Goal: Communication & Community: Answer question/provide support

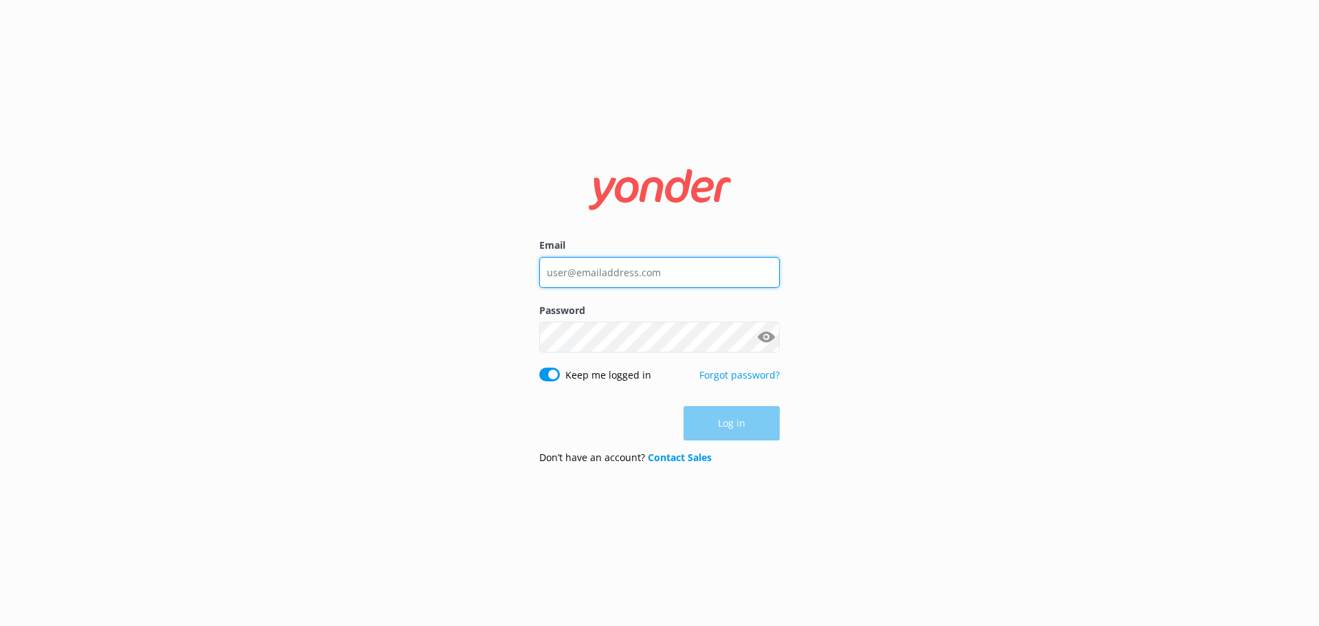
type input "[EMAIL_ADDRESS][DOMAIN_NAME]"
click at [724, 425] on div "Log in" at bounding box center [659, 423] width 240 height 34
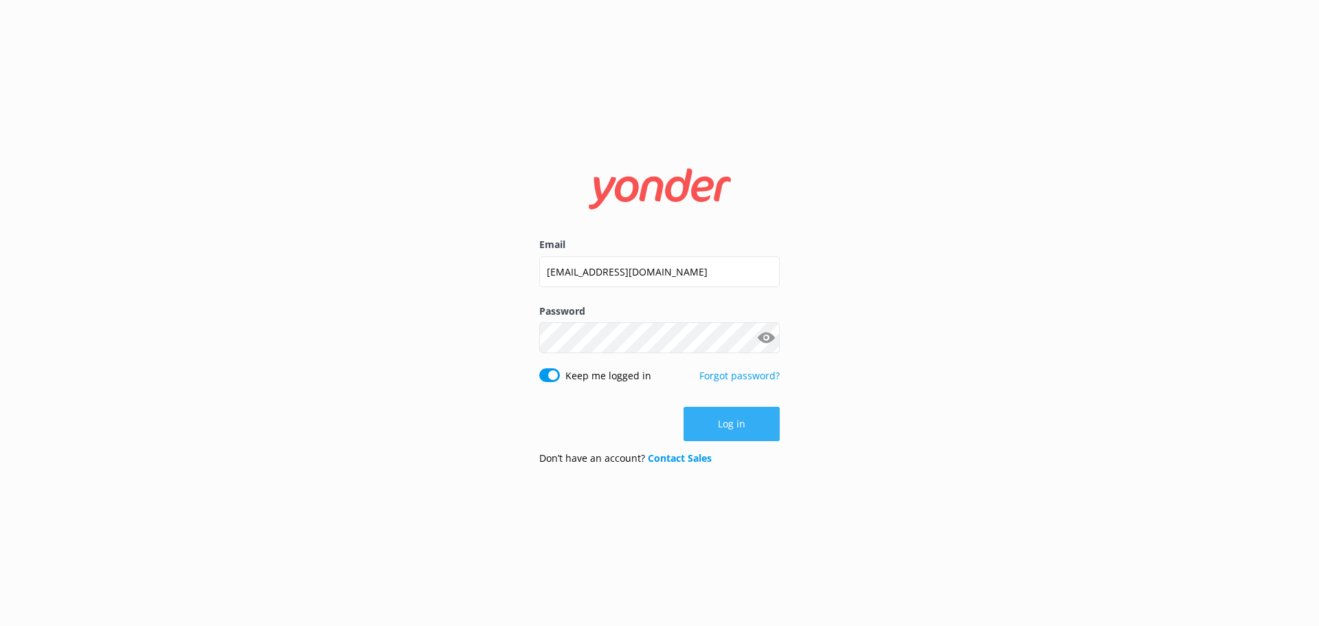
click at [712, 415] on button "Log in" at bounding box center [732, 424] width 96 height 34
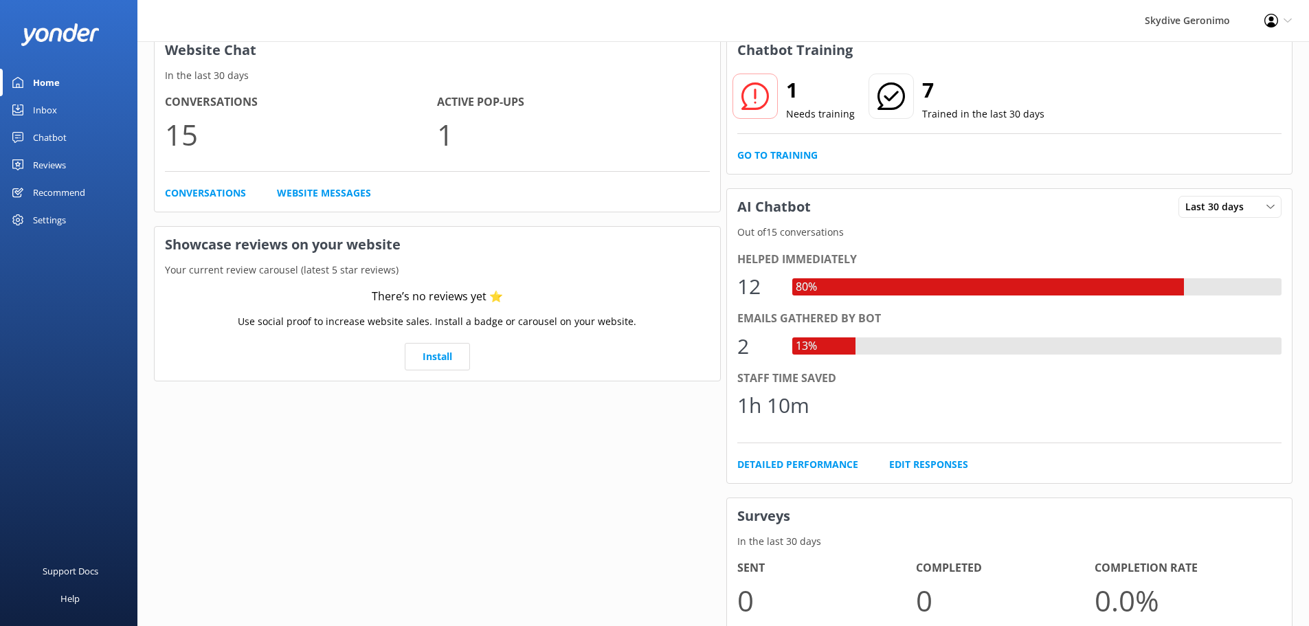
scroll to position [72, 0]
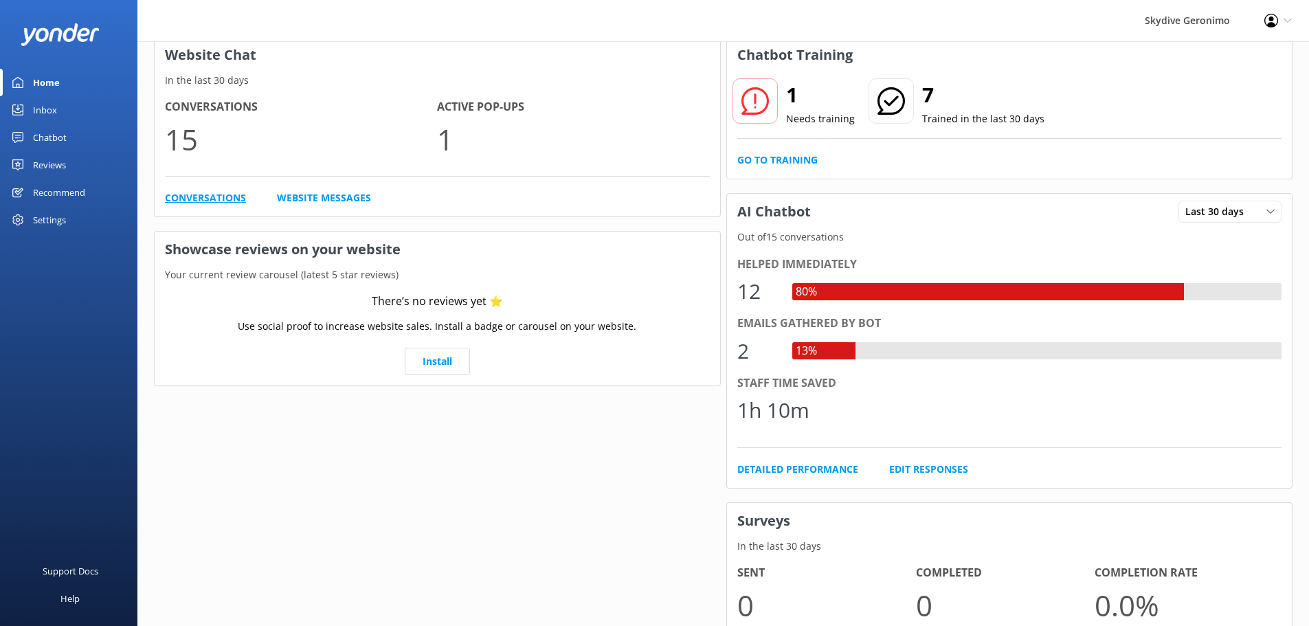
click at [223, 194] on link "Conversations" at bounding box center [205, 197] width 81 height 15
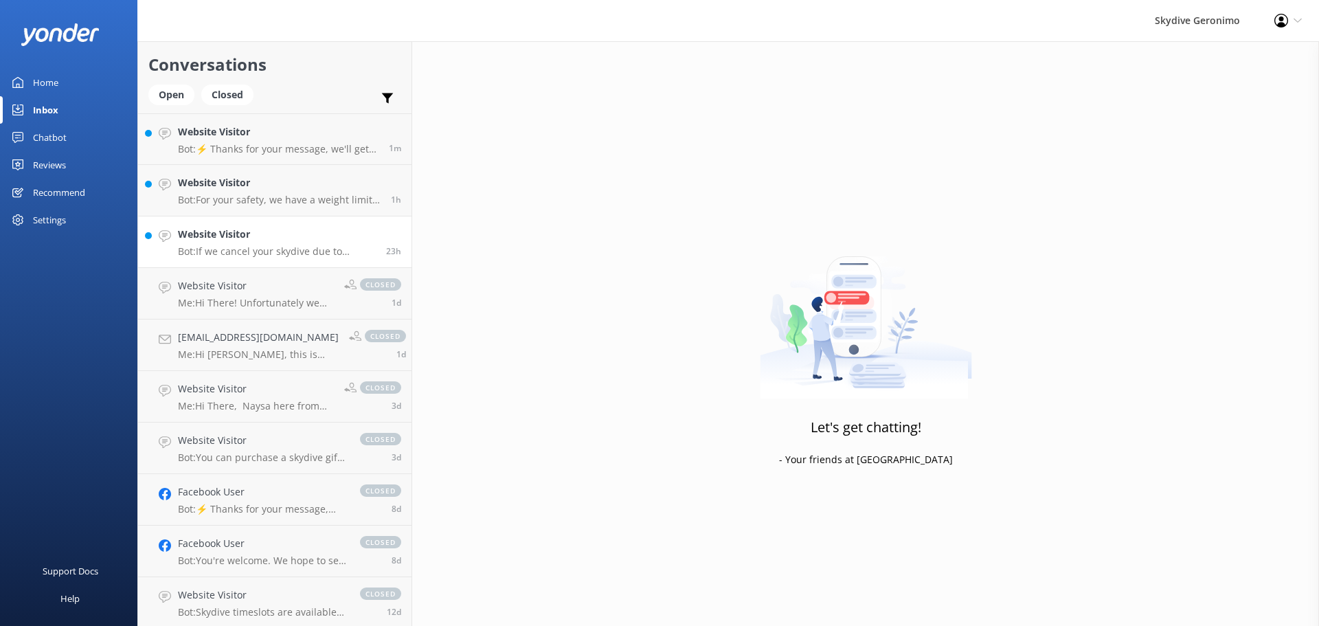
click at [247, 236] on h4 "Website Visitor" at bounding box center [277, 234] width 198 height 15
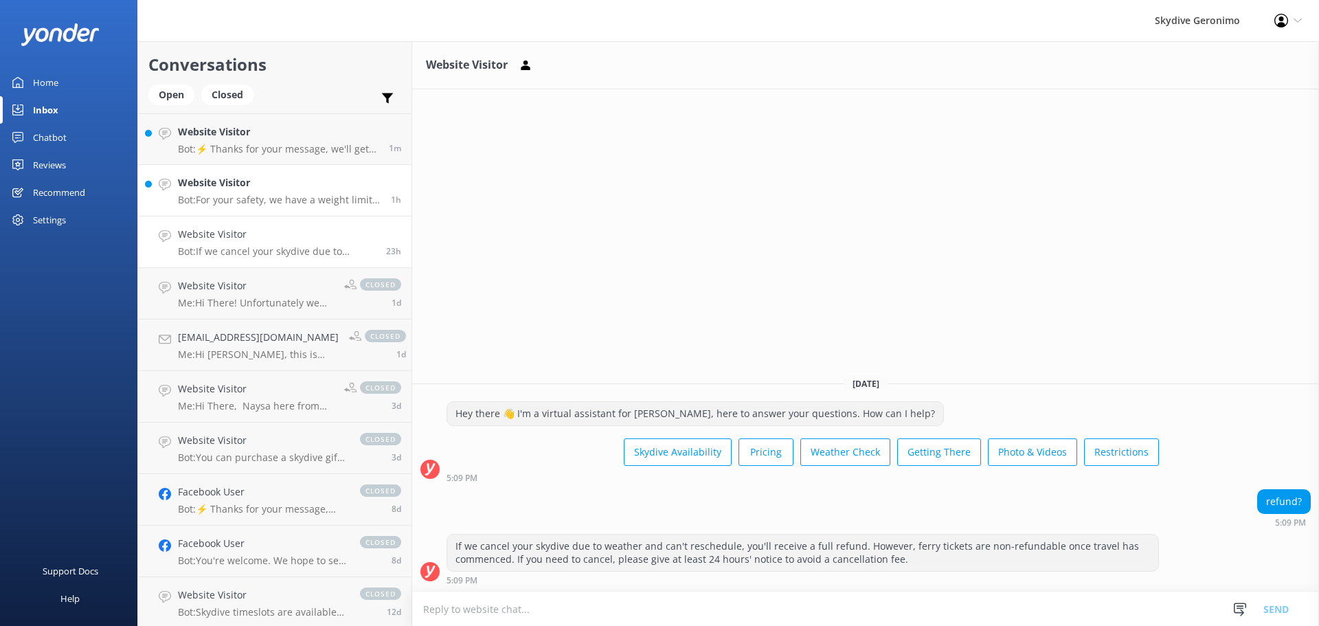
click at [249, 197] on p "Bot: For your safety, we have a weight limit of 95kgs for all tandem skydiving …" at bounding box center [279, 200] width 203 height 12
click at [304, 143] on p "Bot: ⚡ Thanks for your message, we'll get back to you as soon as we can. You're…" at bounding box center [278, 149] width 201 height 12
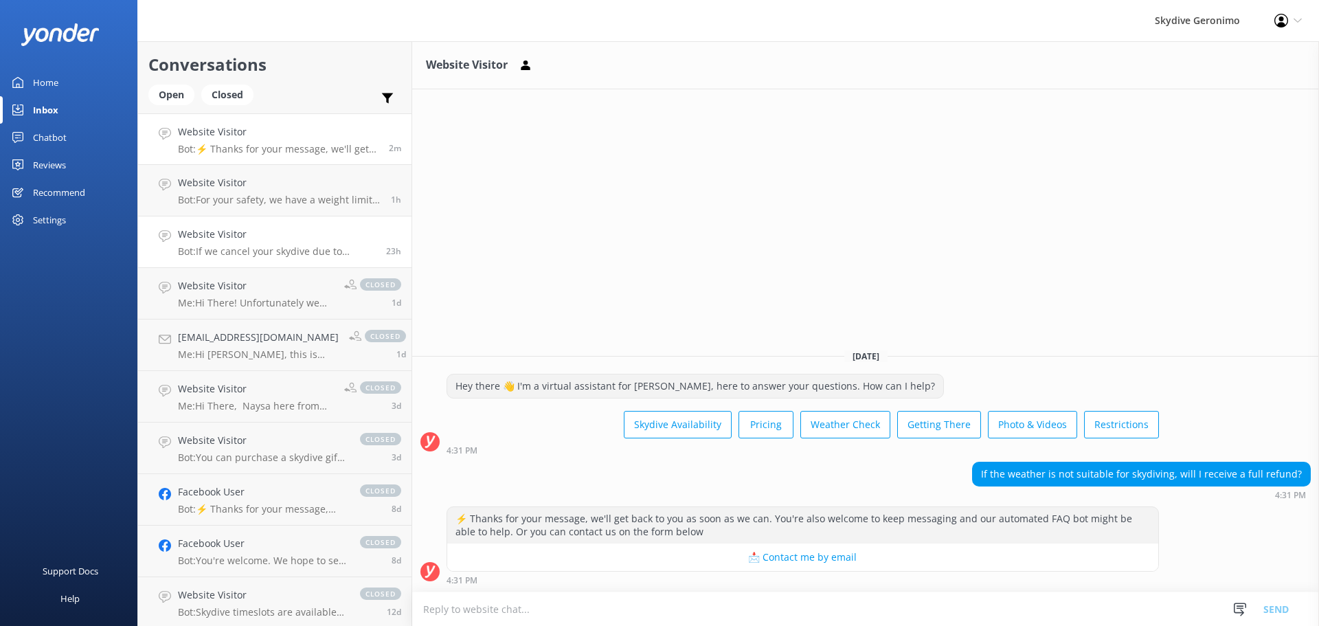
click at [289, 250] on p "Bot: If we cancel your skydive due to weather and can't reschedule, you'll rece…" at bounding box center [277, 251] width 198 height 12
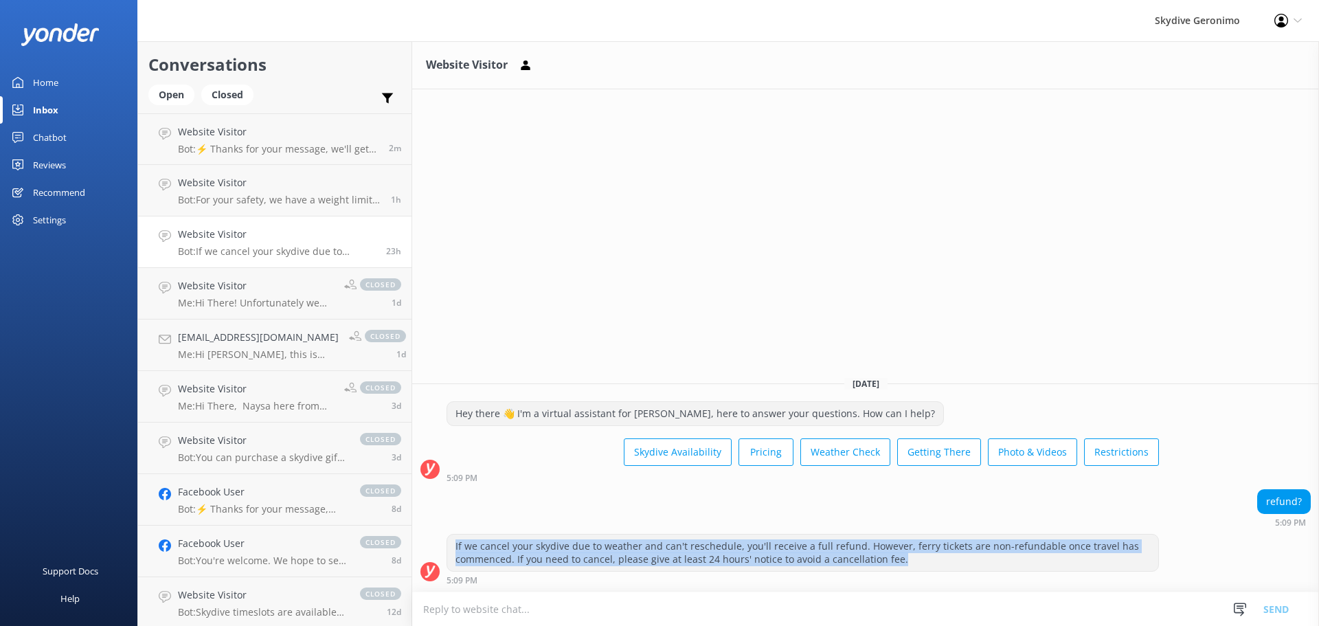
drag, startPoint x: 837, startPoint y: 540, endPoint x: 451, endPoint y: 552, distance: 386.3
click at [451, 552] on div "If we cancel your skydive due to weather and can't reschedule, you'll receive a…" at bounding box center [802, 553] width 711 height 36
click at [254, 148] on p "Bot: ⚡ Thanks for your message, we'll get back to you as soon as we can. You're…" at bounding box center [278, 149] width 201 height 12
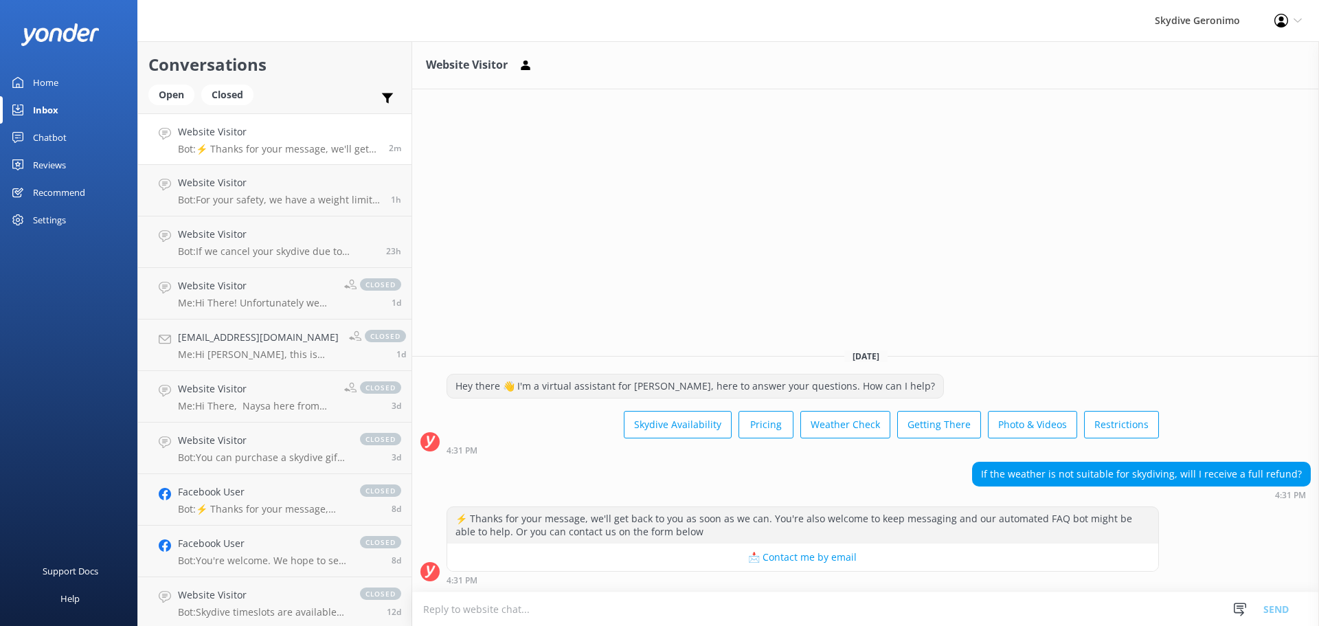
click at [548, 616] on textarea at bounding box center [865, 609] width 907 height 34
paste textarea "If we cancel your skydive due to weather and can't reschedule, you'll receive a…"
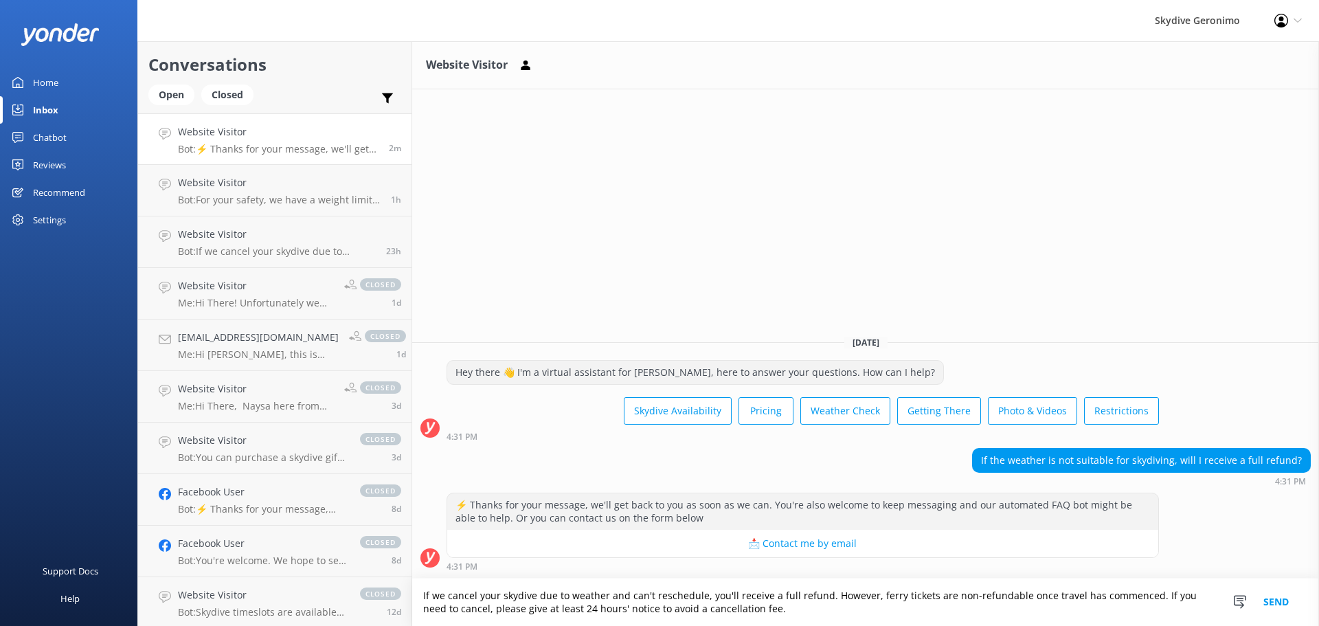
type textarea "If we cancel your skydive due to weather and can't reschedule, you'll receive a…"
click at [1287, 607] on button "Send" at bounding box center [1277, 602] width 52 height 47
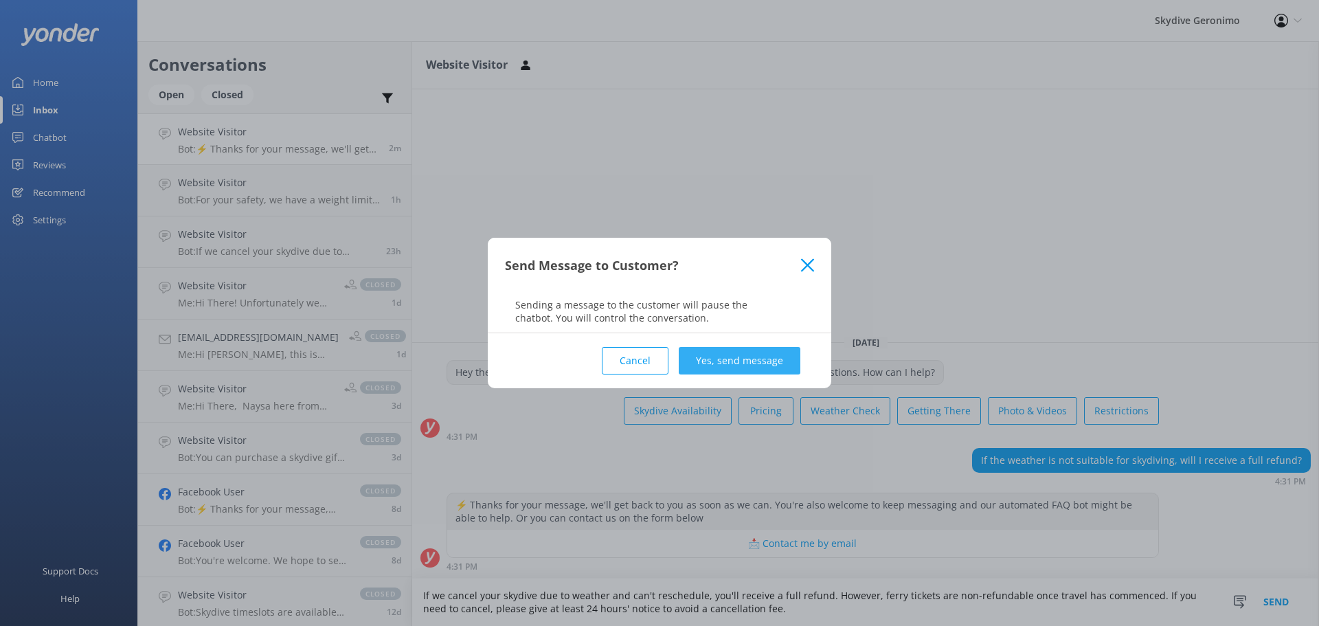
click at [754, 360] on button "Yes, send message" at bounding box center [740, 360] width 122 height 27
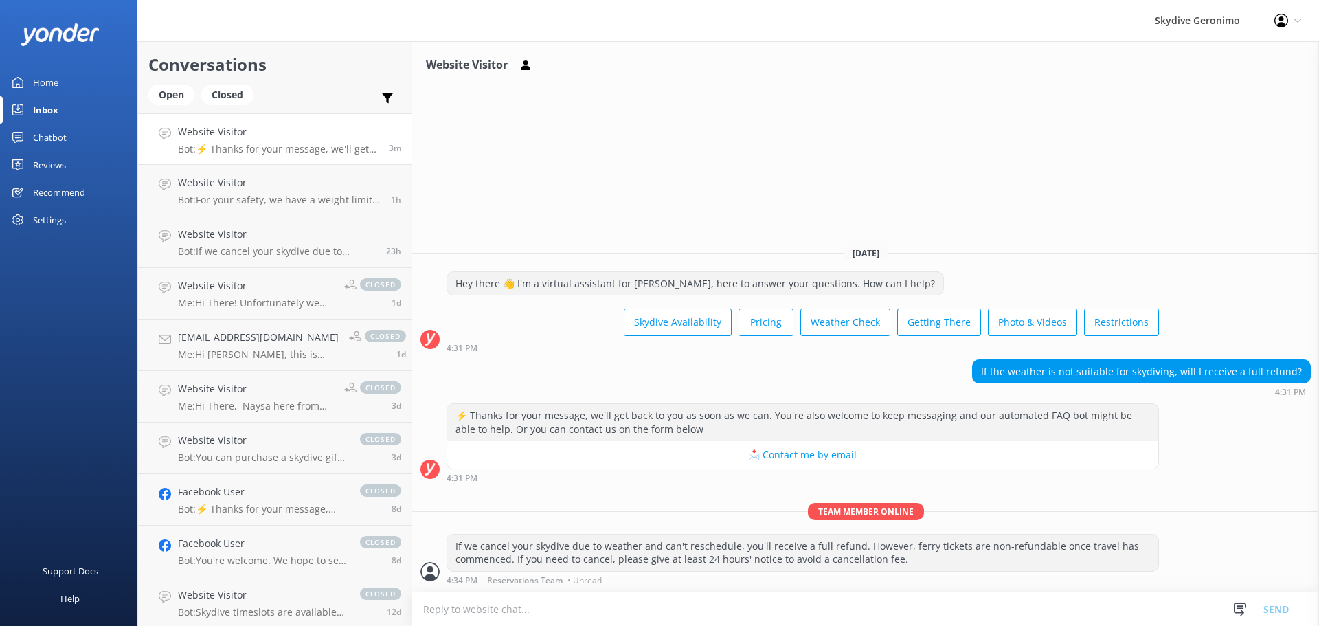
click at [70, 78] on link "Home" at bounding box center [68, 82] width 137 height 27
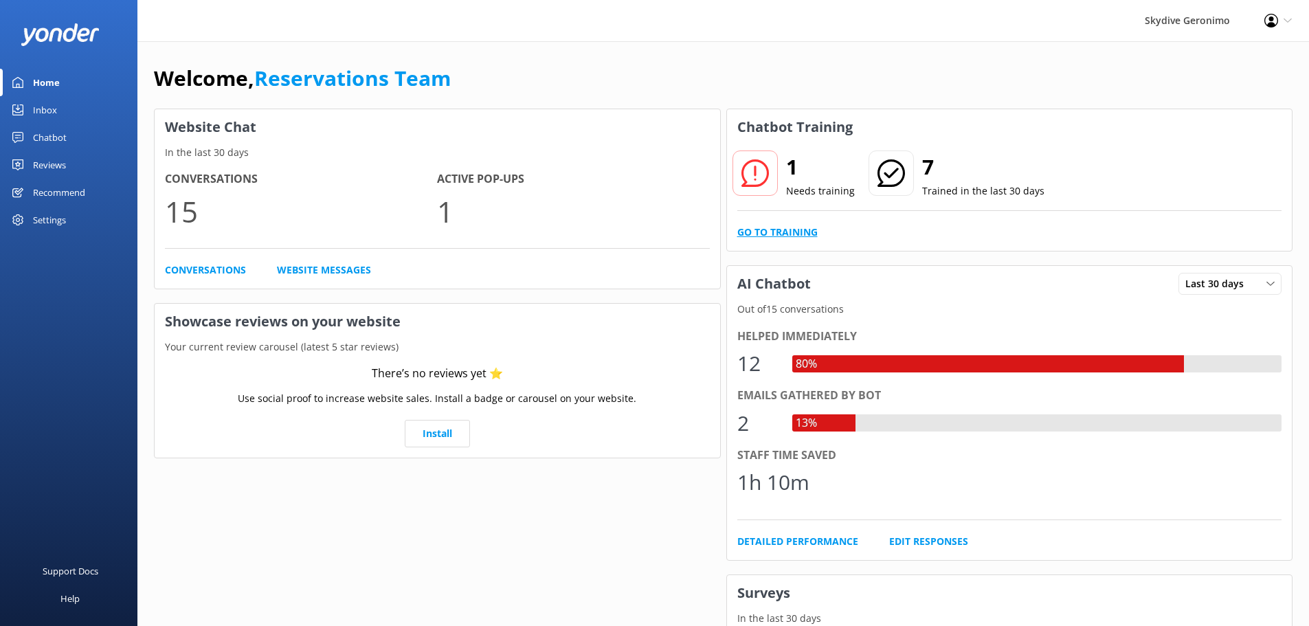
click at [797, 235] on link "Go to Training" at bounding box center [777, 232] width 80 height 15
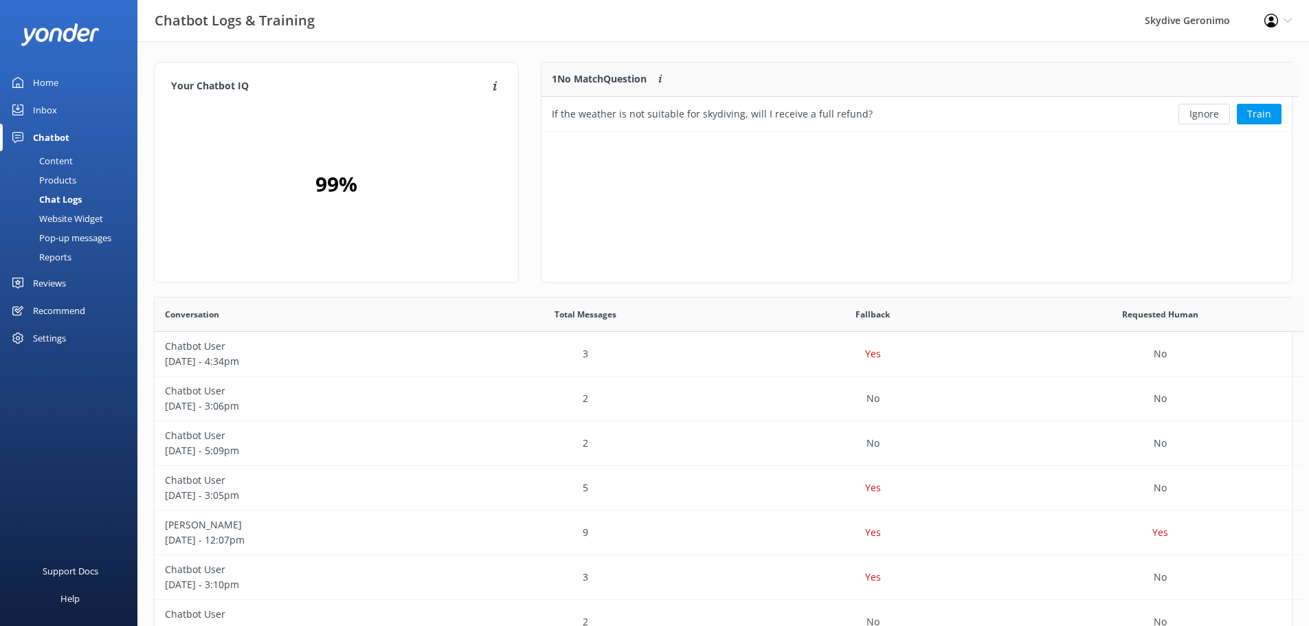
scroll to position [11, 11]
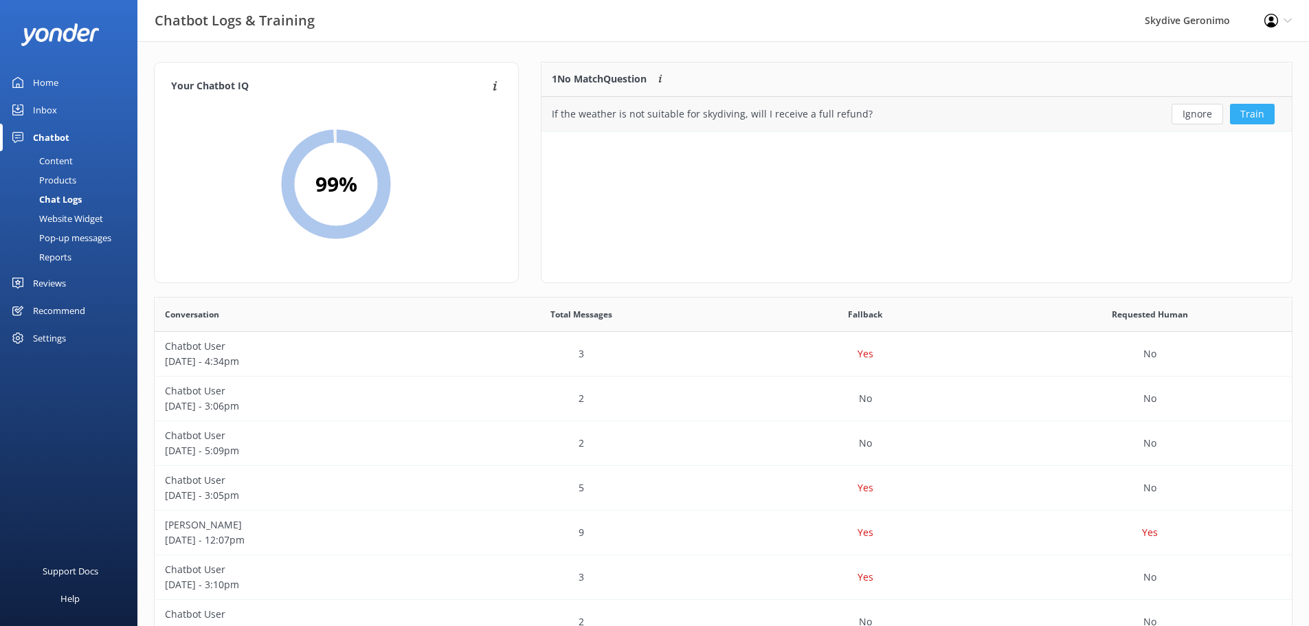
click at [1253, 112] on button "Train" at bounding box center [1252, 114] width 45 height 21
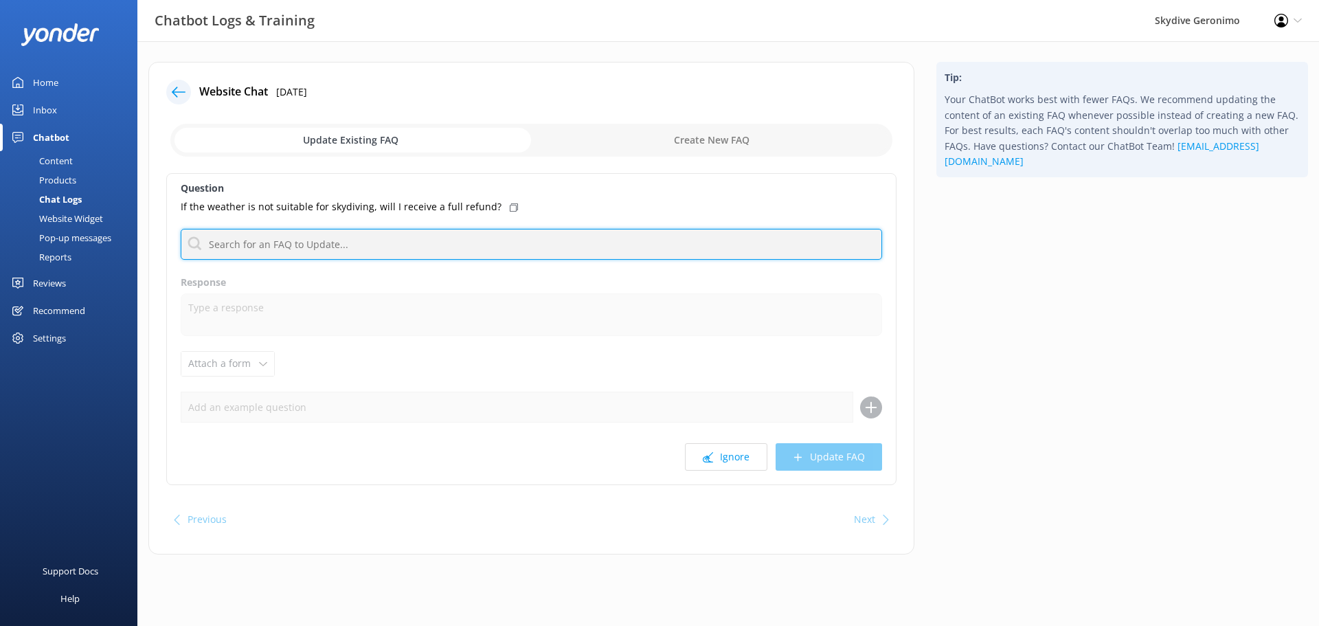
click at [293, 251] on input "text" at bounding box center [532, 244] width 702 height 31
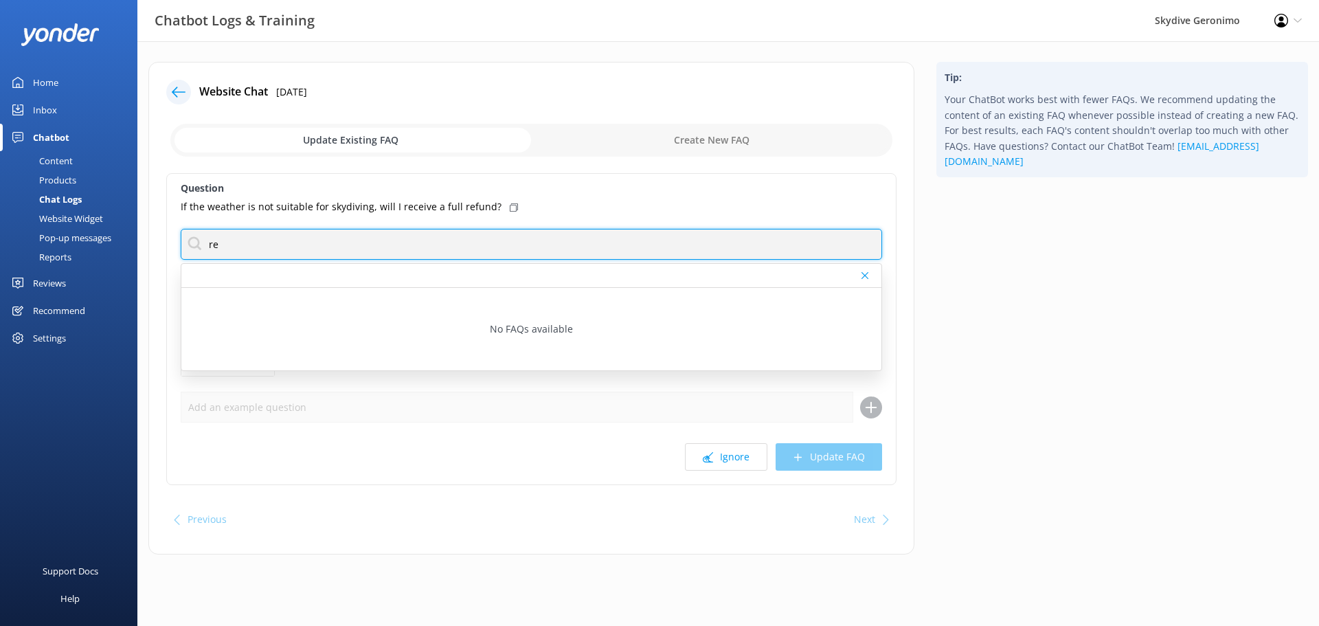
type input "r"
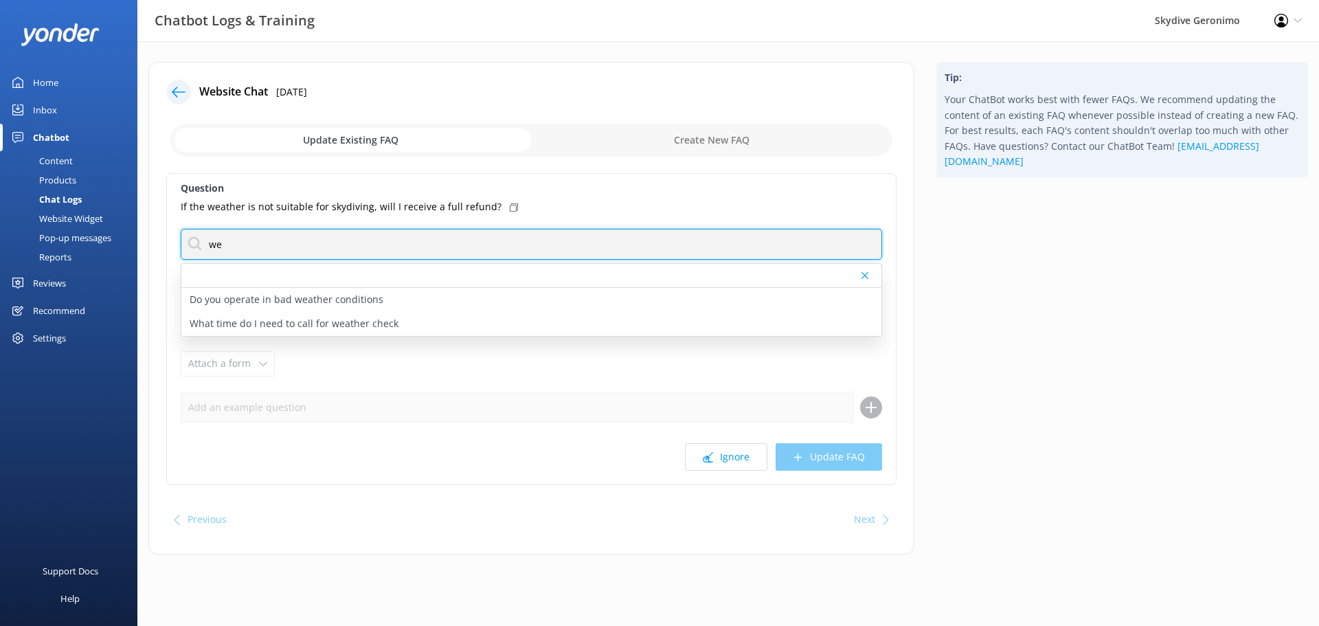
type input "w"
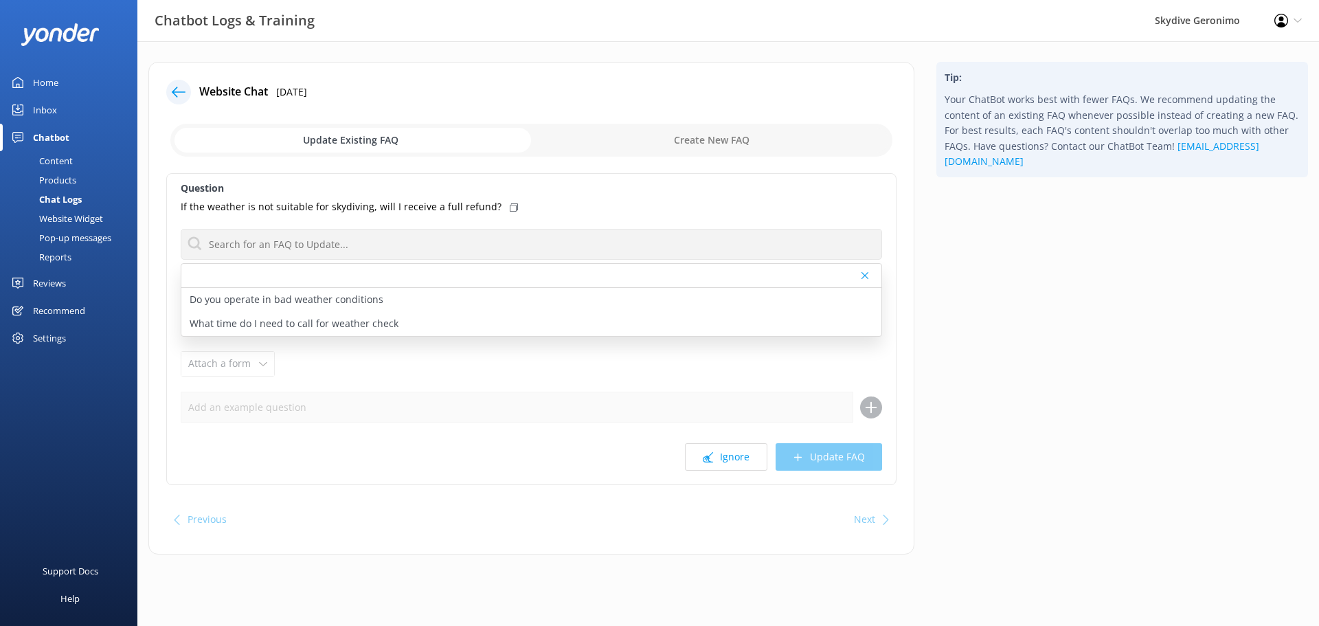
click at [1124, 233] on div "Tip: Your ChatBot works best with fewer FAQs. We recommend updating the content…" at bounding box center [1123, 315] width 394 height 506
click at [1101, 190] on div "Tip: Your ChatBot works best with fewer FAQs. We recommend updating the content…" at bounding box center [1123, 315] width 394 height 506
click at [248, 276] on div at bounding box center [531, 276] width 700 height 24
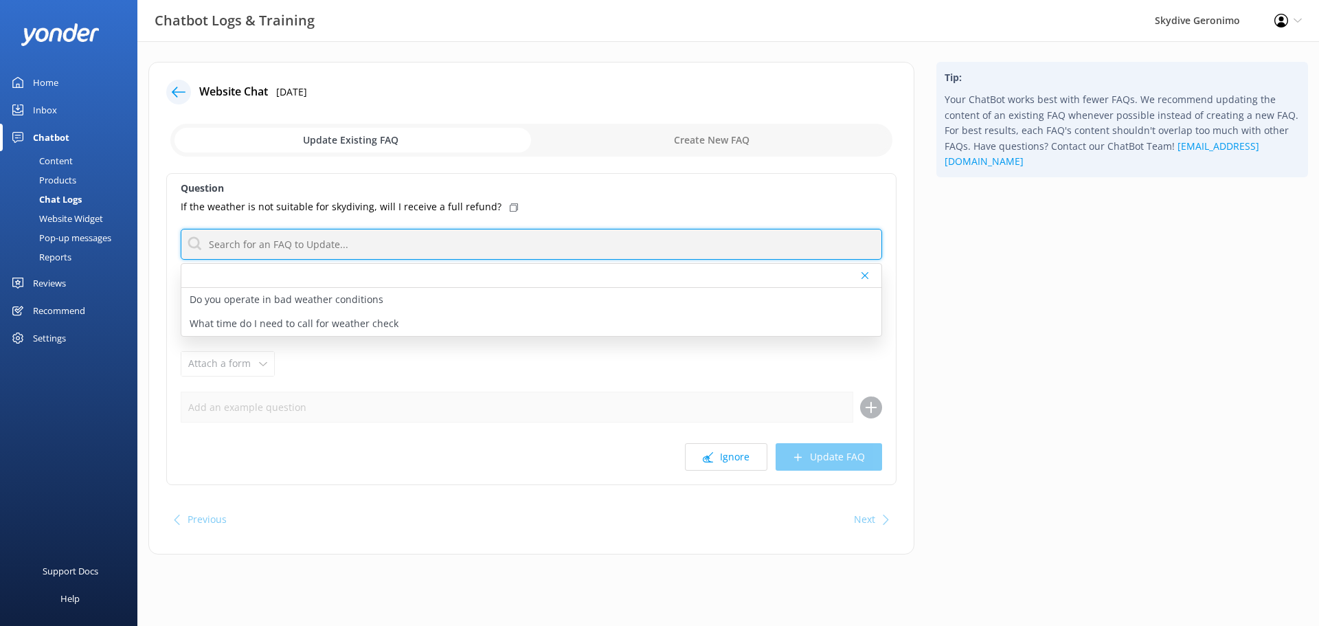
click at [236, 247] on input "text" at bounding box center [532, 244] width 702 height 31
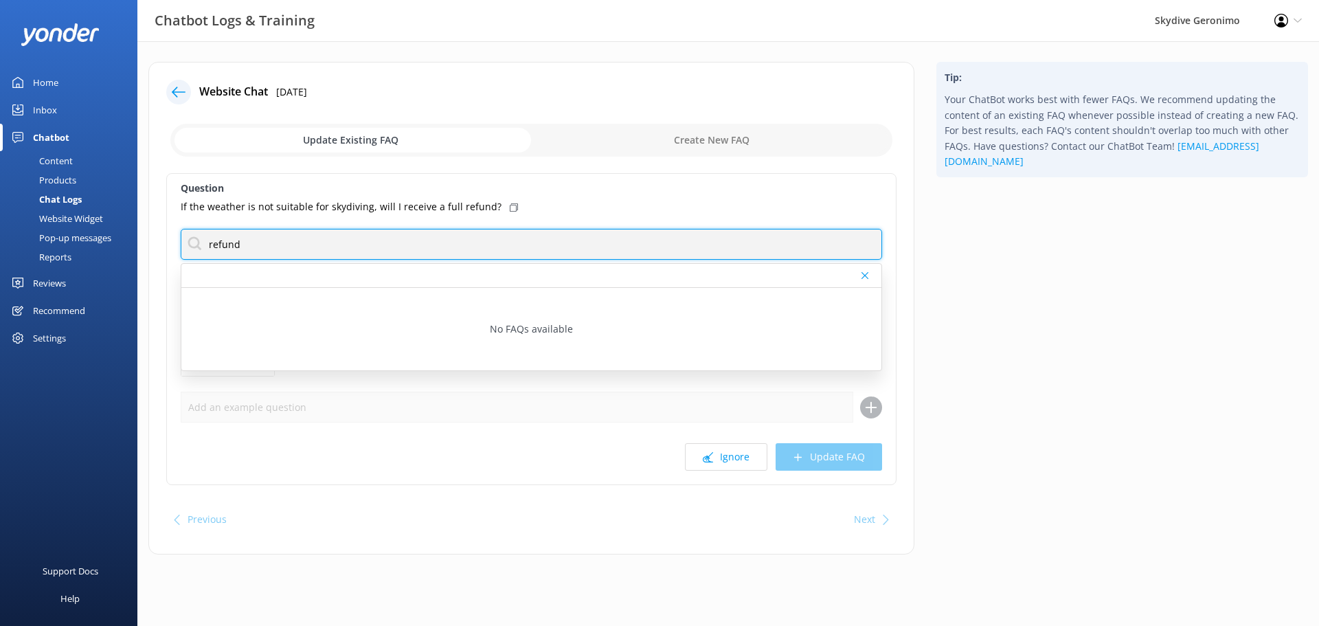
type input "refund"
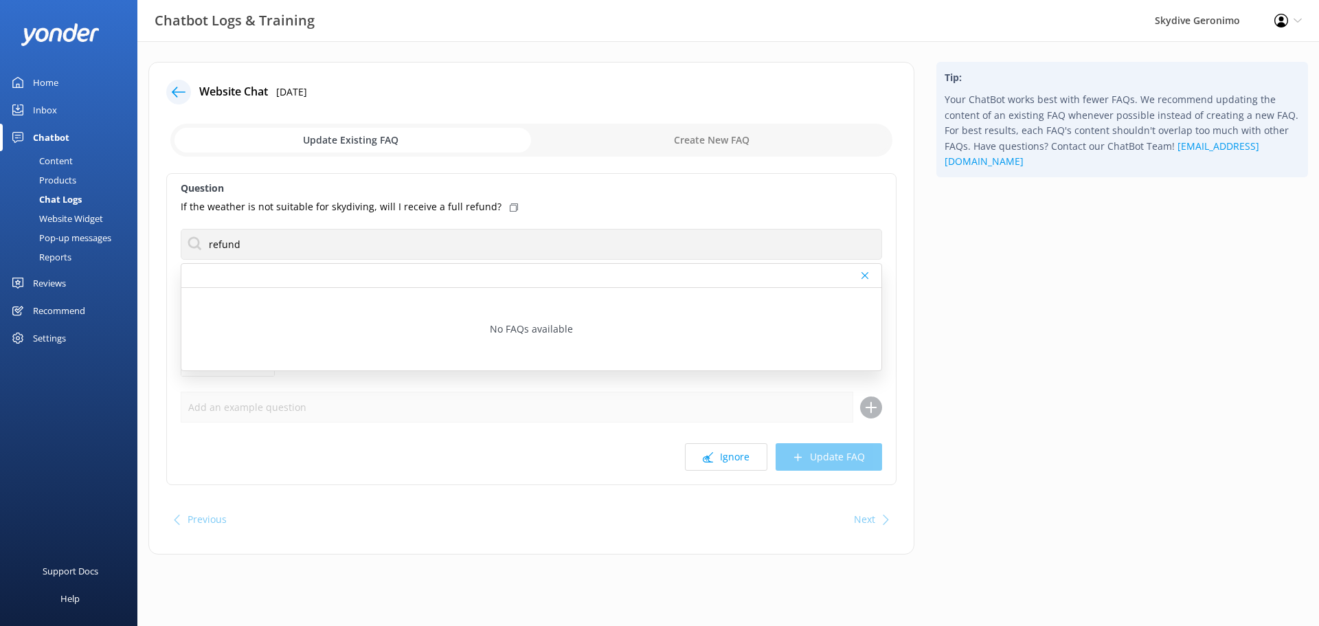
click at [991, 243] on div "Tip: Your ChatBot works best with fewer FAQs. We recommend updating the content…" at bounding box center [1123, 315] width 394 height 506
click at [860, 276] on div at bounding box center [531, 276] width 700 height 24
click at [864, 276] on icon at bounding box center [865, 275] width 7 height 8
click at [669, 135] on input "checkbox" at bounding box center [531, 140] width 722 height 33
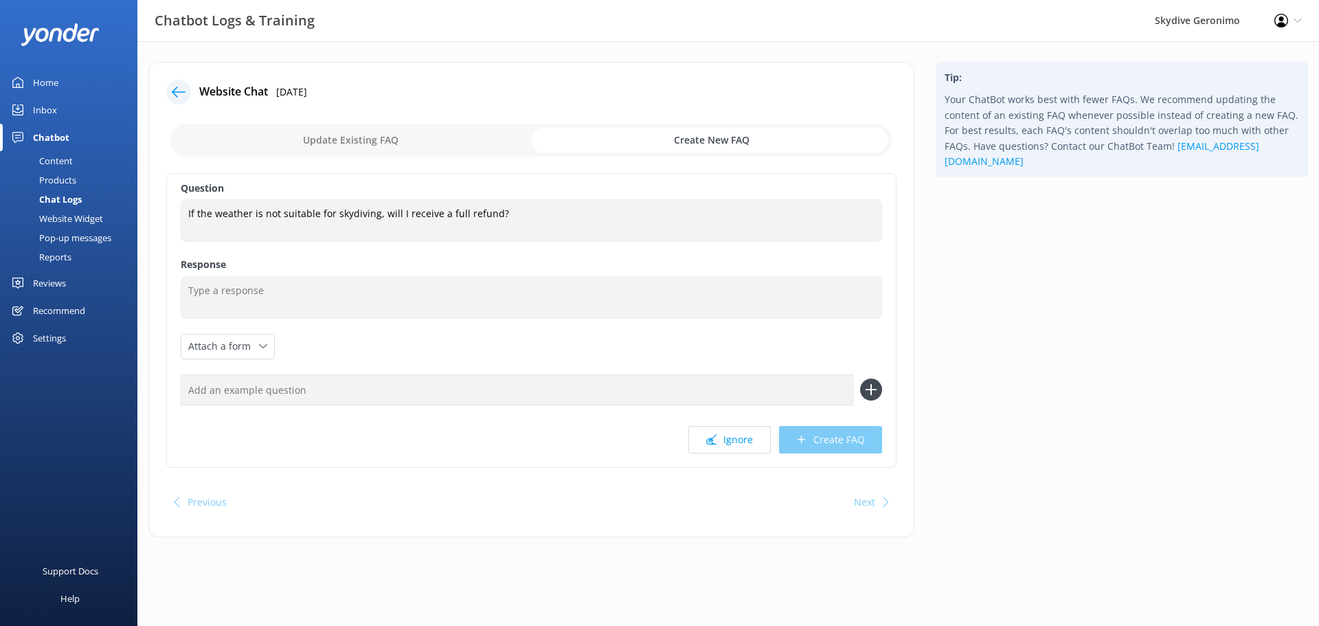
click at [396, 133] on input "checkbox" at bounding box center [531, 140] width 722 height 33
checkbox input "false"
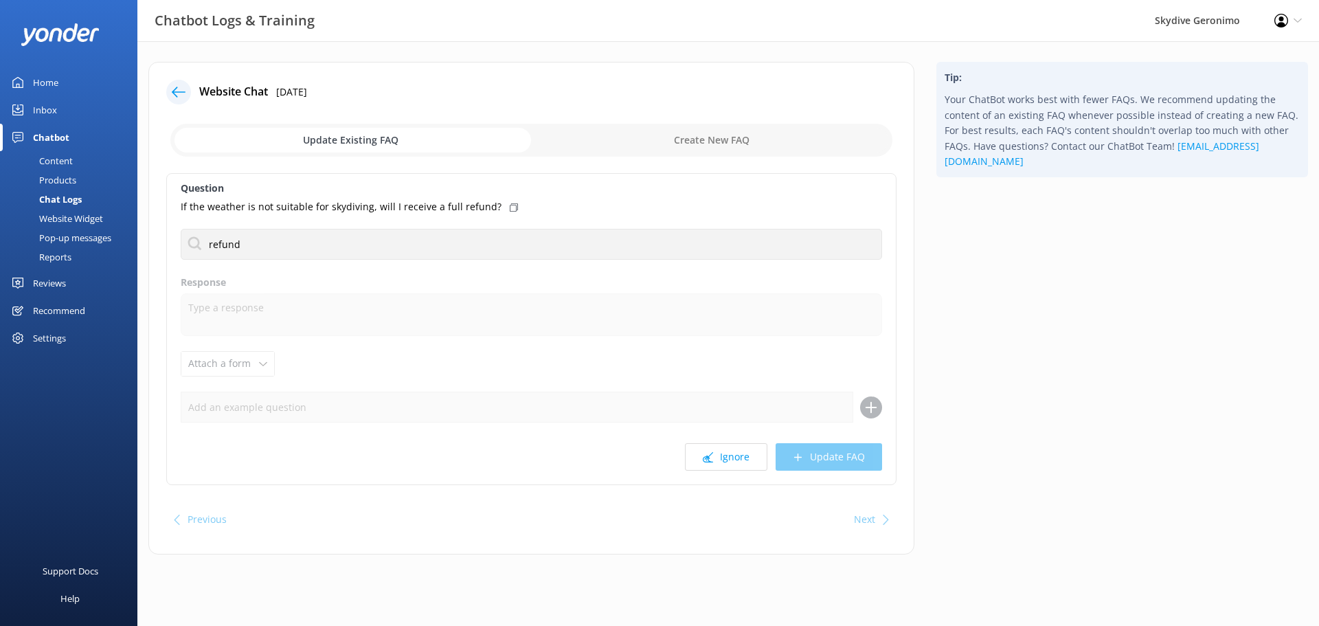
click at [172, 89] on icon at bounding box center [179, 92] width 14 height 14
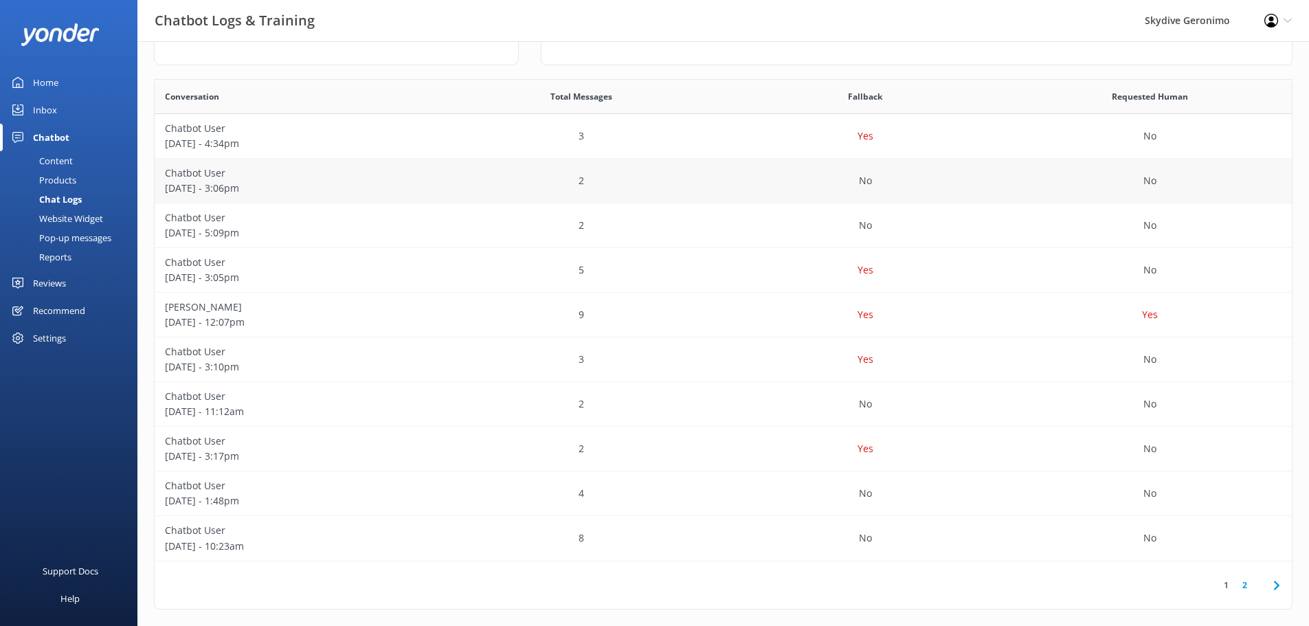
scroll to position [229, 0]
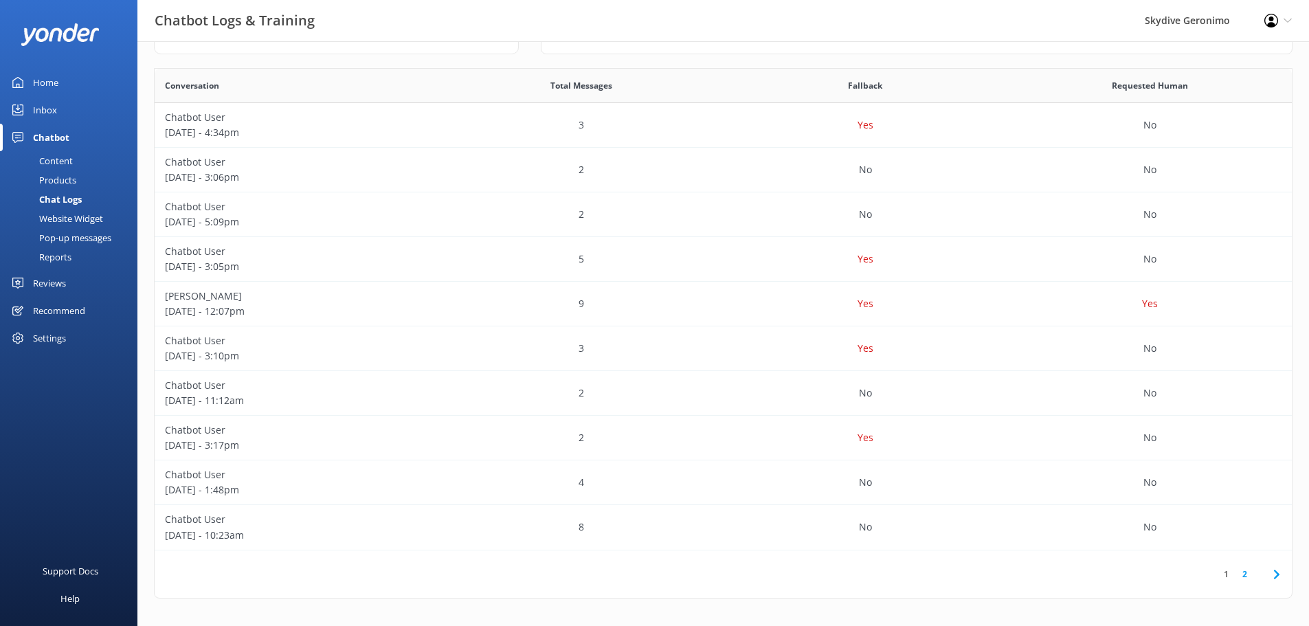
click at [49, 108] on div "Inbox" at bounding box center [45, 109] width 24 height 27
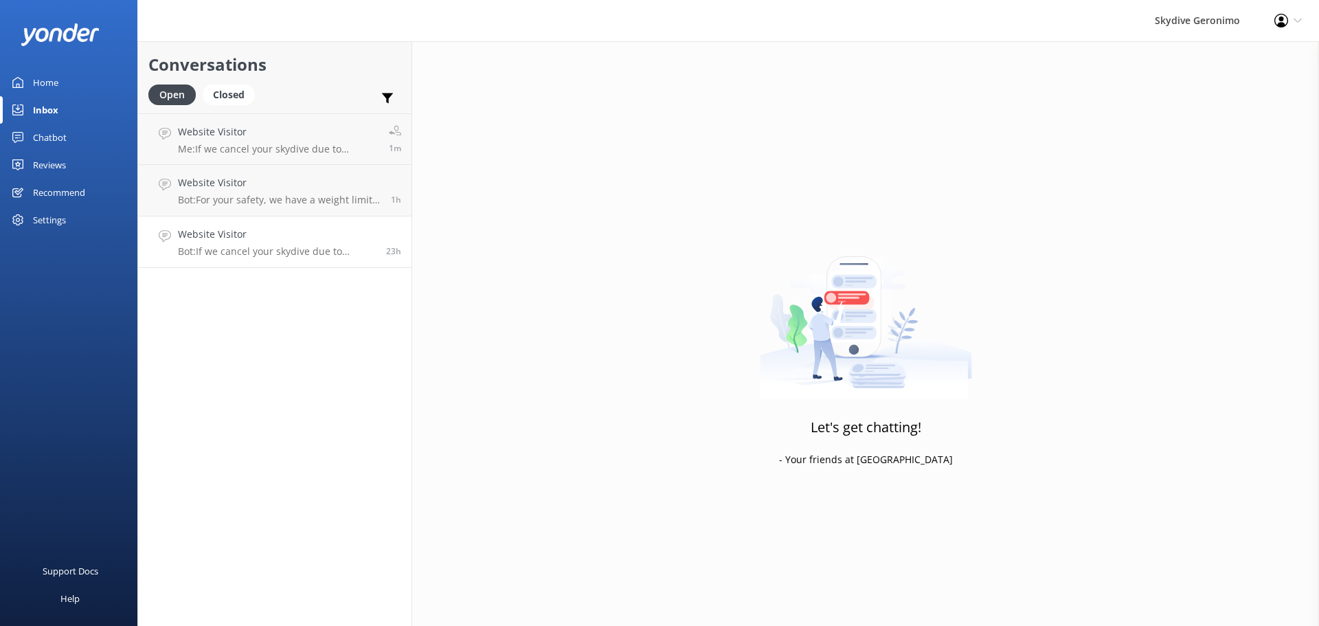
click at [249, 238] on h4 "Website Visitor" at bounding box center [277, 234] width 198 height 15
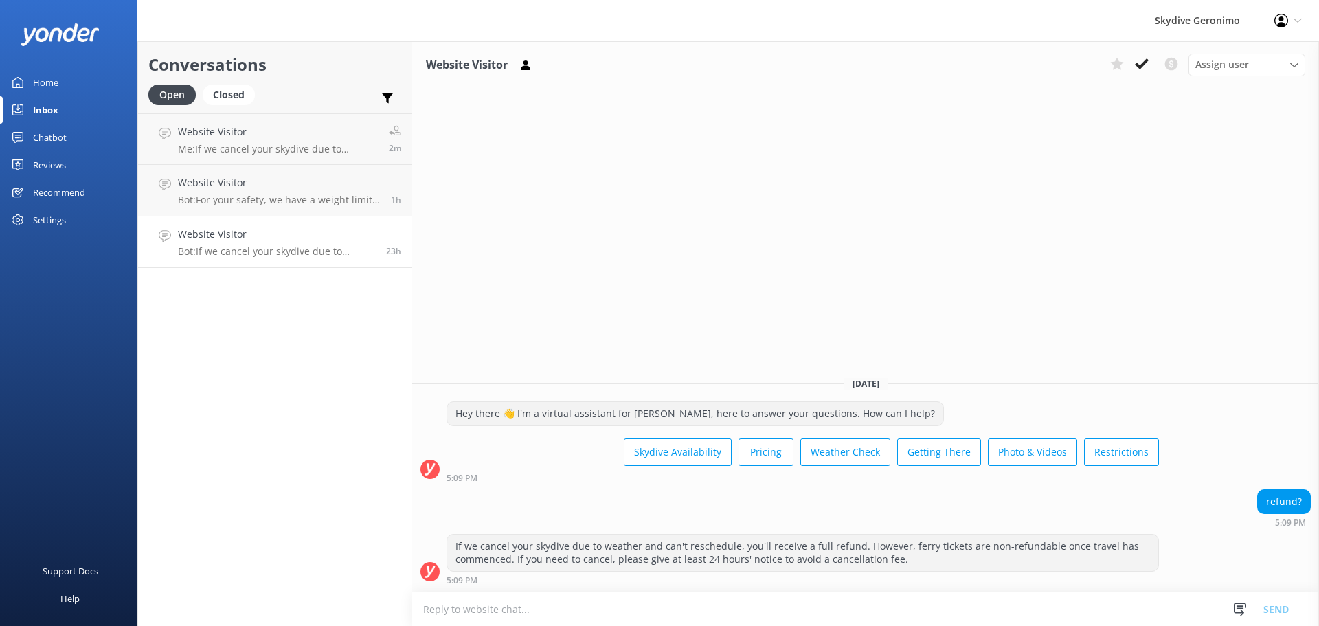
click at [59, 130] on div "Chatbot" at bounding box center [50, 137] width 34 height 27
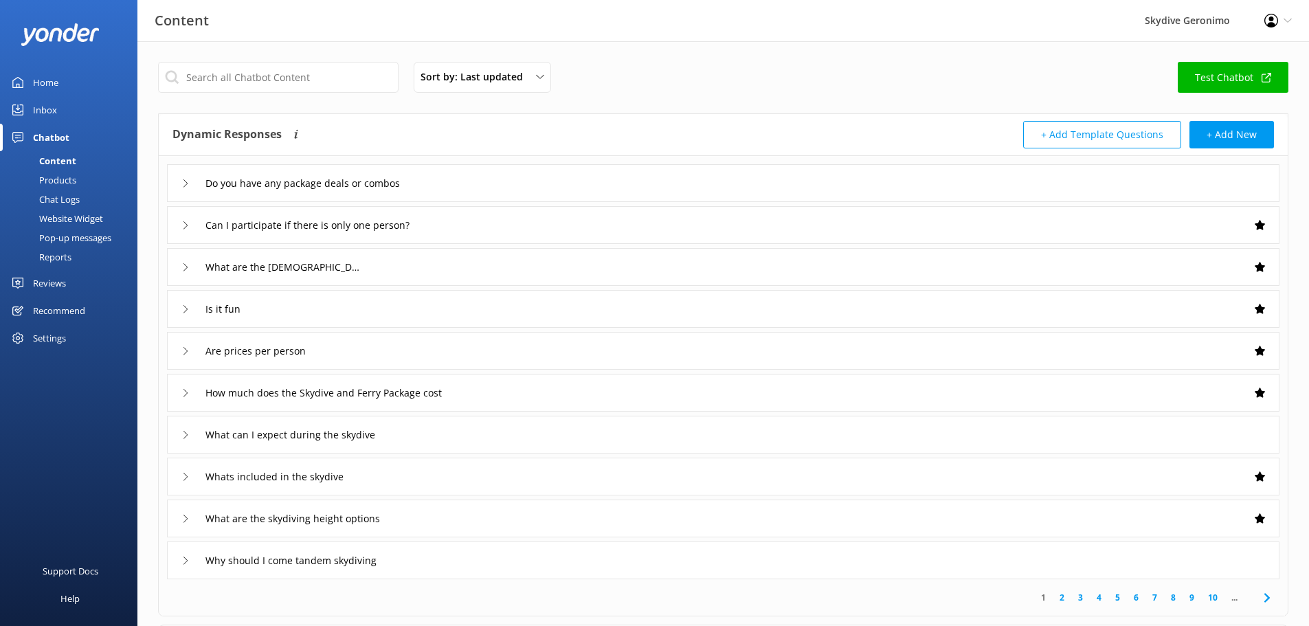
click at [179, 306] on div "Is it fun" at bounding box center [723, 309] width 1112 height 38
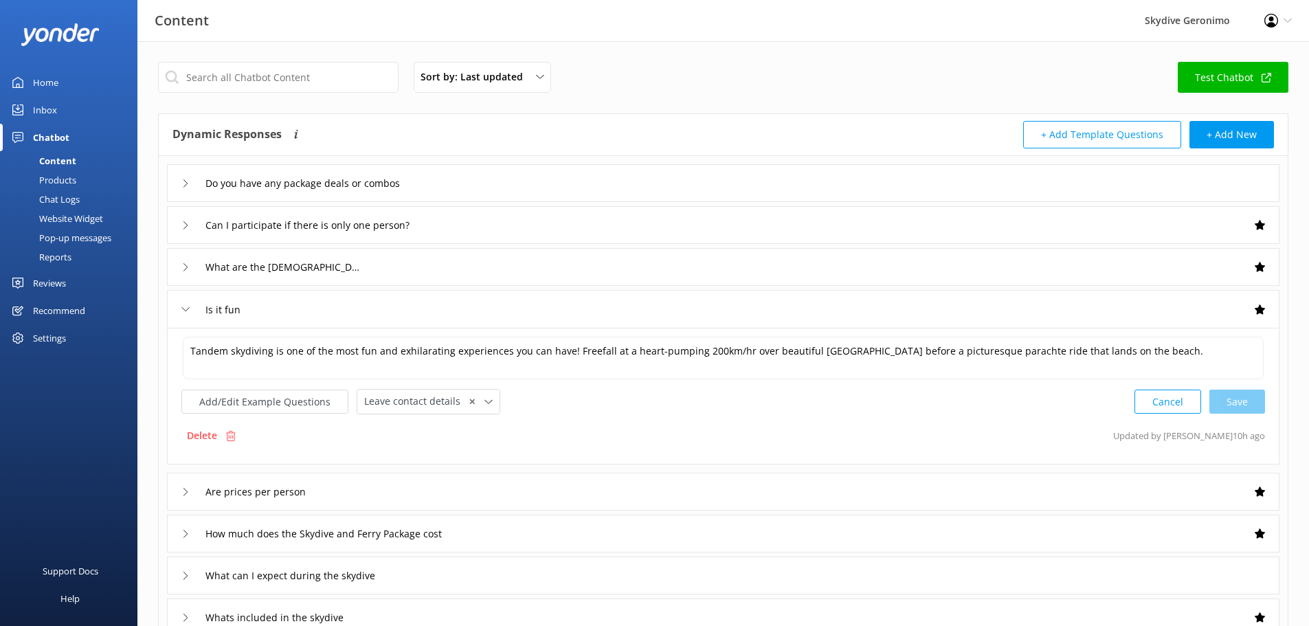
click at [179, 306] on div "Is it fun" at bounding box center [723, 309] width 1112 height 38
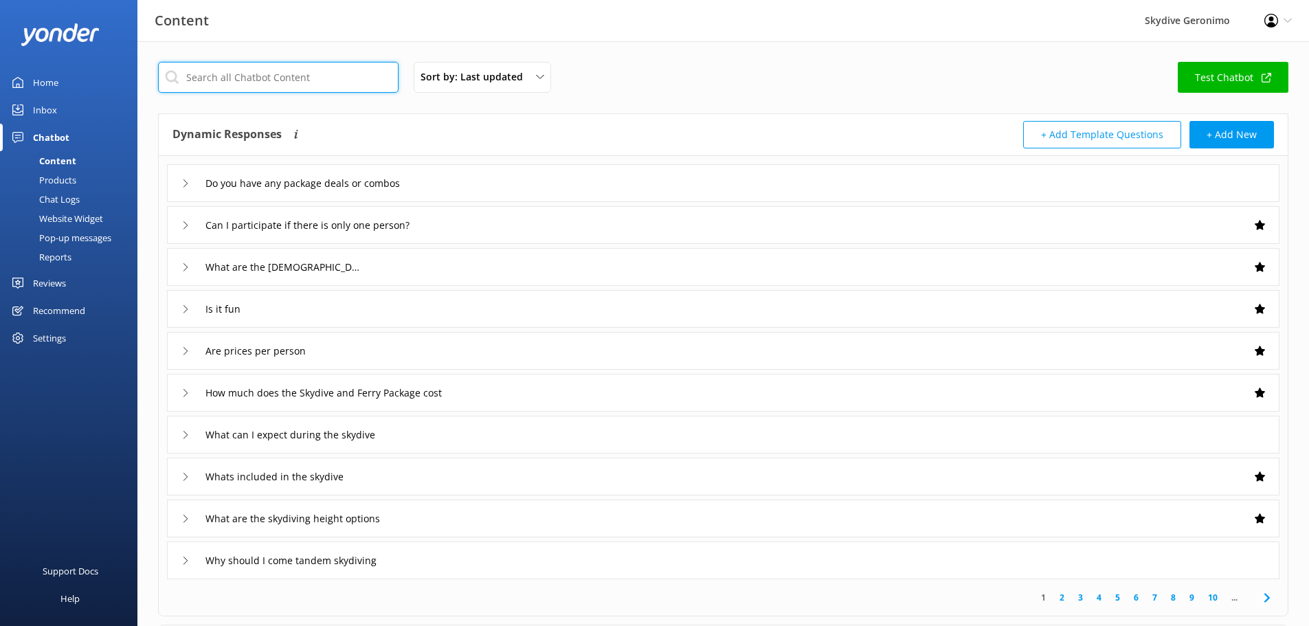
click at [275, 85] on input "text" at bounding box center [278, 77] width 240 height 31
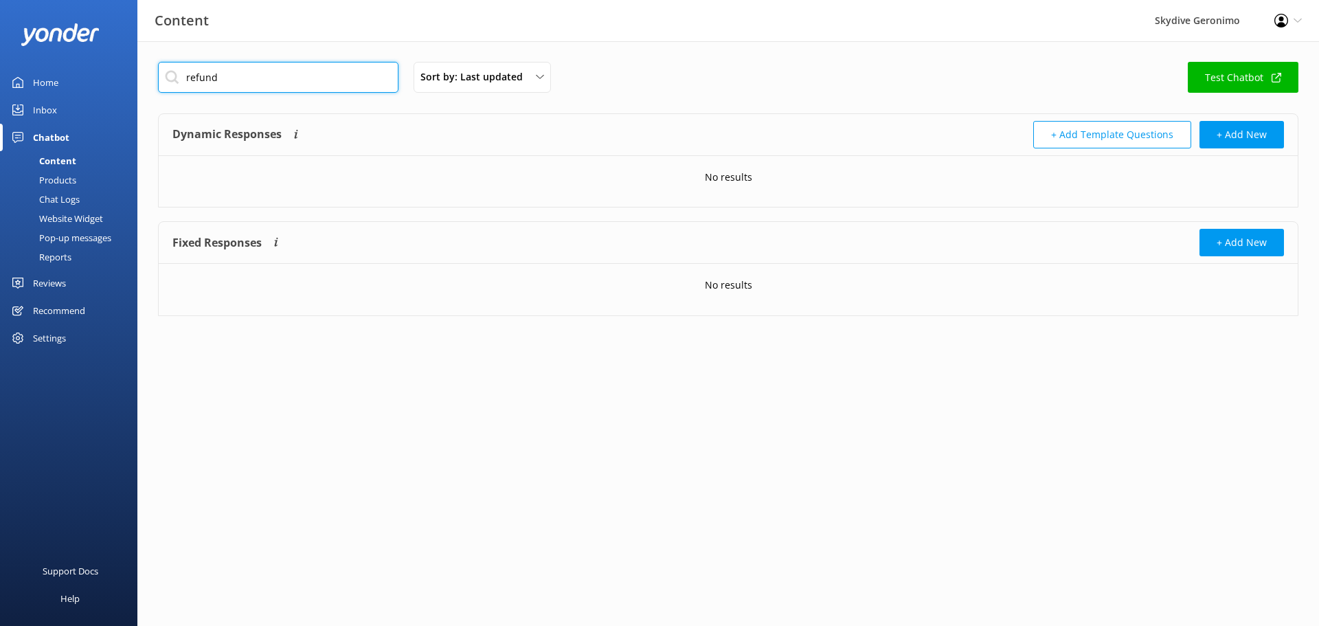
type input "refund"
click at [49, 85] on div "Home" at bounding box center [45, 82] width 25 height 27
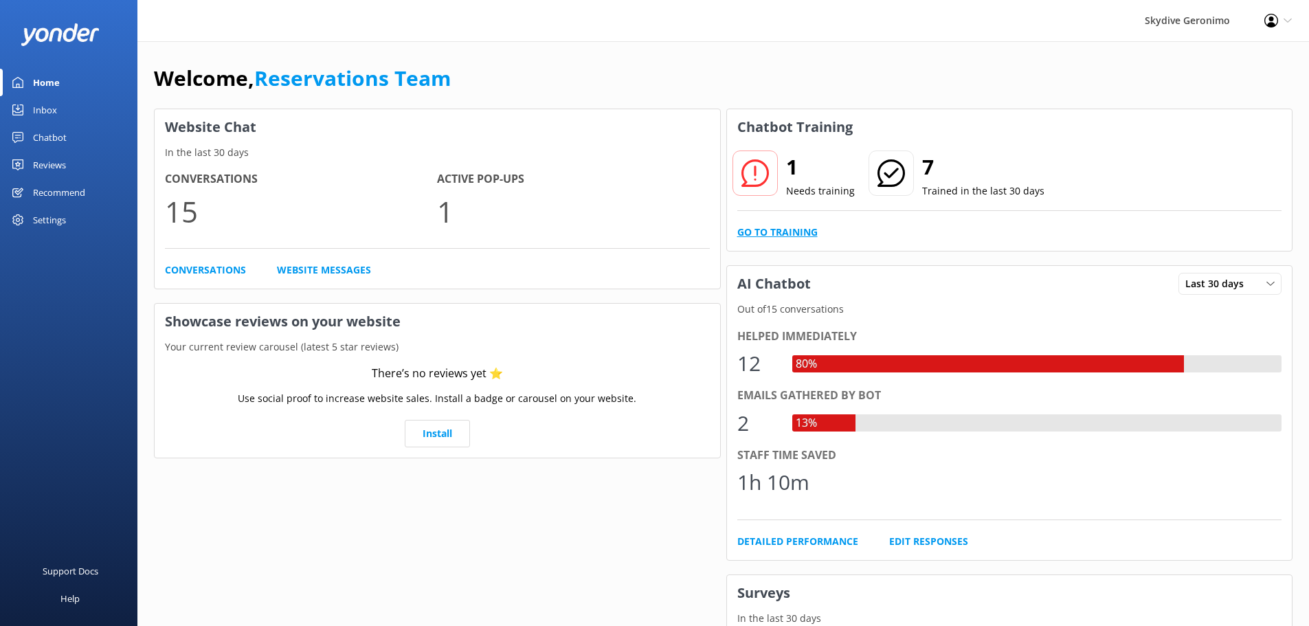
click at [788, 233] on link "Go to Training" at bounding box center [777, 232] width 80 height 15
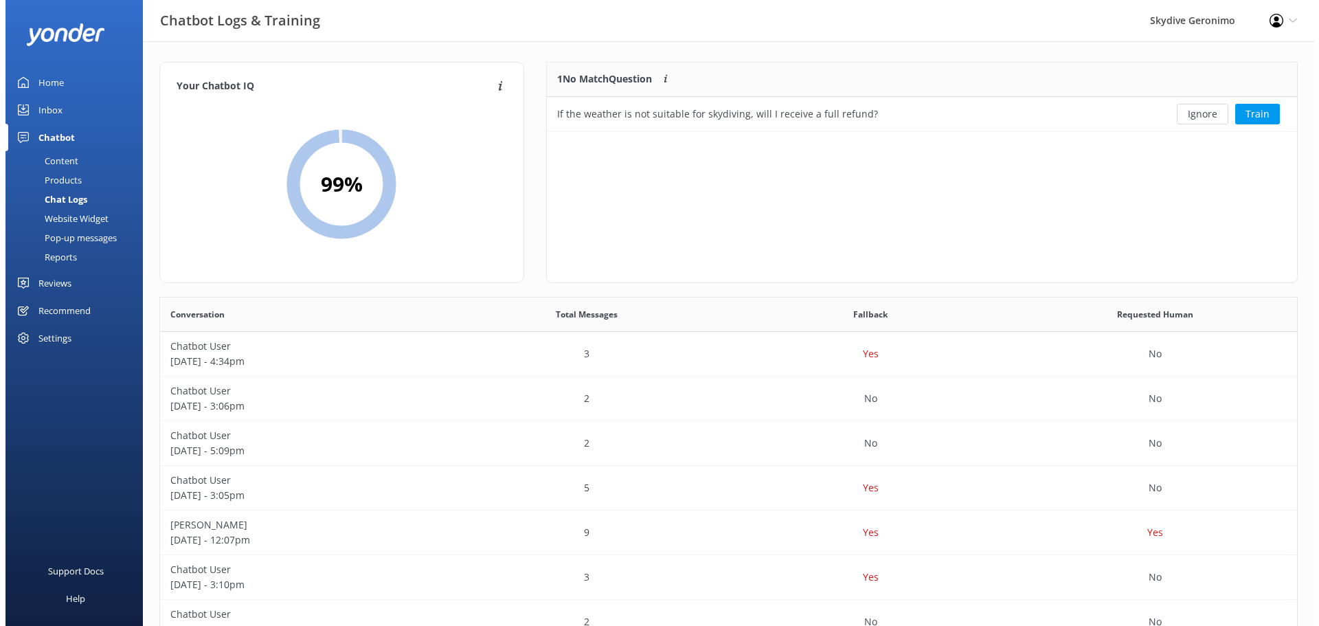
scroll to position [59, 740]
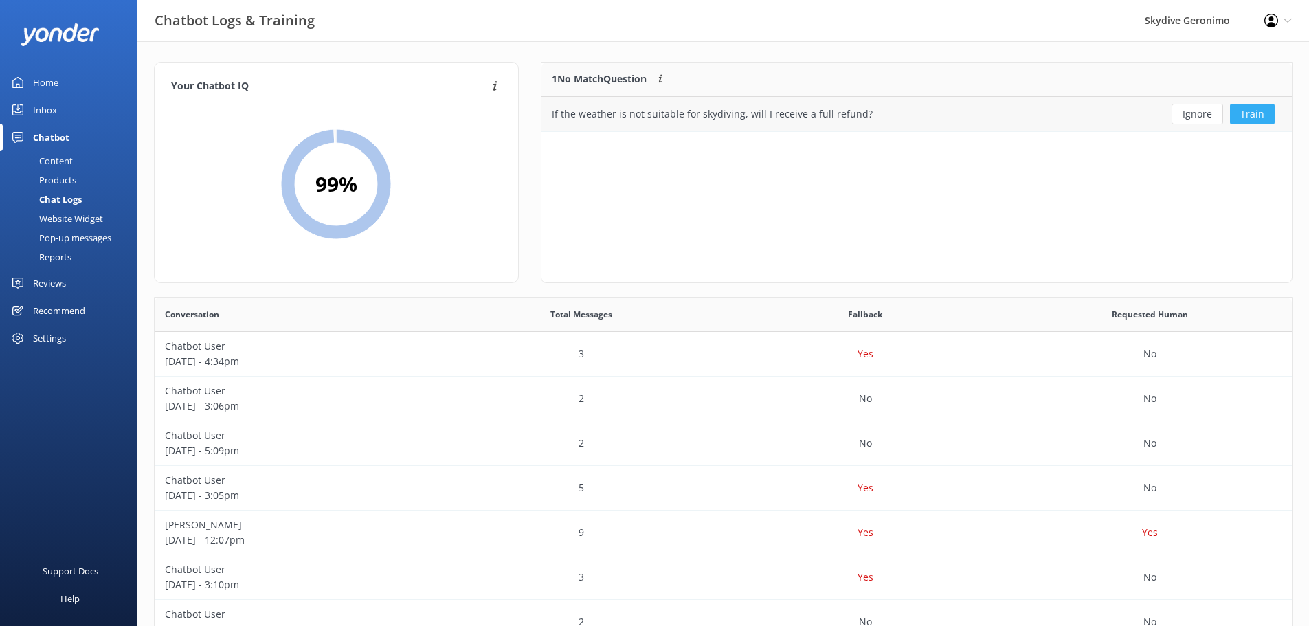
click at [1256, 111] on button "Train" at bounding box center [1252, 114] width 45 height 21
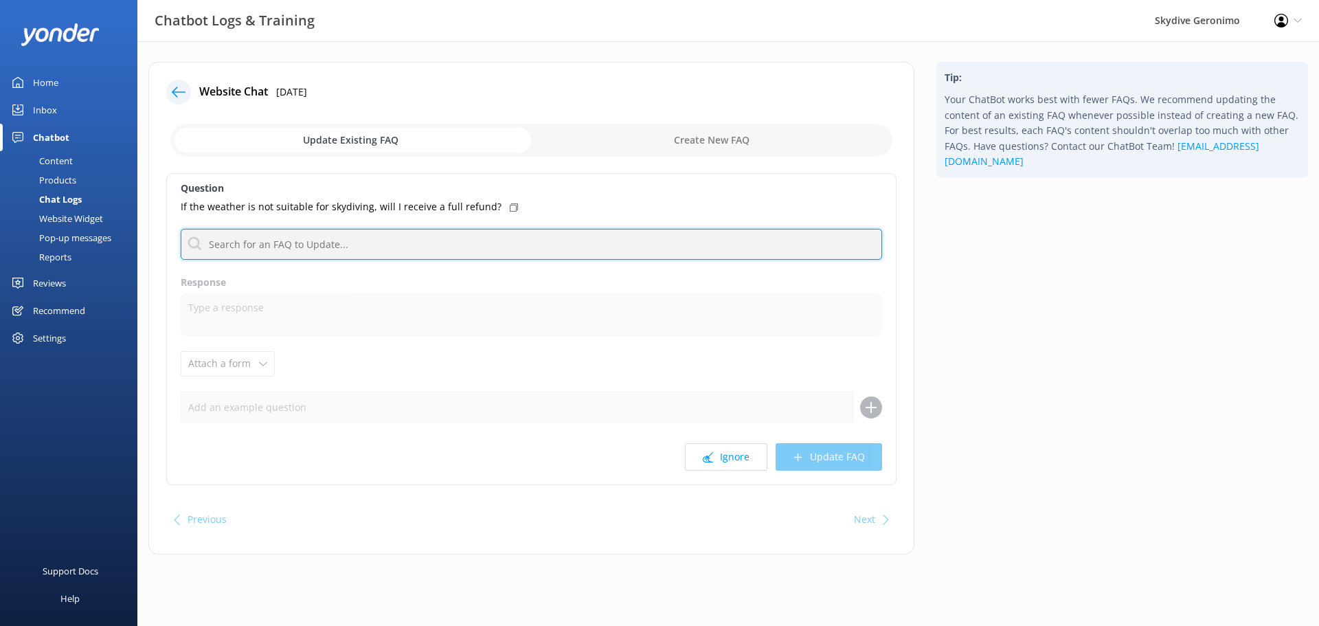
click at [290, 248] on input "text" at bounding box center [532, 244] width 702 height 31
click at [394, 249] on input "text" at bounding box center [532, 244] width 702 height 31
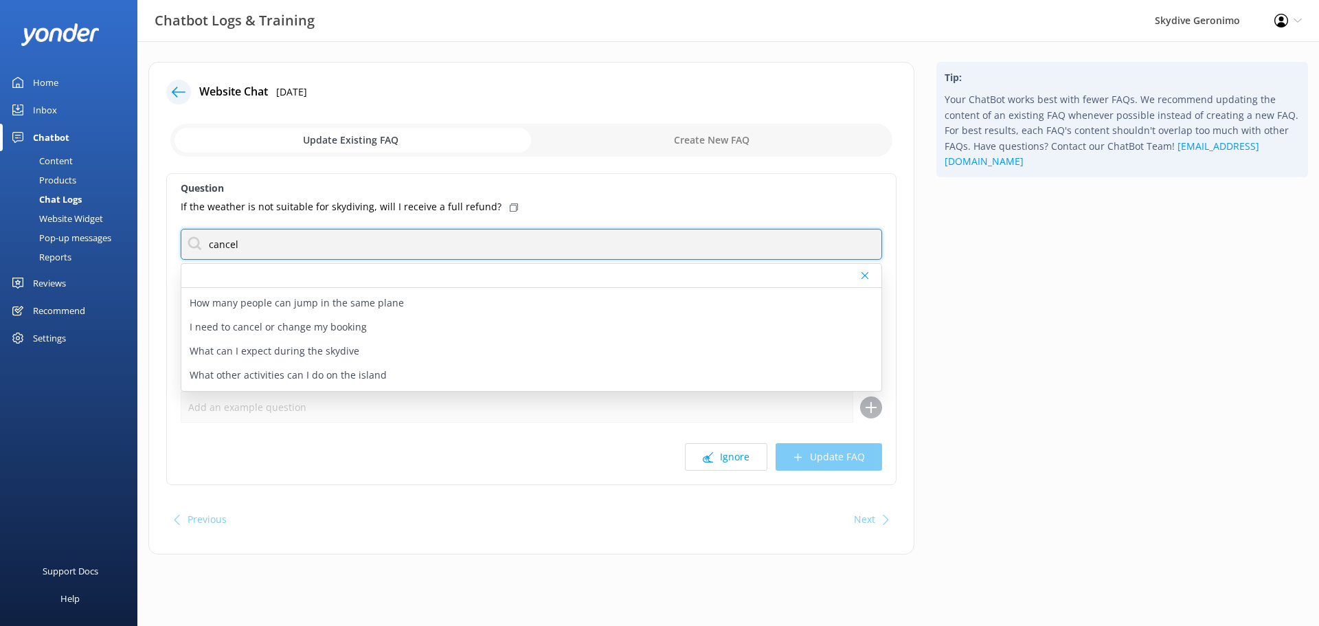
scroll to position [570, 0]
type input "cancel"
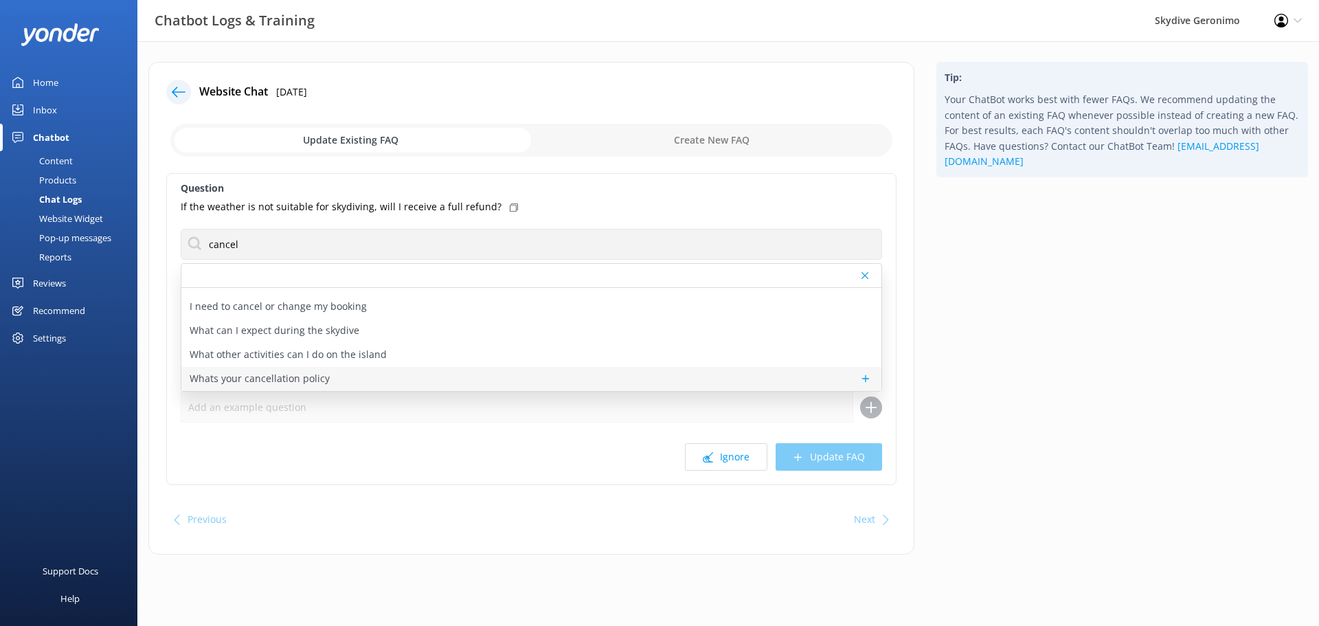
click at [363, 373] on div "Whats your cancellation policy" at bounding box center [531, 379] width 700 height 24
type textarea "We require at least 24 hours’ notice for cancellations. If you cancel within 24…"
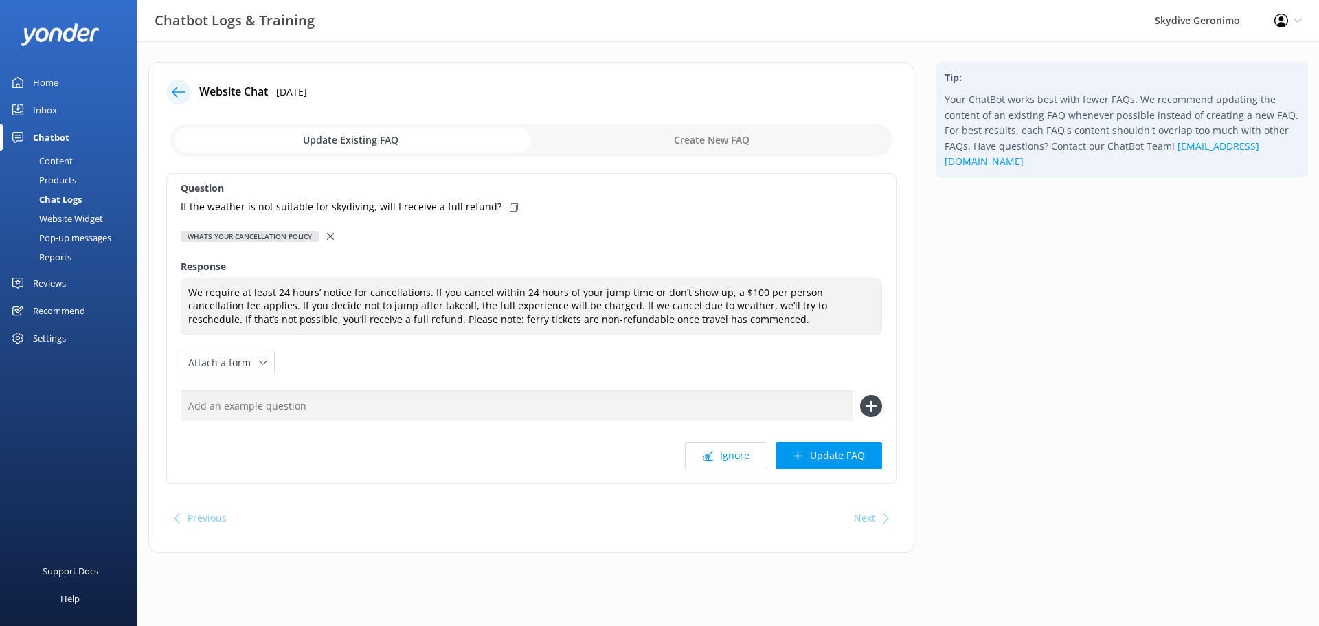
click at [325, 232] on div "Whats your cancellation policy" at bounding box center [532, 236] width 702 height 15
click at [324, 236] on div "Whats your cancellation policy" at bounding box center [532, 236] width 702 height 15
click at [327, 234] on use at bounding box center [330, 236] width 7 height 7
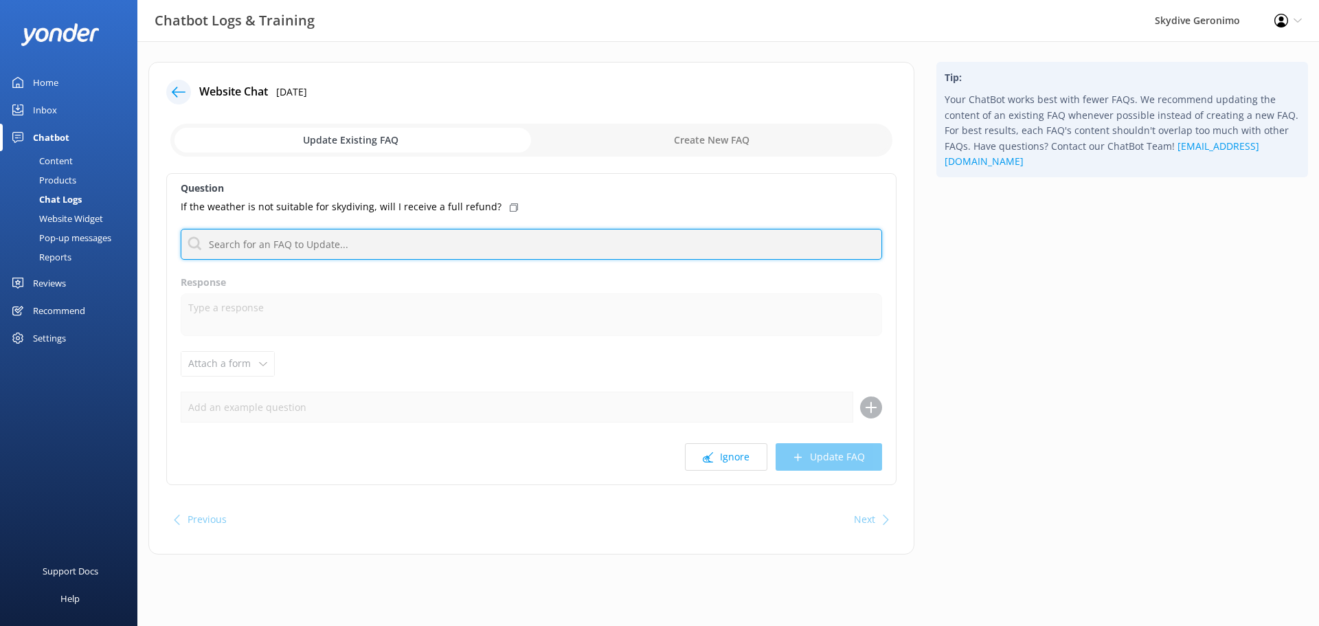
click at [323, 250] on input "text" at bounding box center [532, 244] width 702 height 31
type input "bad weather"
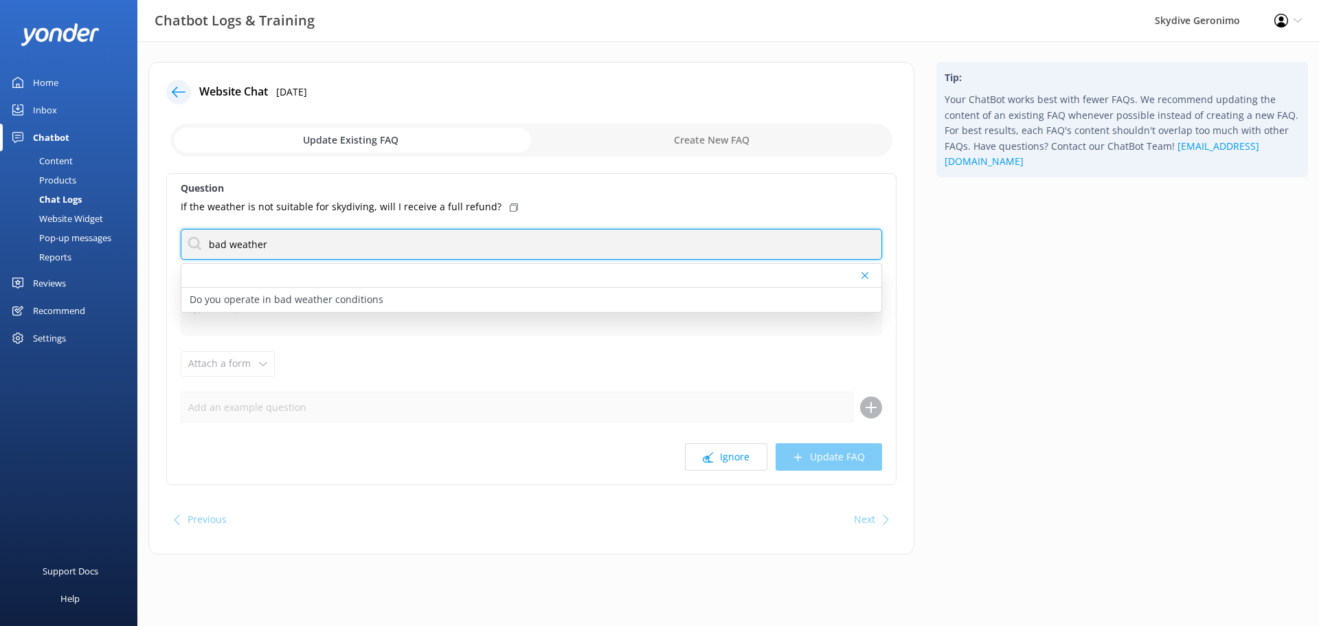
click at [308, 251] on input "bad weather" at bounding box center [532, 244] width 702 height 31
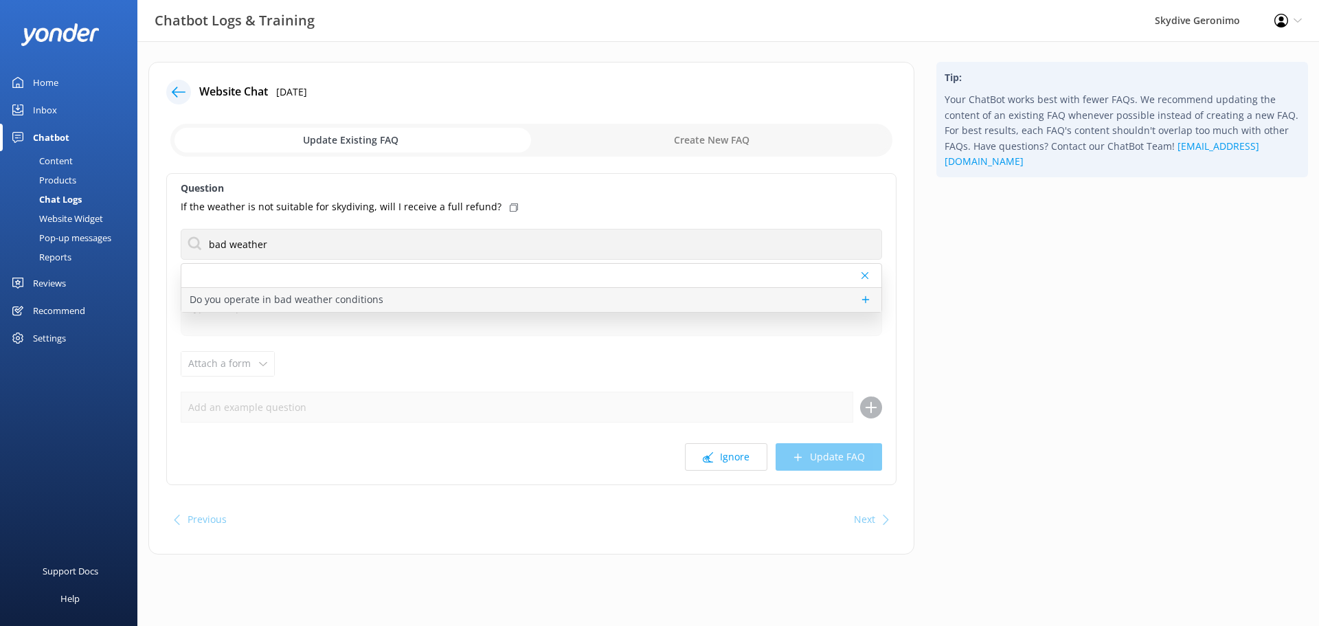
click at [289, 295] on p "Do you operate in bad weather conditions" at bounding box center [287, 299] width 194 height 15
type textarea "Skydiving depends on weather, so we ask that you call us on the morning of your…"
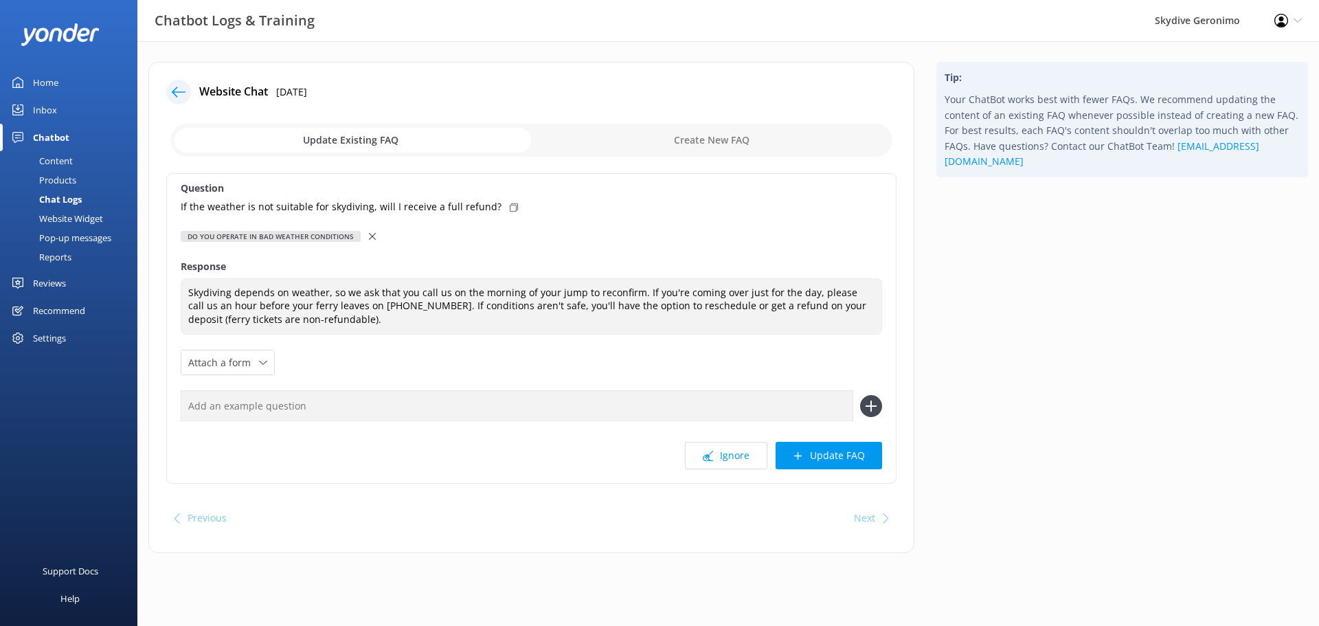
click at [369, 236] on icon at bounding box center [372, 236] width 7 height 7
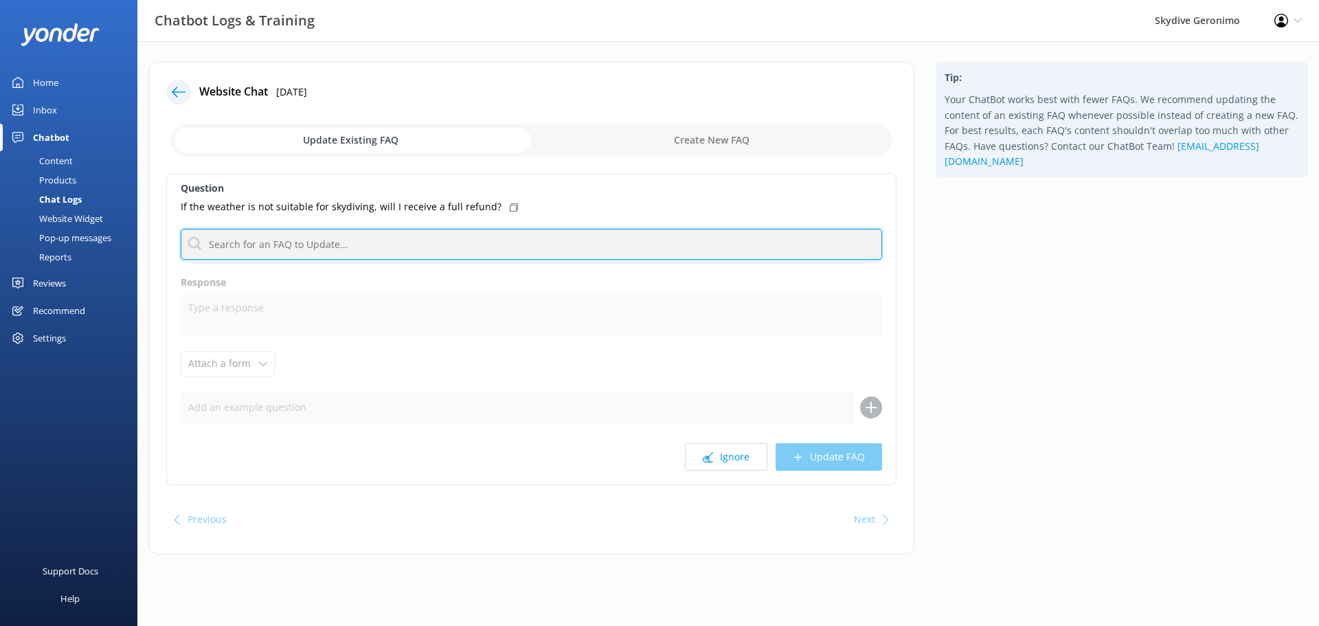
click at [268, 244] on input "text" at bounding box center [532, 244] width 702 height 31
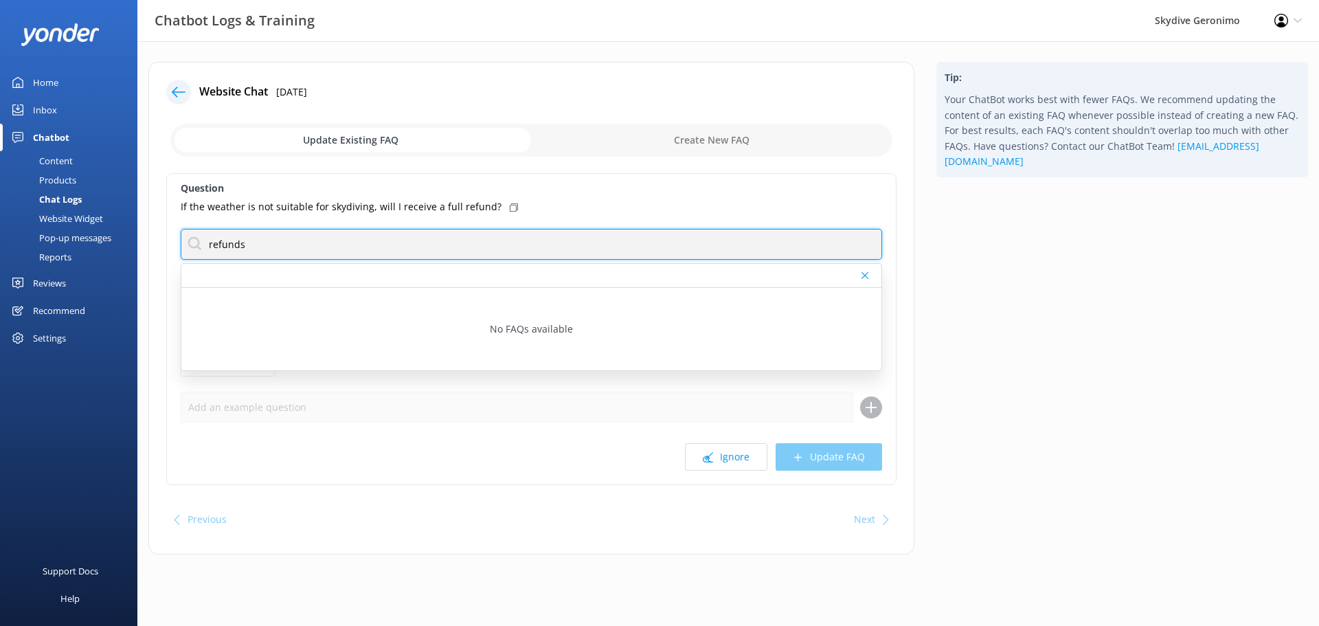
click at [268, 244] on input "refunds" at bounding box center [532, 244] width 702 height 31
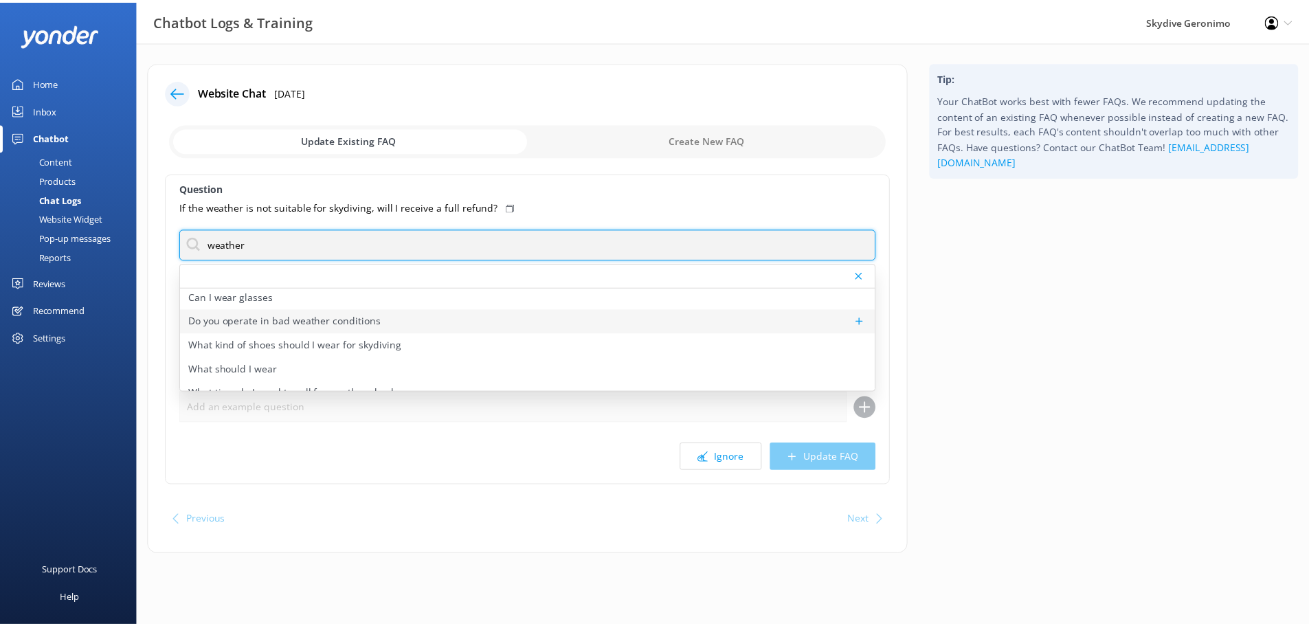
scroll to position [41, 0]
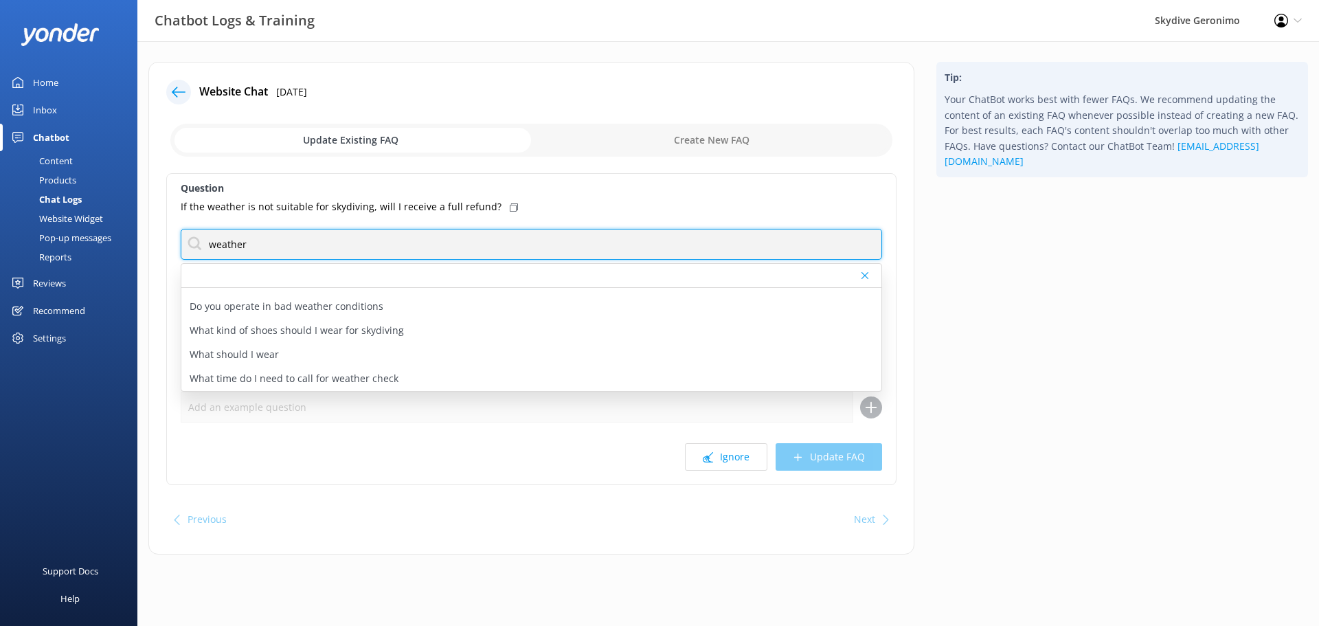
type input "weather"
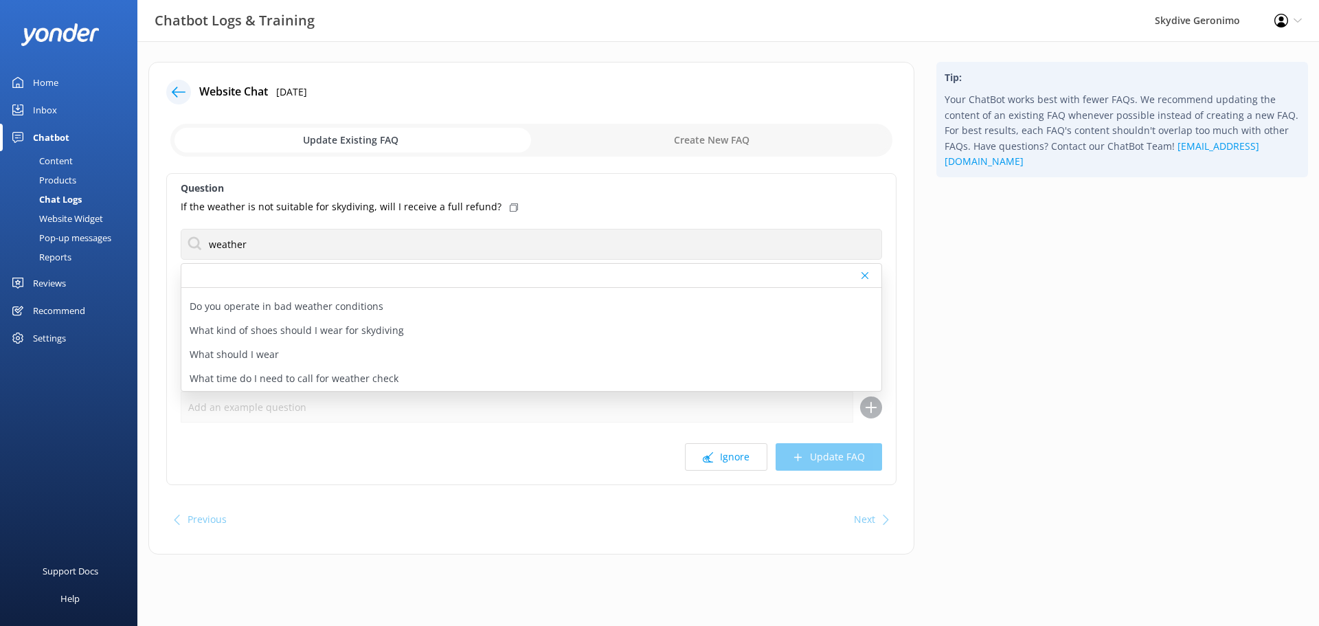
click at [864, 274] on use at bounding box center [865, 275] width 7 height 7
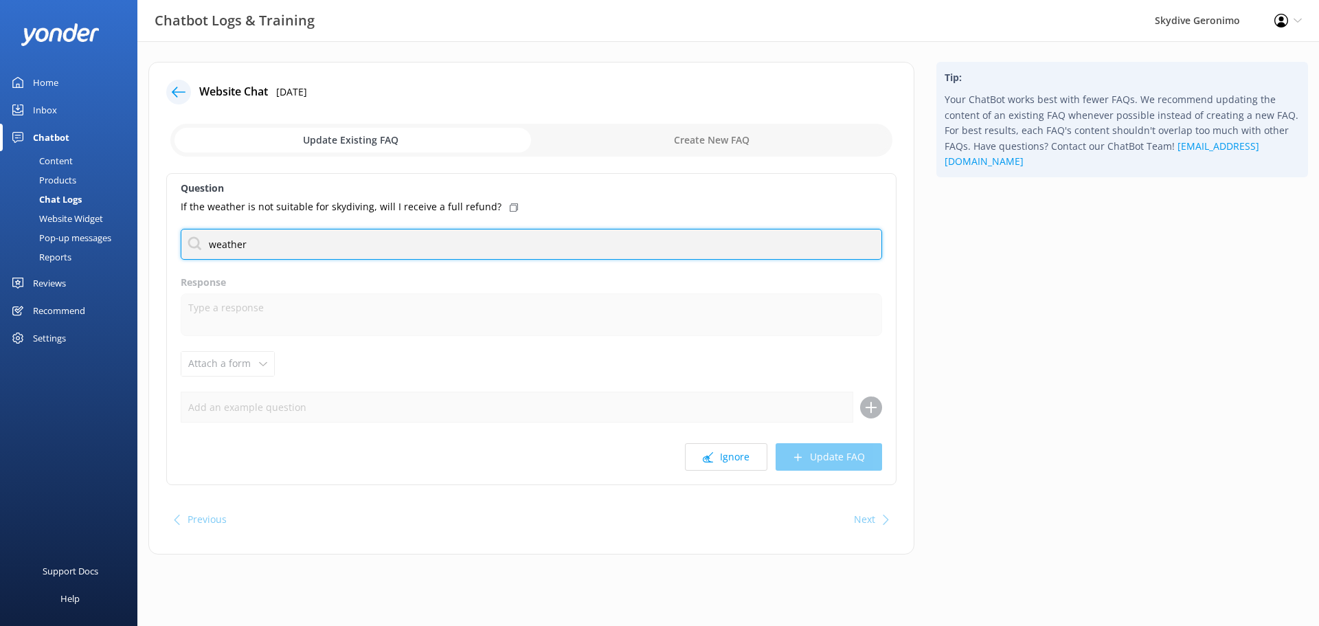
click at [274, 230] on input "weather" at bounding box center [532, 244] width 702 height 31
click at [253, 243] on input "weather" at bounding box center [532, 244] width 702 height 31
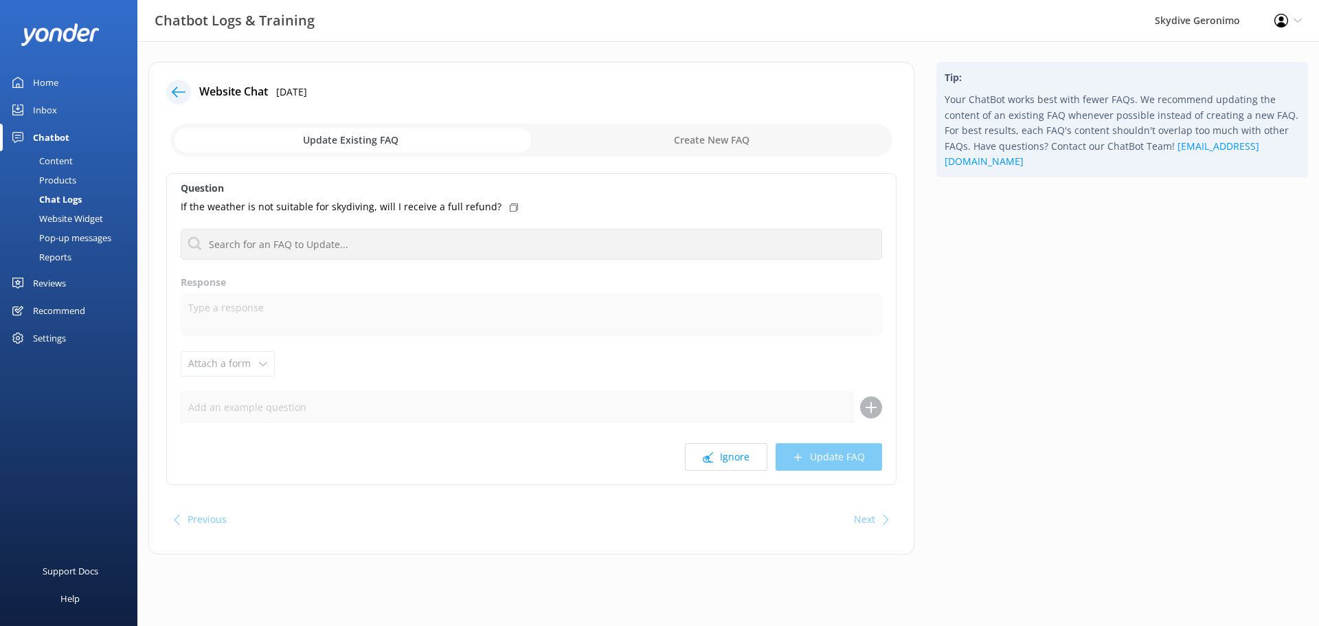
click at [49, 81] on div "Home" at bounding box center [45, 82] width 25 height 27
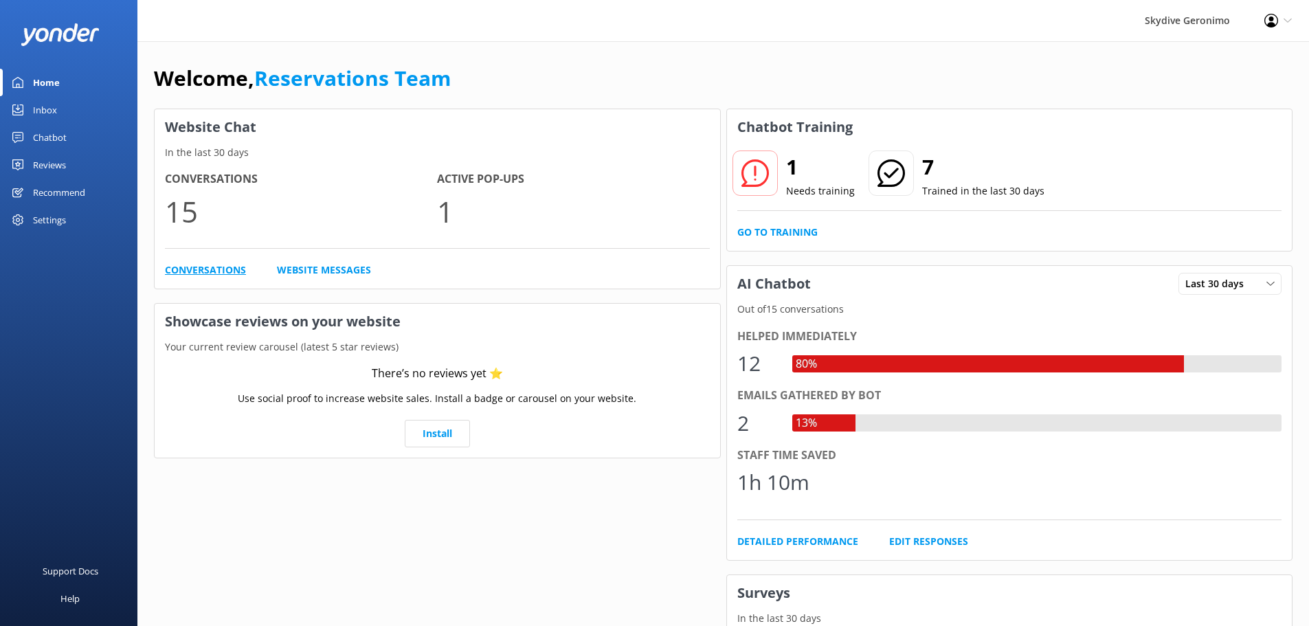
click at [229, 267] on link "Conversations" at bounding box center [205, 269] width 81 height 15
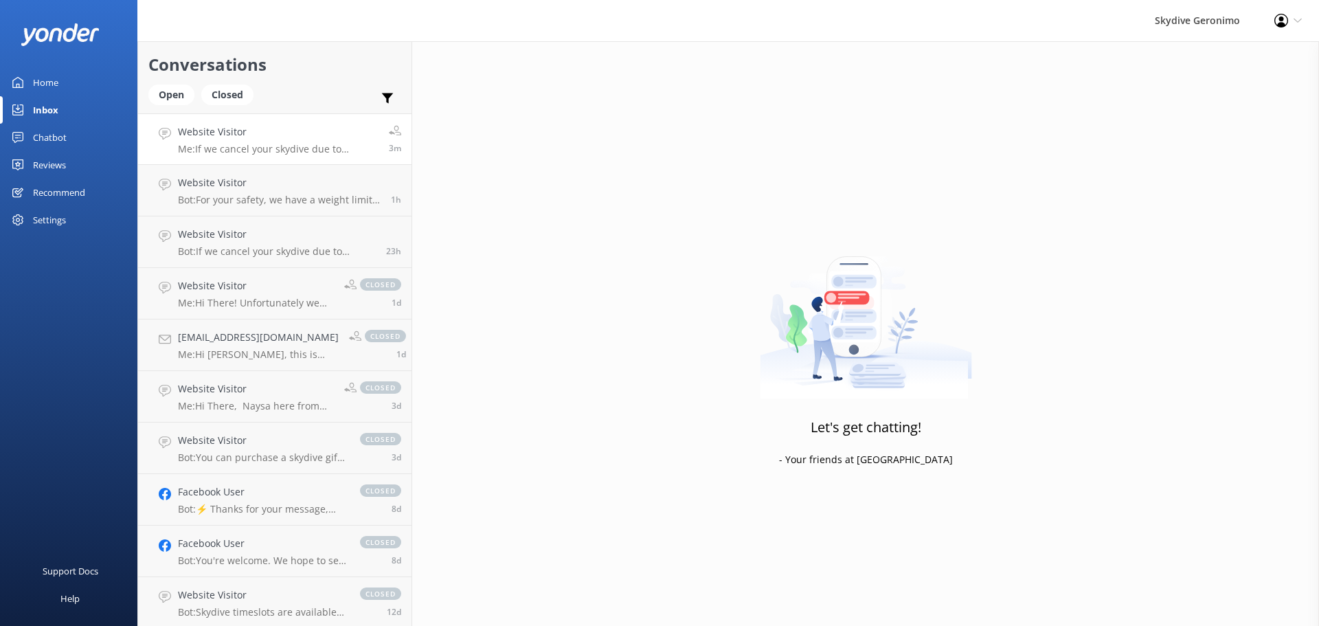
click at [260, 141] on div "Website Visitor Me: If we cancel your skydive due to weather and can't reschedu…" at bounding box center [278, 139] width 201 height 30
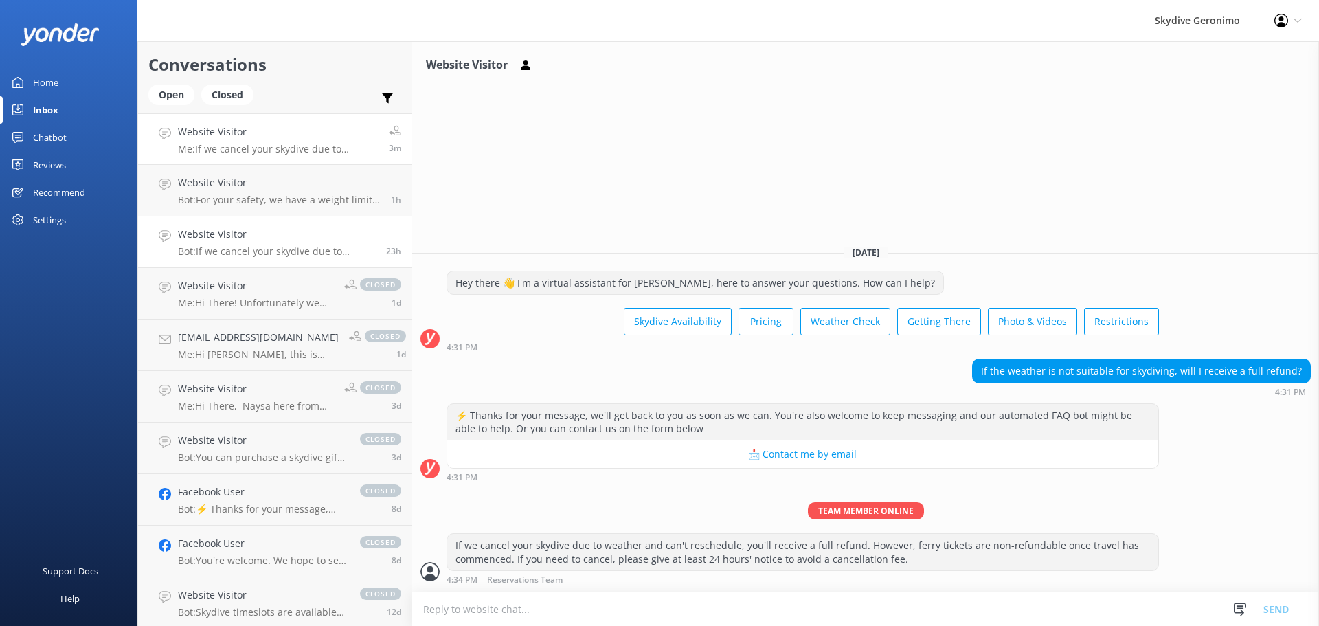
click at [246, 238] on h4 "Website Visitor" at bounding box center [277, 234] width 198 height 15
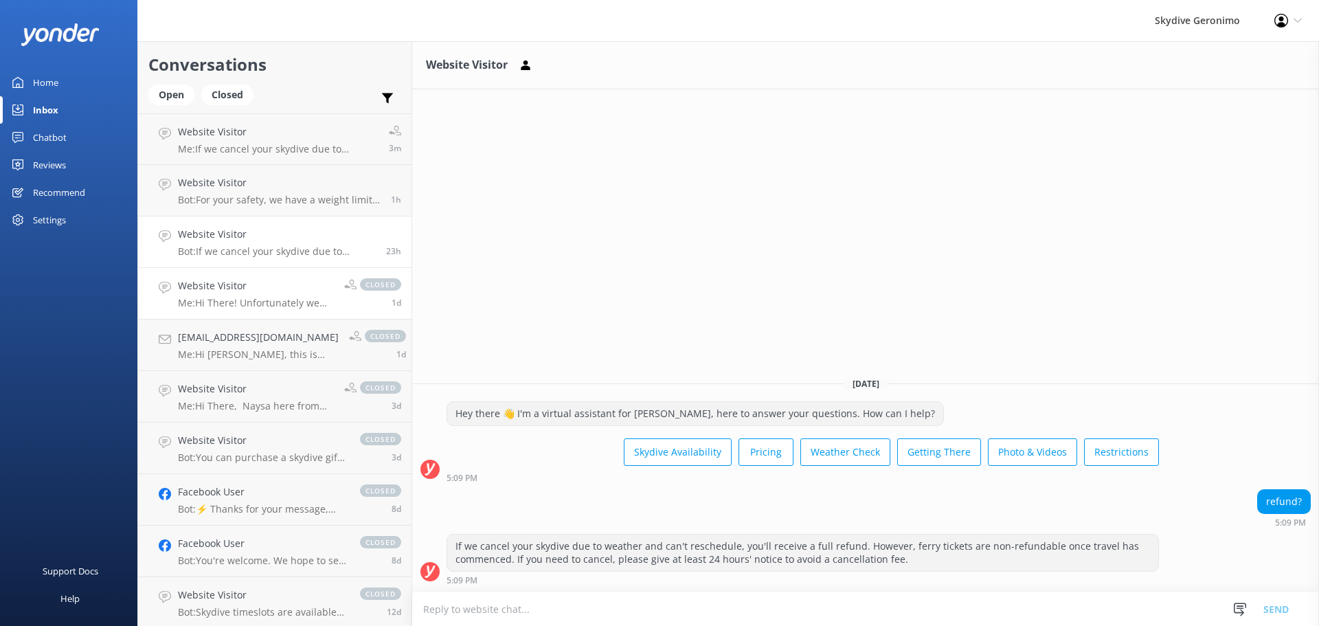
click at [263, 294] on div "Website Visitor Me: Hi There! Unfortunately we don't have any active promo's go…" at bounding box center [256, 293] width 156 height 30
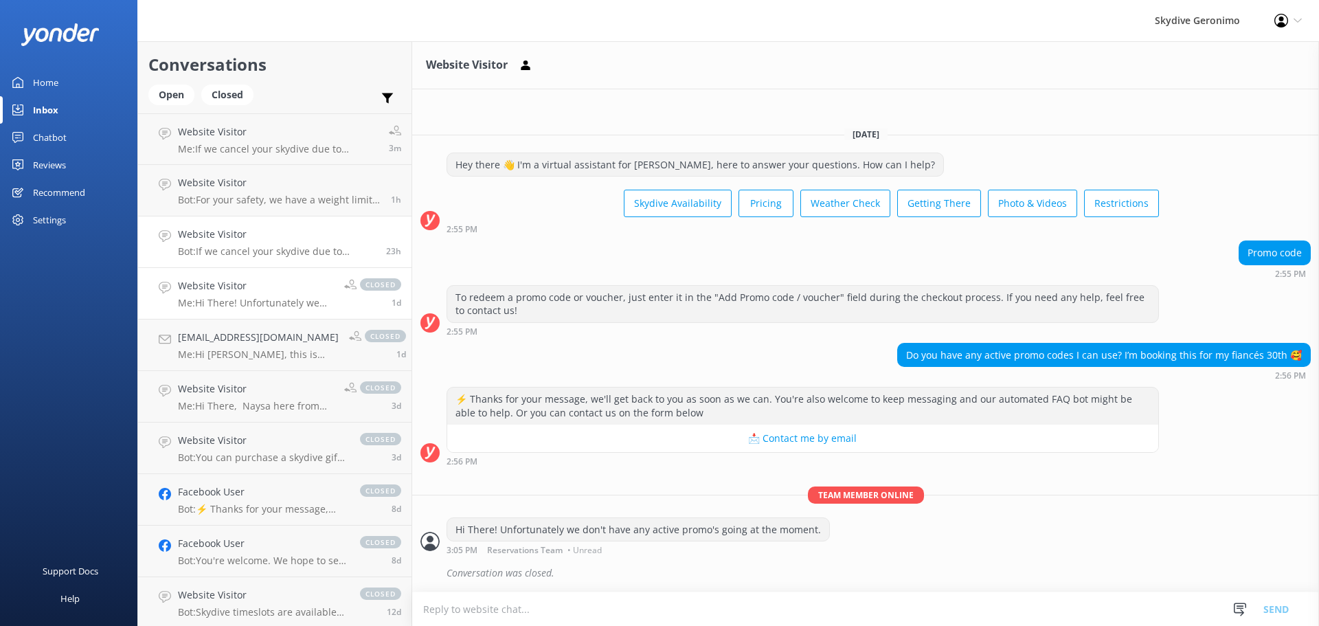
click at [267, 246] on p "Bot: If we cancel your skydive due to weather and can't reschedule, you'll rece…" at bounding box center [277, 251] width 198 height 12
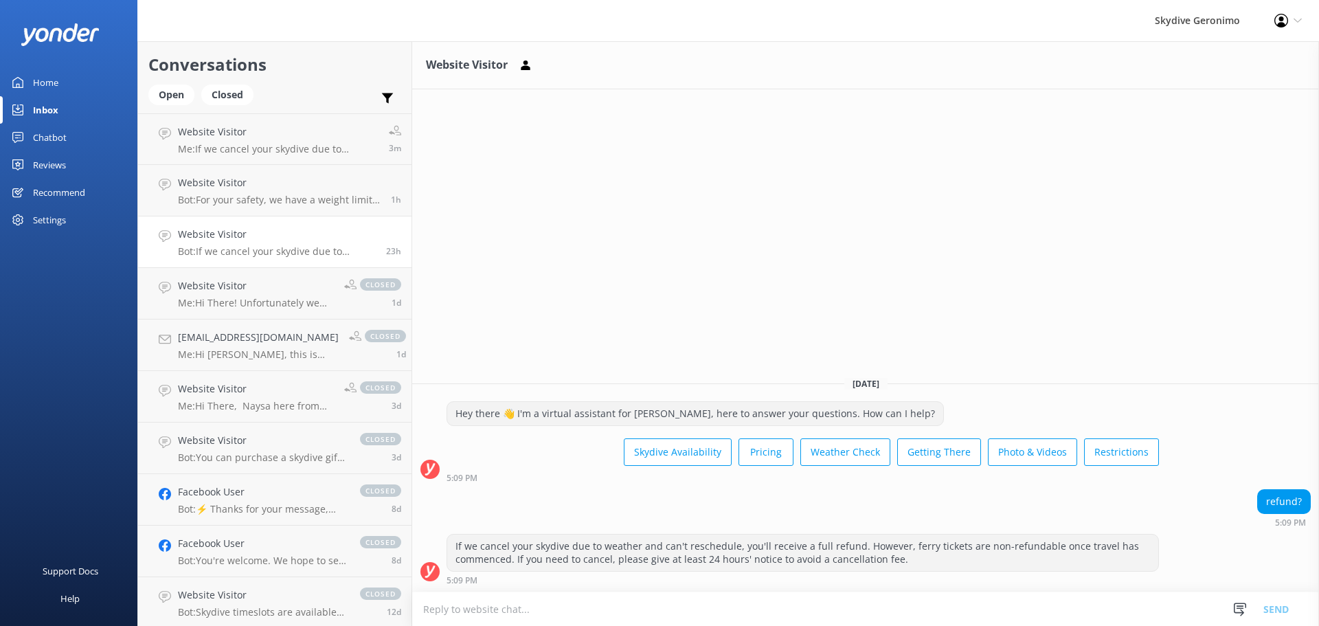
click at [47, 77] on div "Home" at bounding box center [45, 82] width 25 height 27
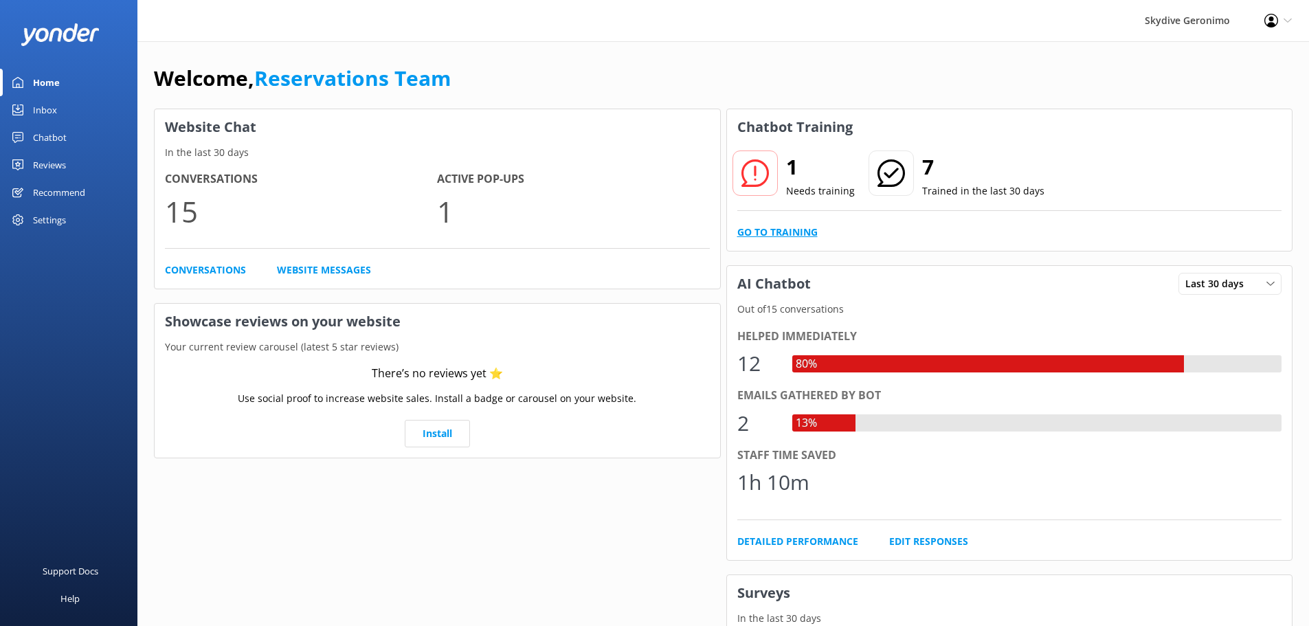
click at [793, 232] on link "Go to Training" at bounding box center [777, 232] width 80 height 15
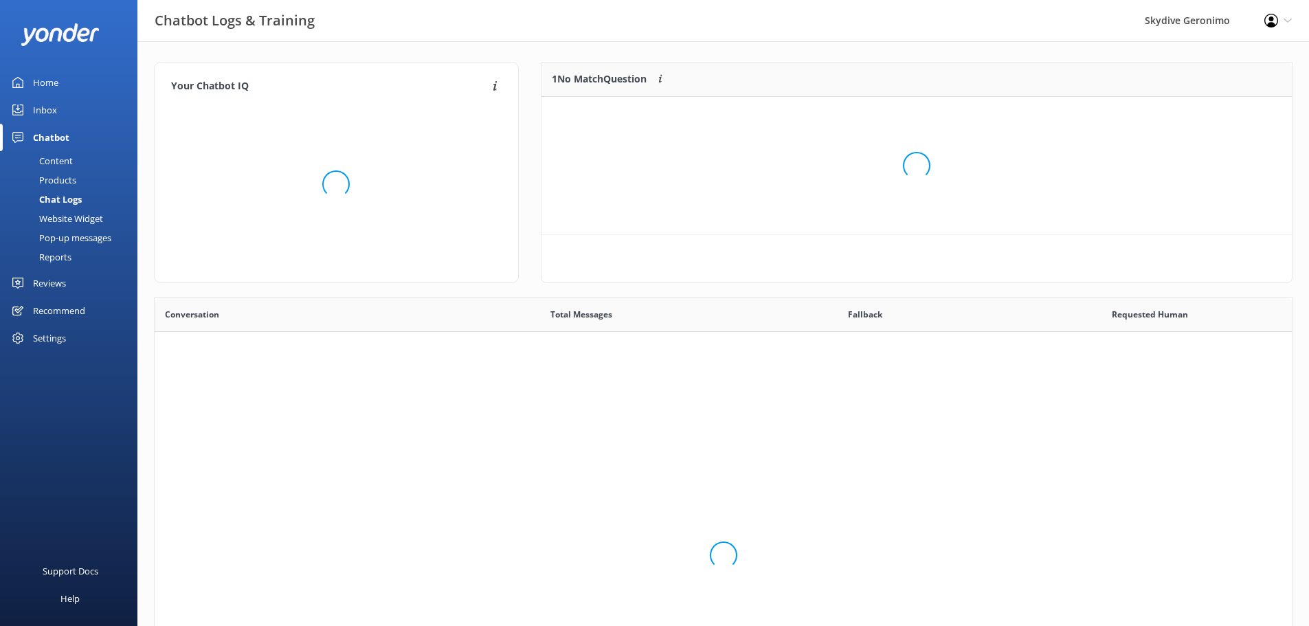
scroll to position [471, 1127]
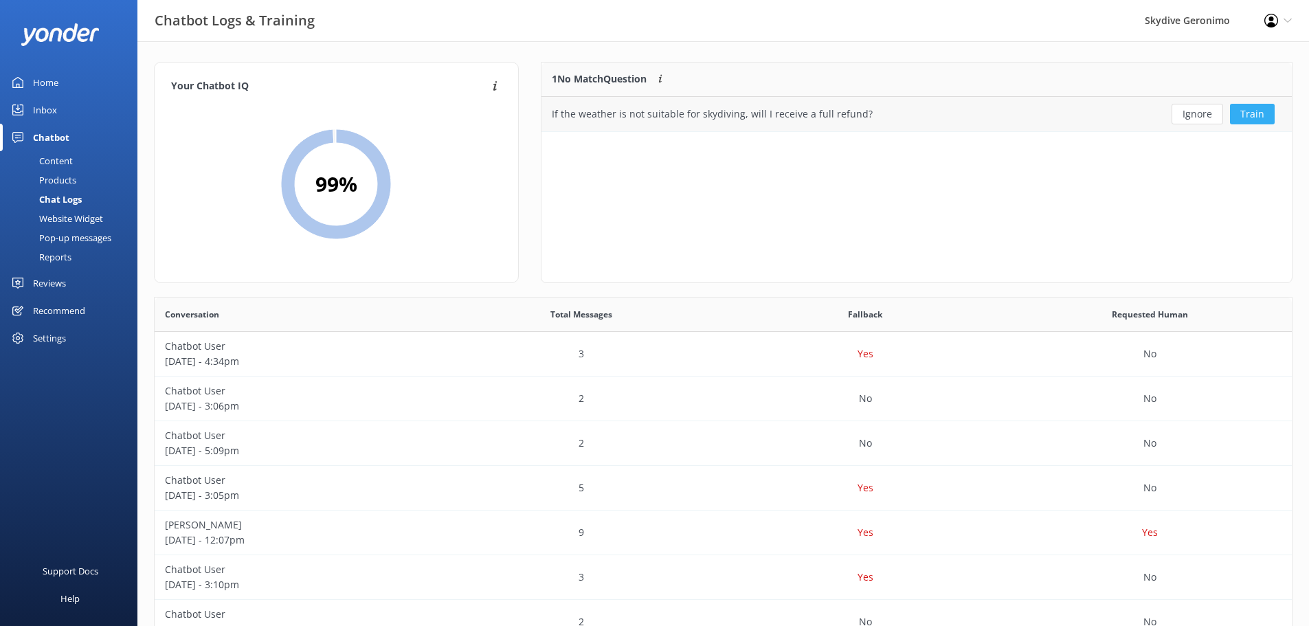
click at [1251, 113] on button "Train" at bounding box center [1252, 114] width 45 height 21
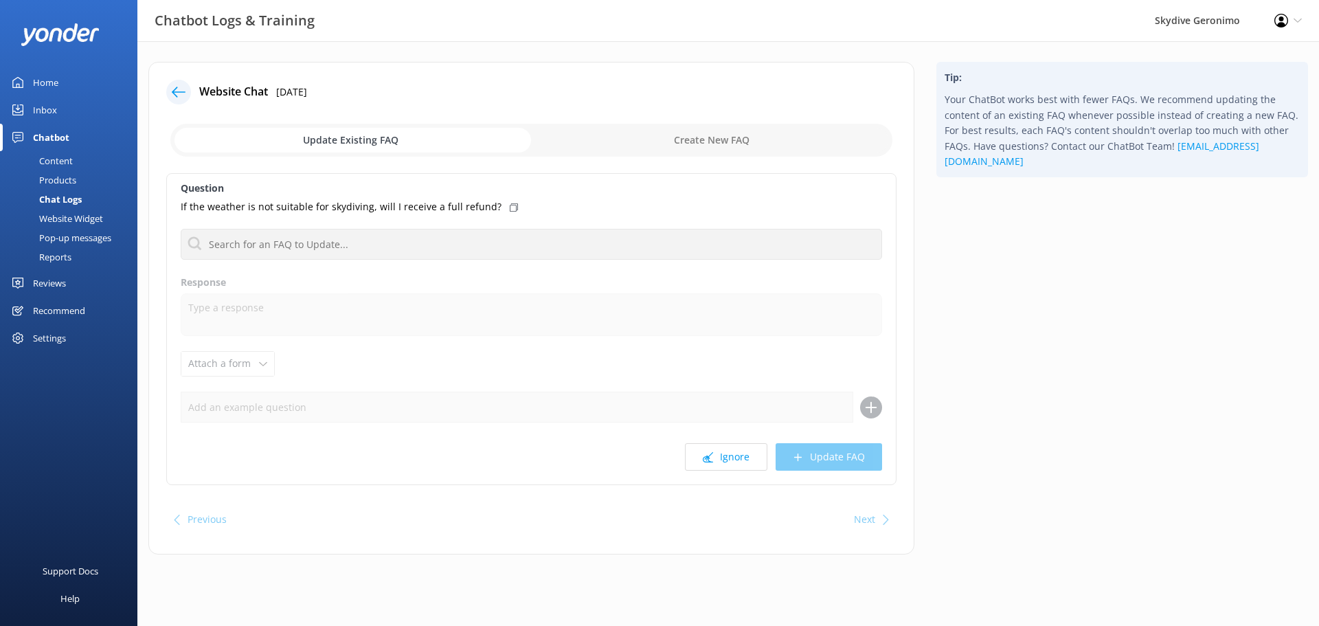
click at [660, 150] on input "checkbox" at bounding box center [531, 140] width 722 height 33
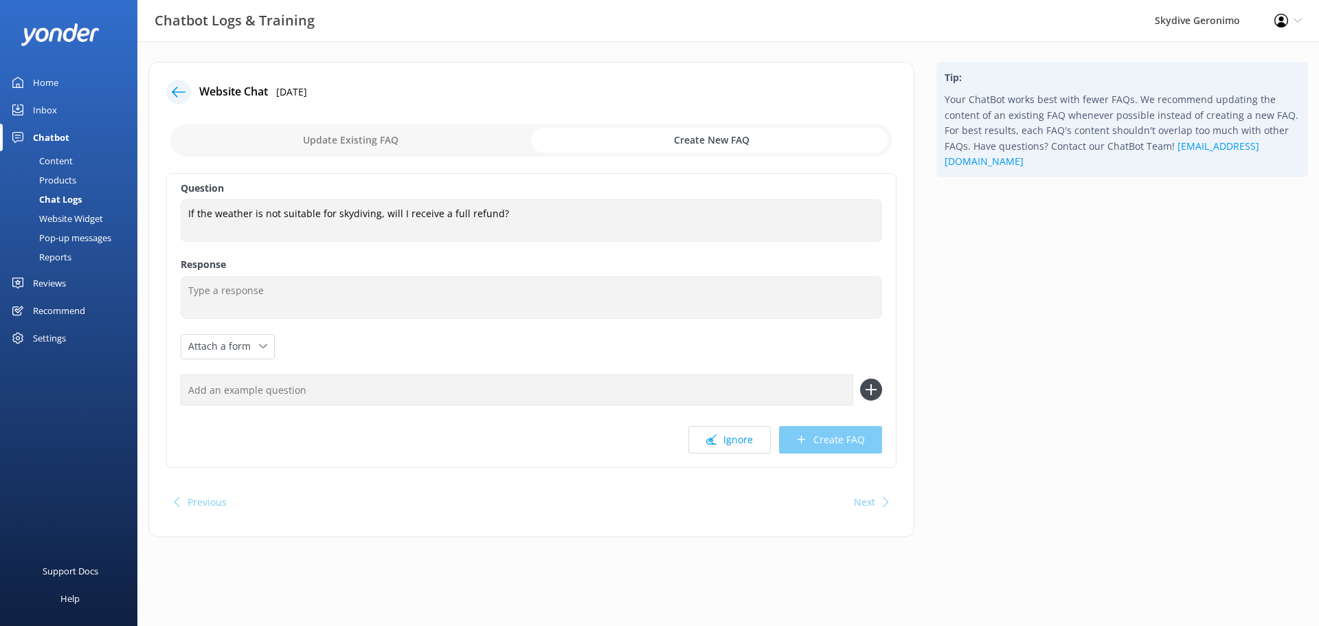
click at [445, 134] on input "checkbox" at bounding box center [531, 140] width 722 height 33
checkbox input "false"
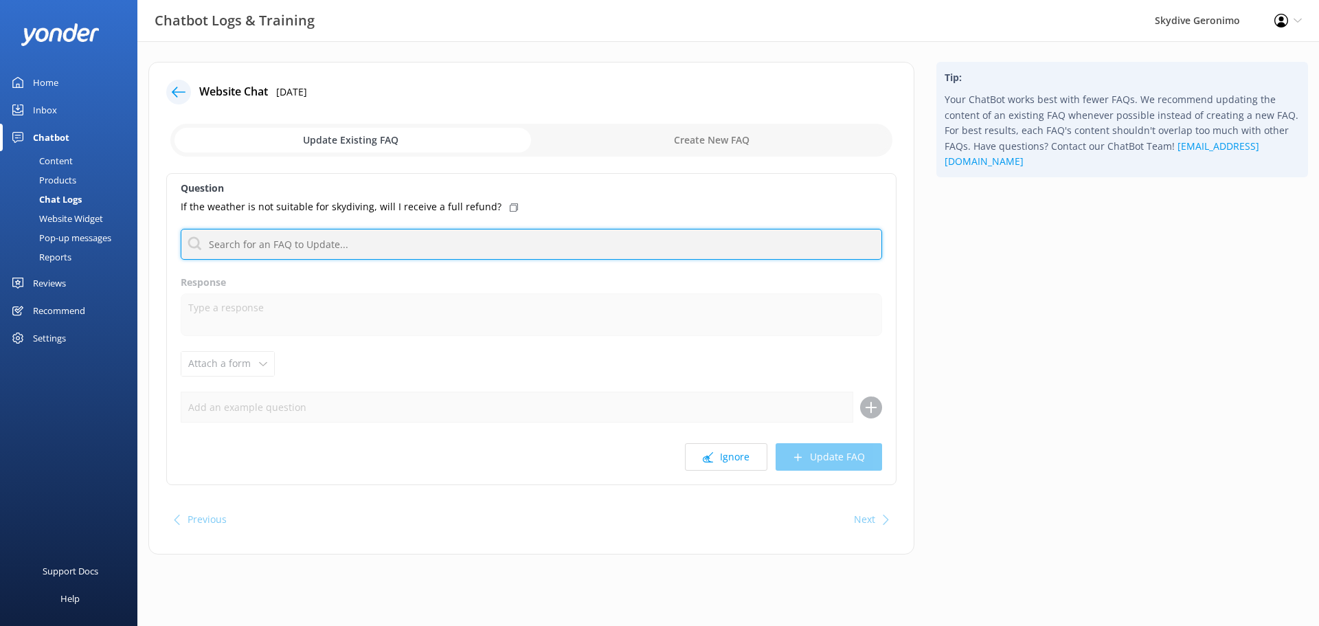
click at [311, 234] on input "text" at bounding box center [532, 244] width 702 height 31
type input "refund"
click at [286, 249] on input "refund" at bounding box center [532, 244] width 702 height 31
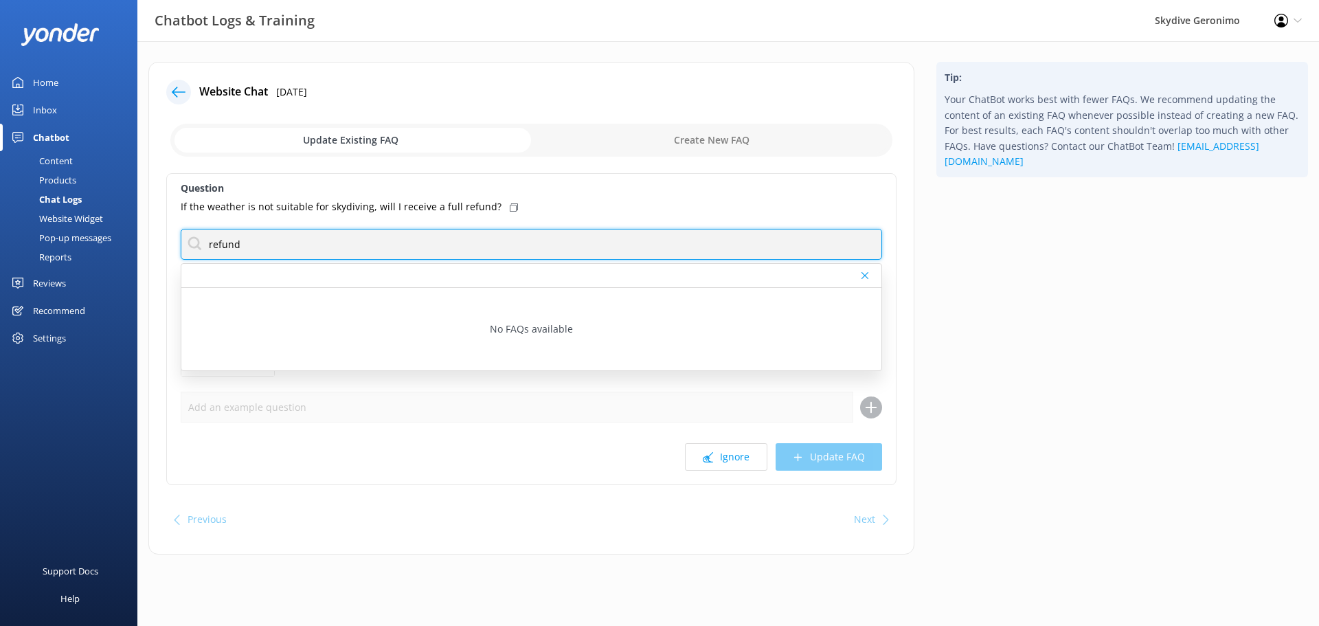
click at [286, 249] on input "refund" at bounding box center [532, 244] width 702 height 31
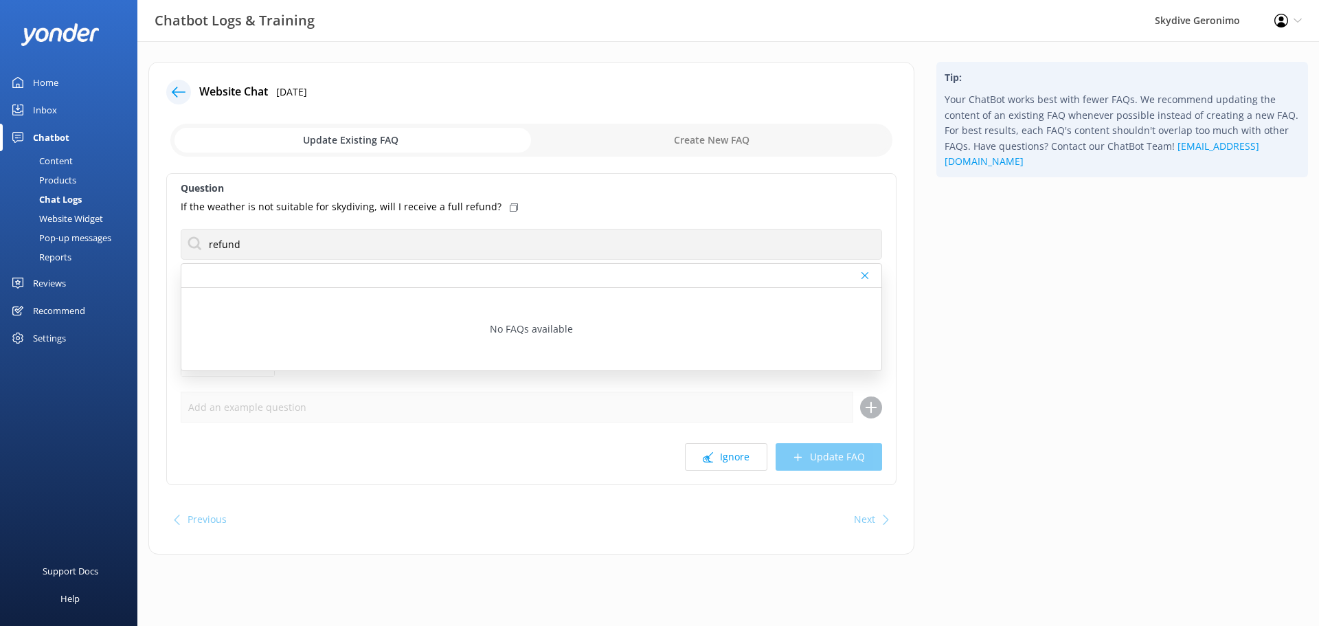
click at [50, 75] on div "Home" at bounding box center [45, 82] width 25 height 27
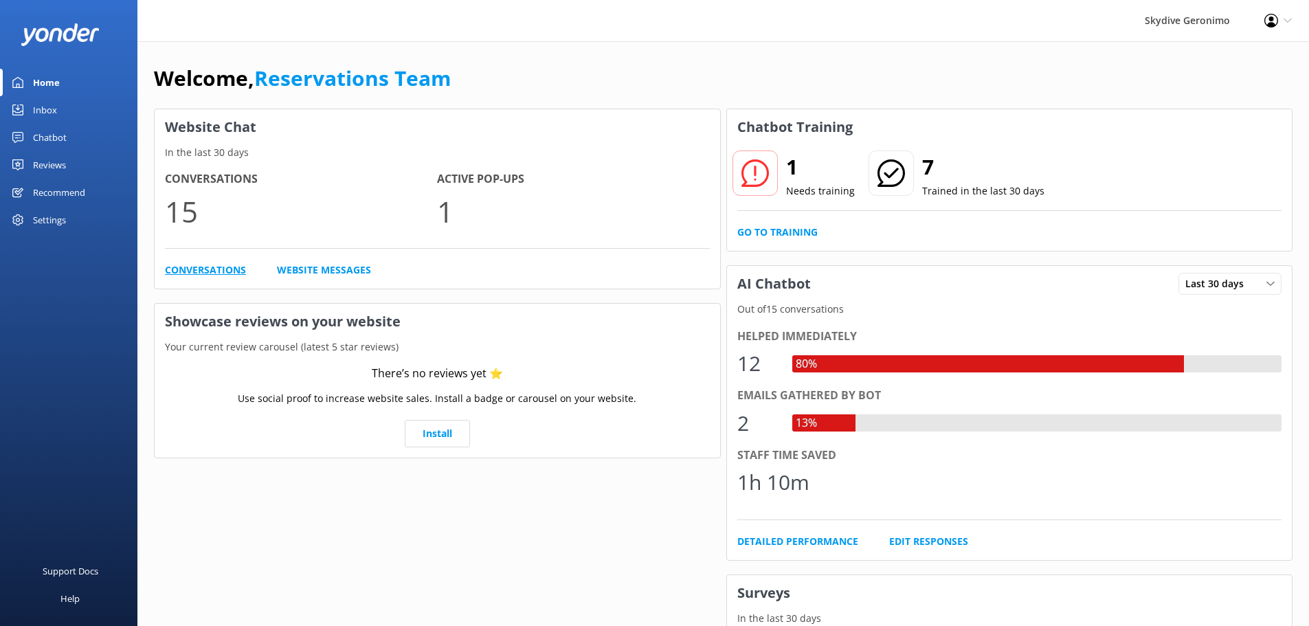
click at [192, 266] on link "Conversations" at bounding box center [205, 269] width 81 height 15
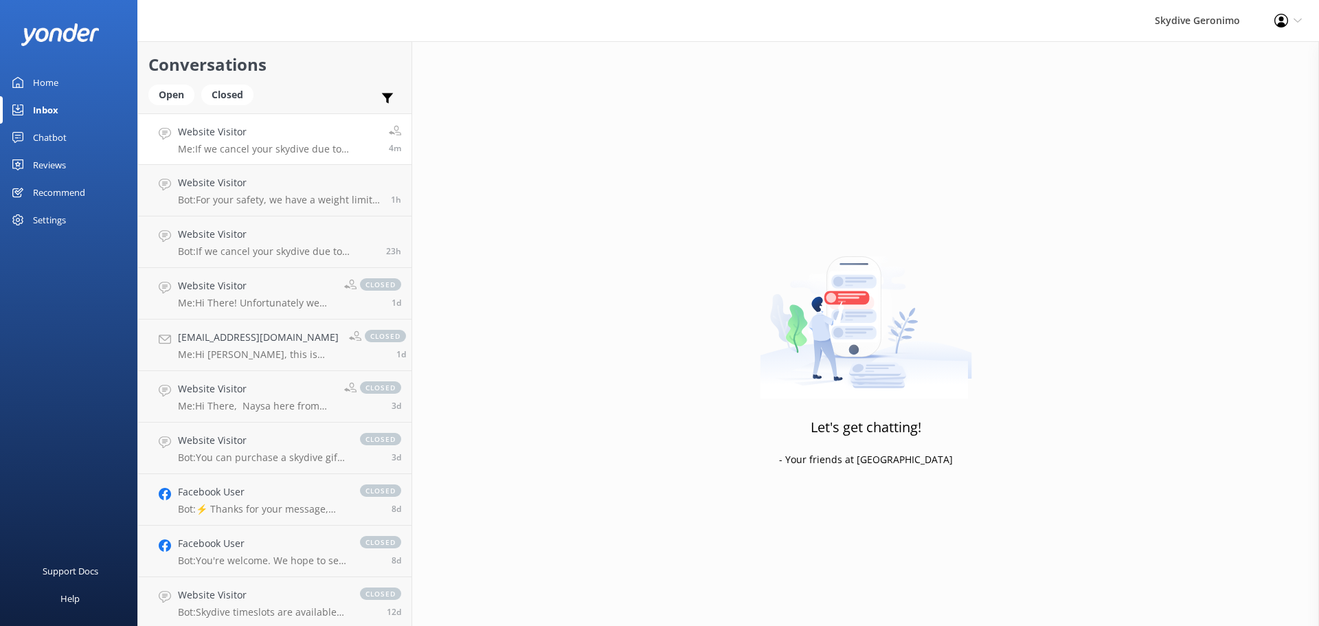
click at [229, 139] on h4 "Website Visitor" at bounding box center [278, 131] width 201 height 15
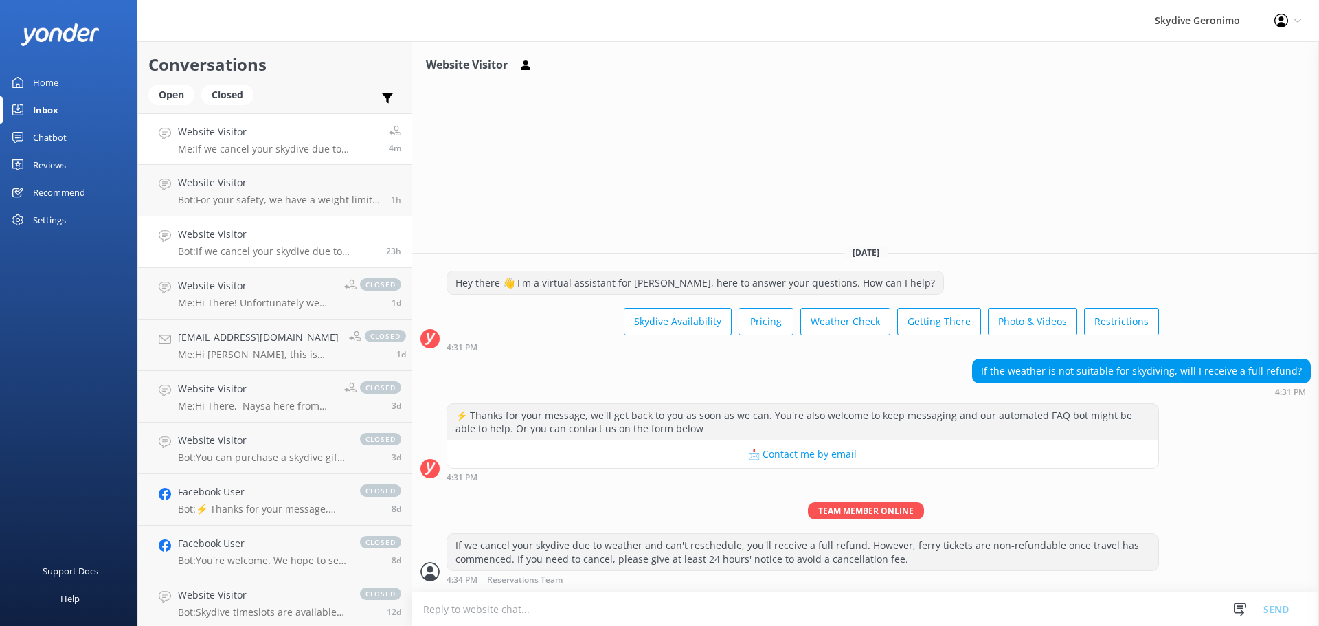
click at [210, 255] on p "Bot: If we cancel your skydive due to weather and can't reschedule, you'll rece…" at bounding box center [277, 251] width 198 height 12
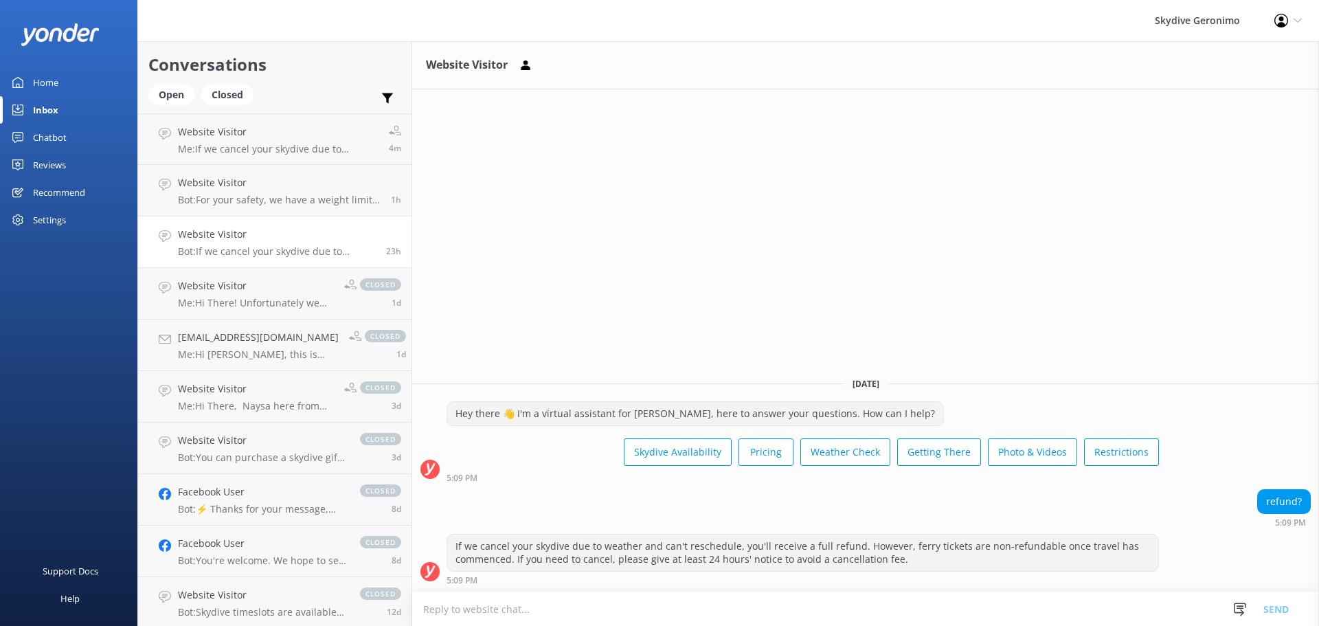
click at [54, 80] on div "Home" at bounding box center [45, 82] width 25 height 27
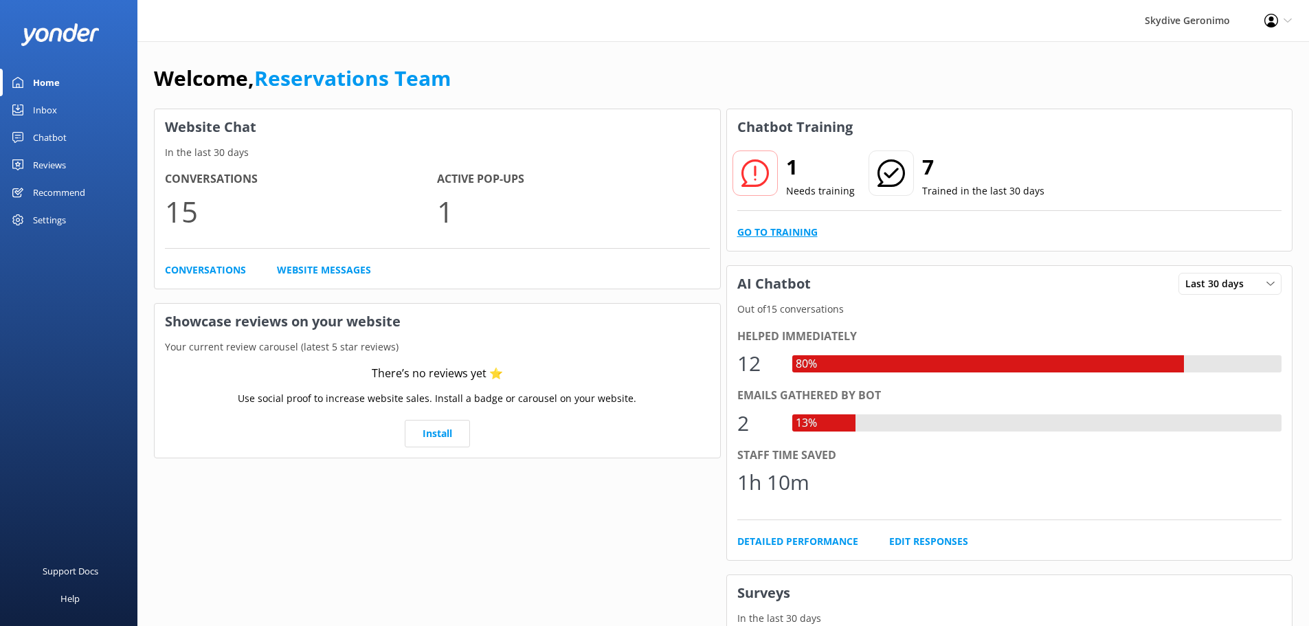
click at [795, 225] on link "Go to Training" at bounding box center [777, 232] width 80 height 15
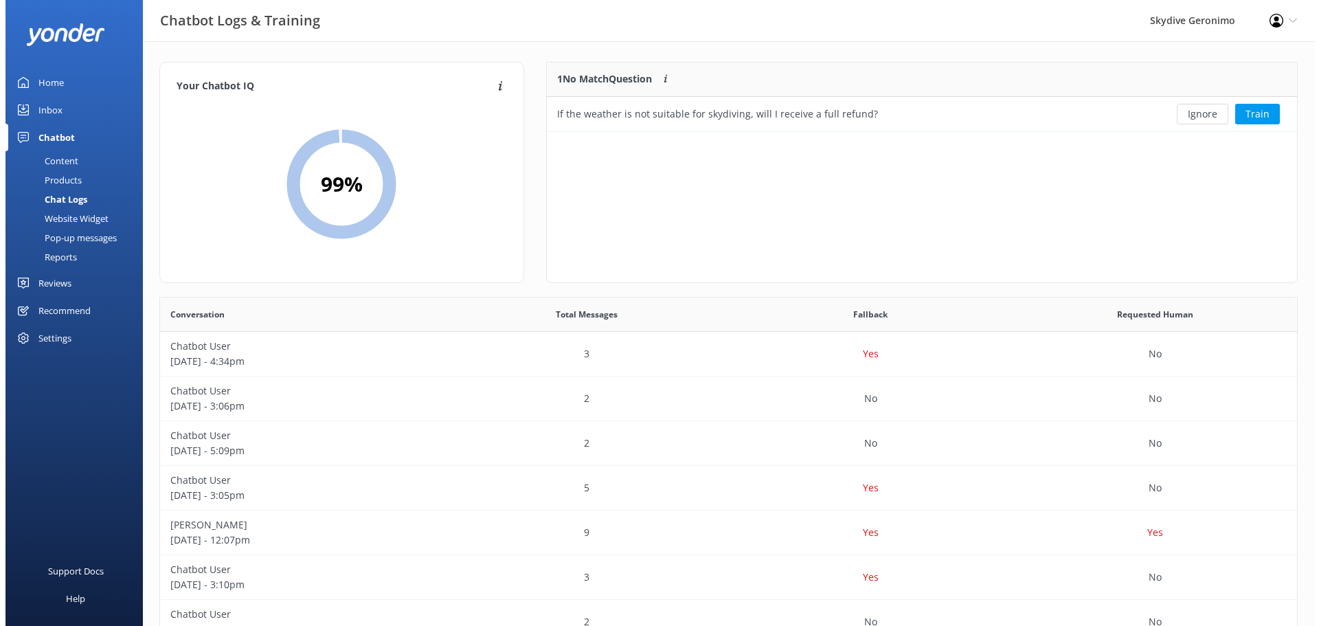
scroll to position [471, 1127]
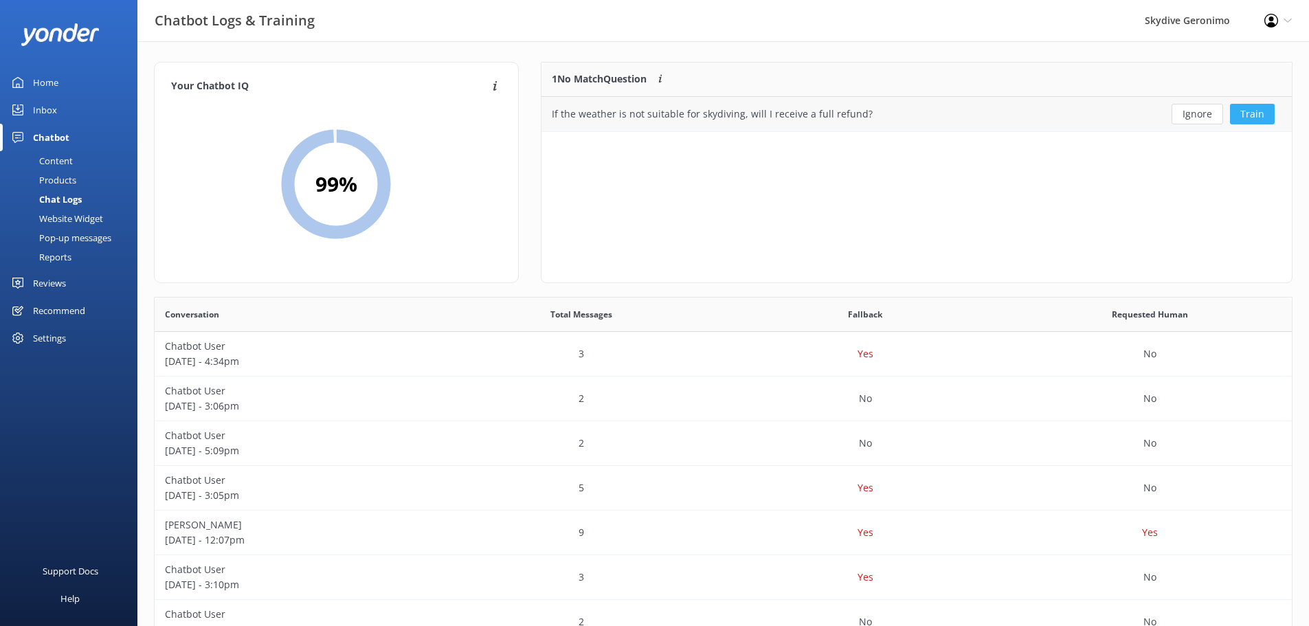
click at [1247, 108] on button "Train" at bounding box center [1252, 114] width 45 height 21
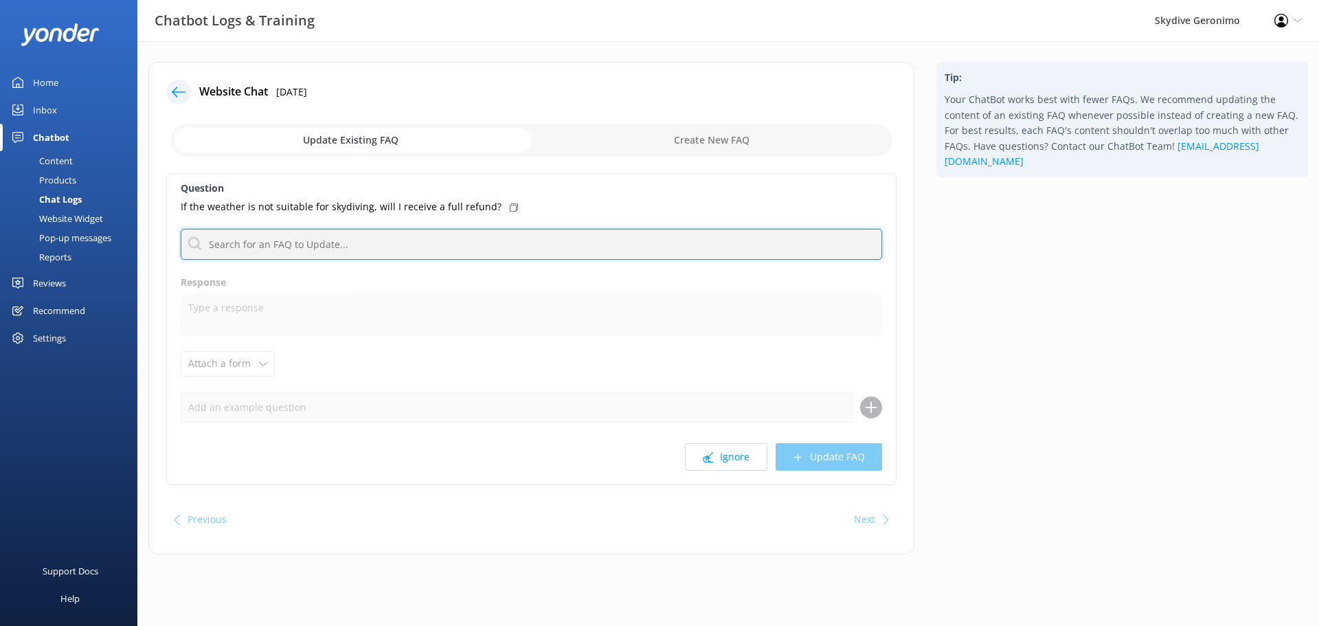
click at [260, 243] on input "text" at bounding box center [532, 244] width 702 height 31
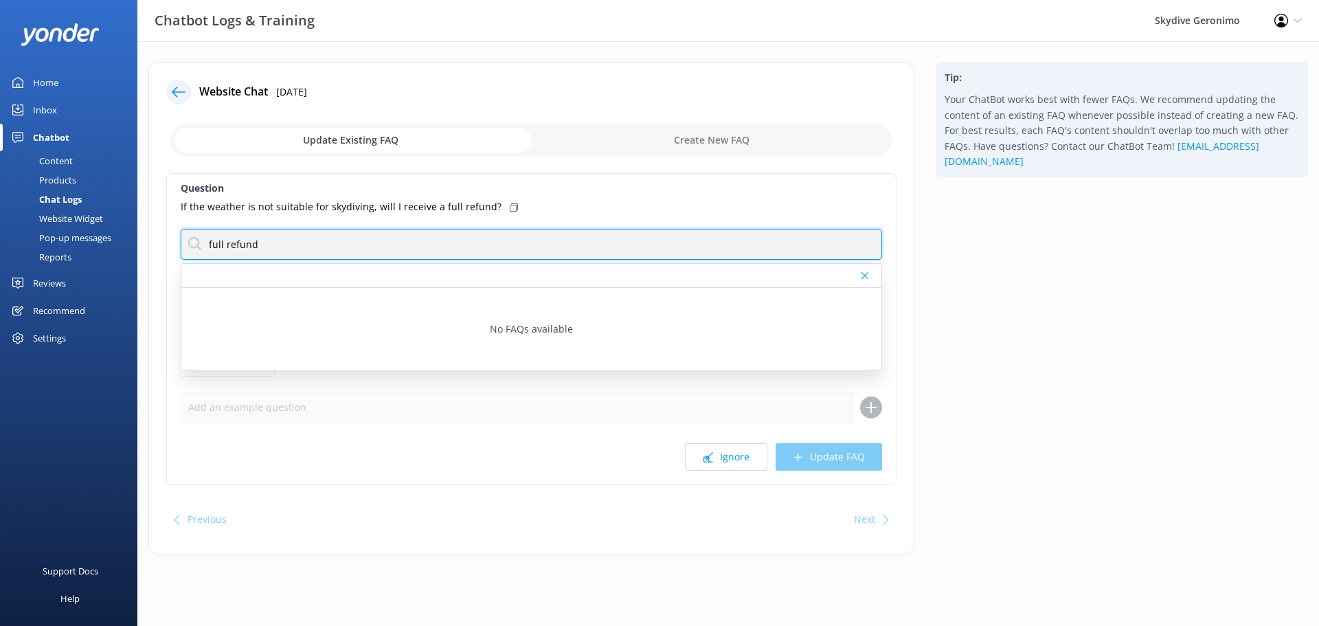
type input "full refund"
drag, startPoint x: 259, startPoint y: 248, endPoint x: 148, endPoint y: 247, distance: 111.3
click at [148, 247] on div "Website Chat 29th Sep 2025 Update Existing FAQ Create New FAQ Question If the w…" at bounding box center [531, 315] width 788 height 506
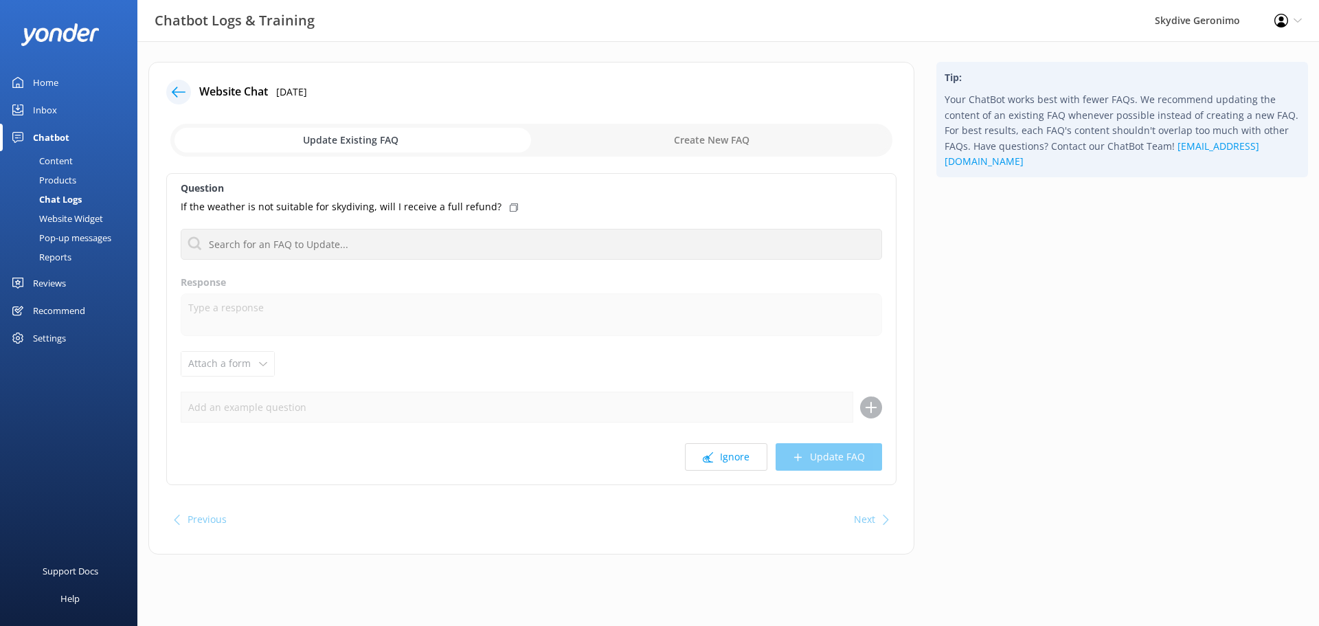
click at [714, 133] on input "checkbox" at bounding box center [531, 140] width 722 height 33
checkbox input "true"
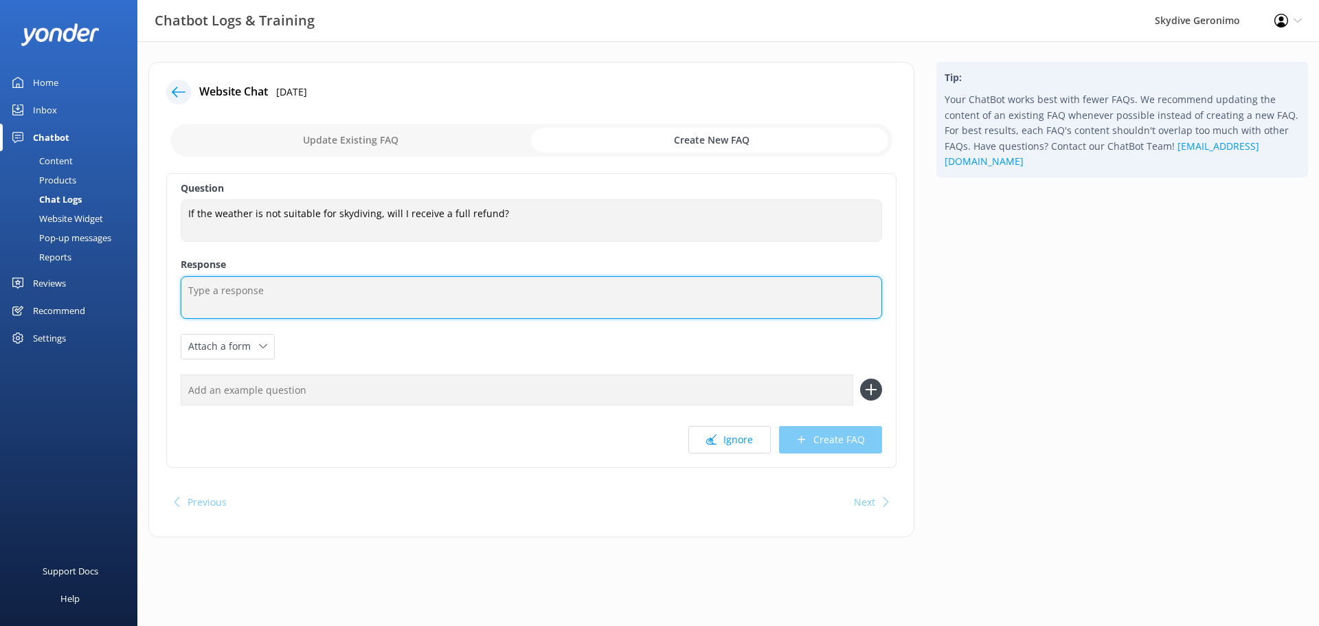
click at [267, 293] on textarea at bounding box center [532, 297] width 702 height 43
paste textarea "If we cancel your skydive due to weather and can't reschedule, you'll receive a…"
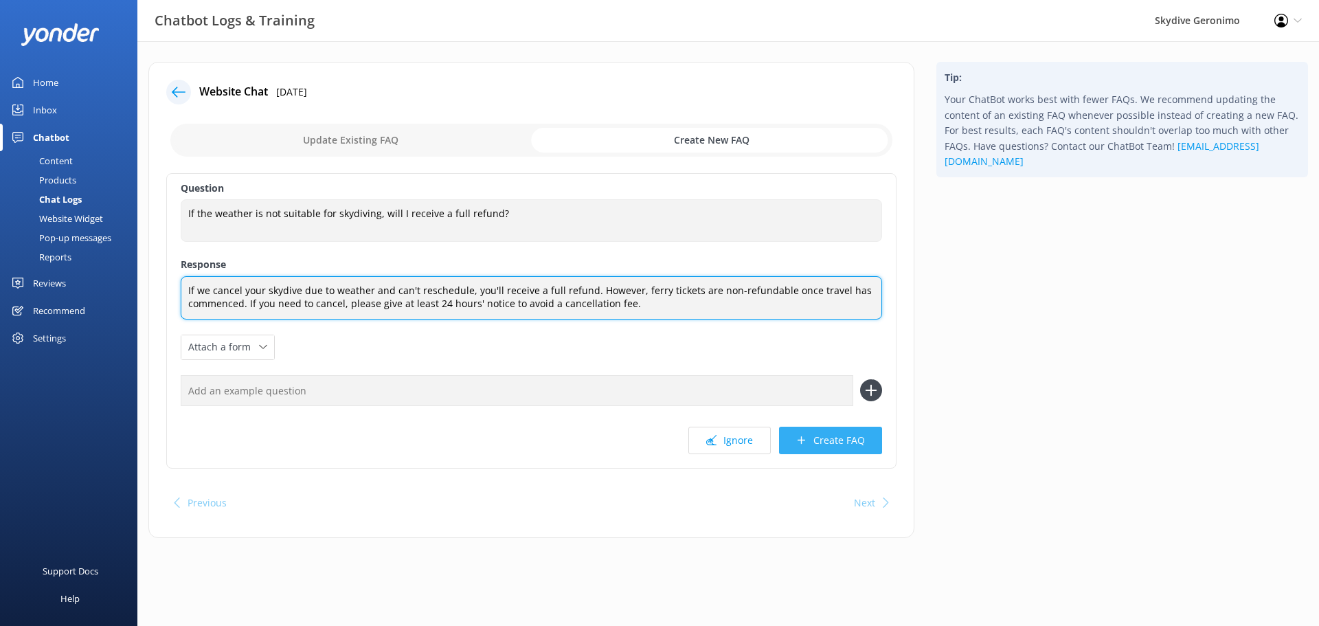
type textarea "If we cancel your skydive due to weather and can't reschedule, you'll receive a…"
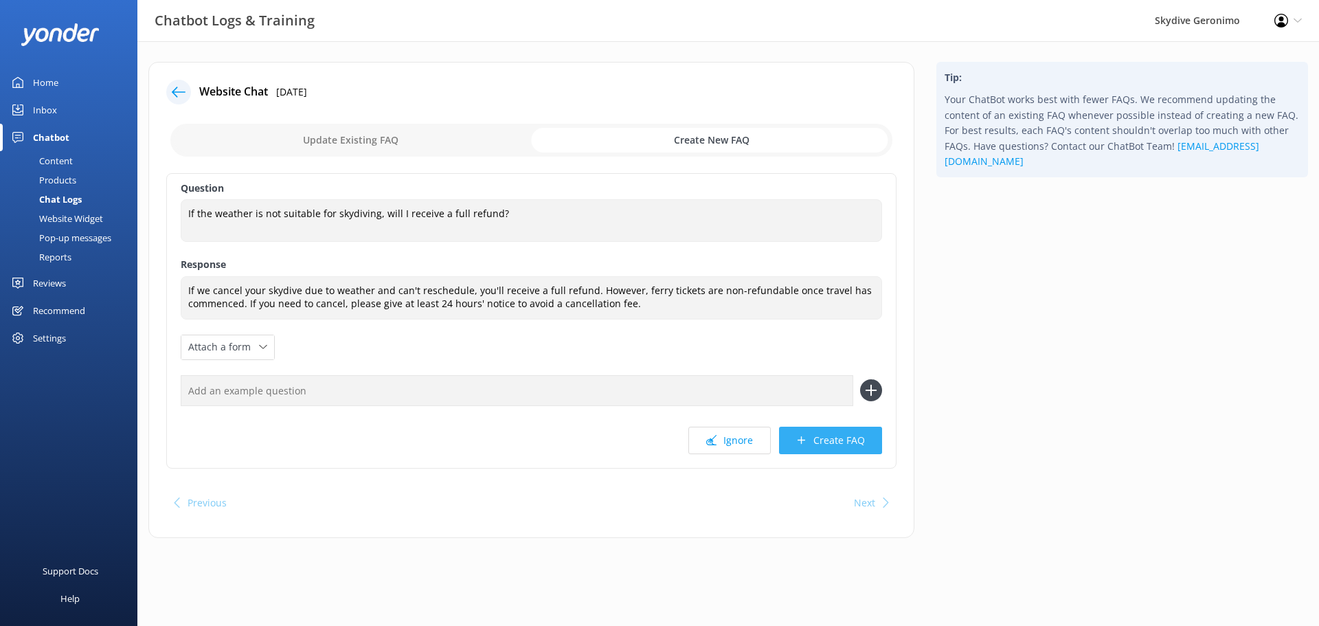
click at [836, 442] on button "Create FAQ" at bounding box center [830, 440] width 103 height 27
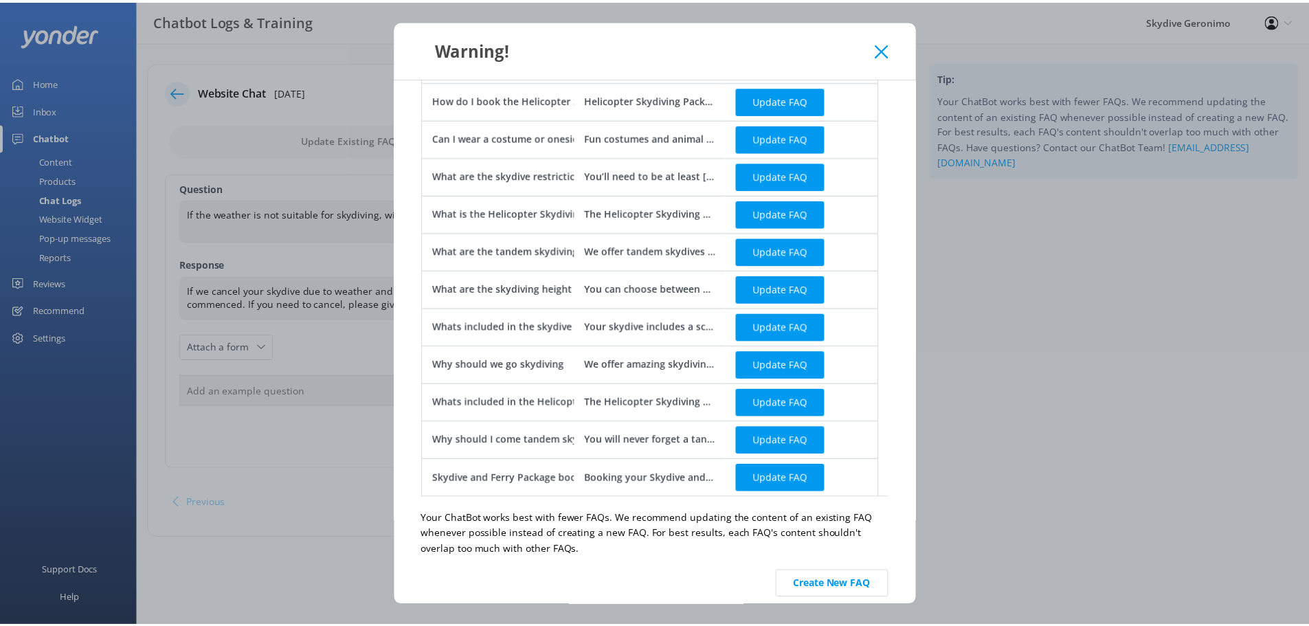
scroll to position [451, 0]
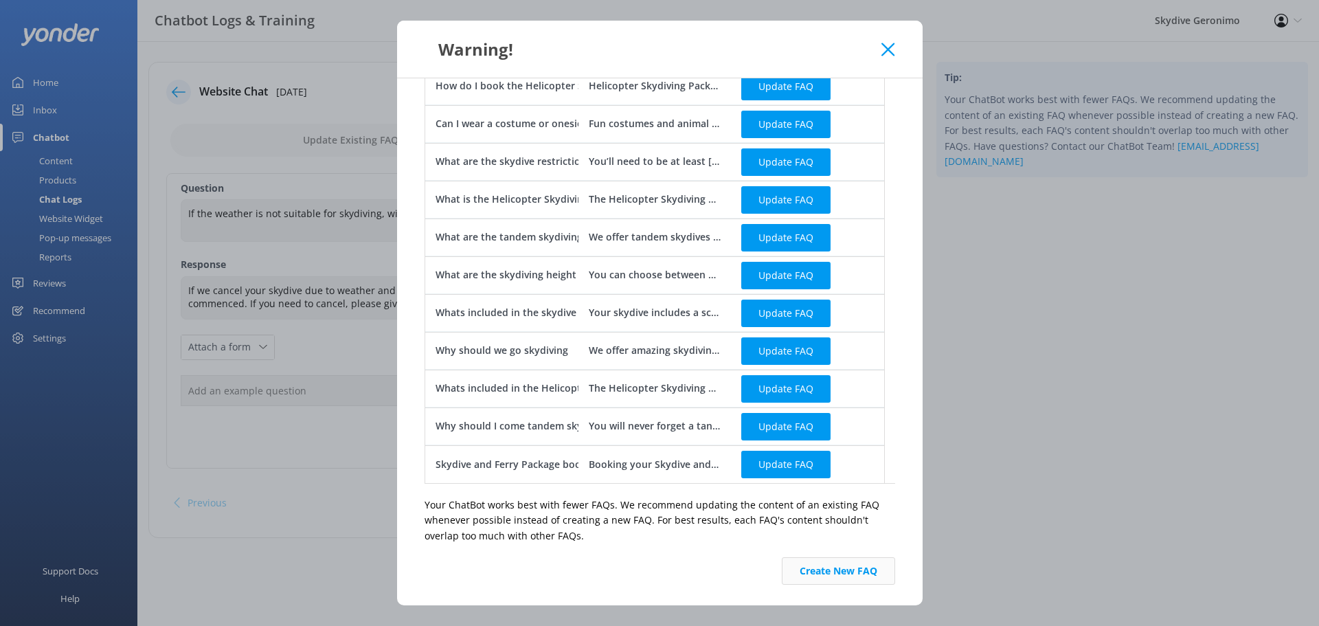
click at [840, 565] on button "Create New FAQ" at bounding box center [838, 570] width 113 height 27
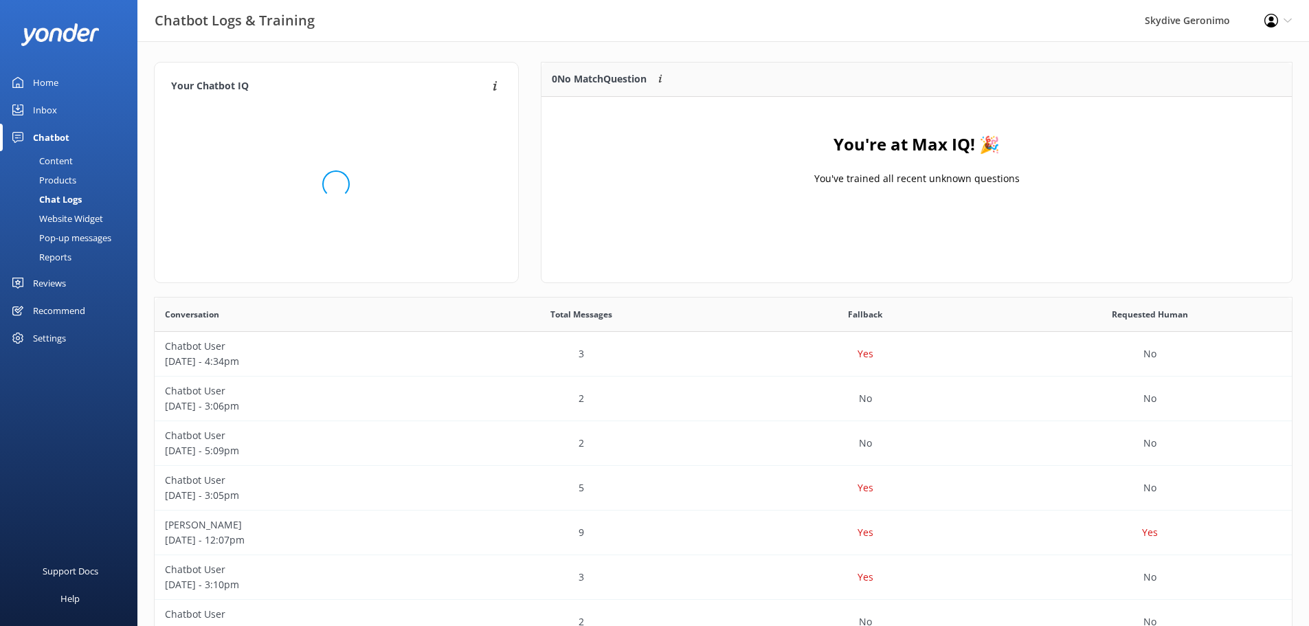
scroll to position [161, 740]
click at [74, 83] on link "Home" at bounding box center [68, 82] width 137 height 27
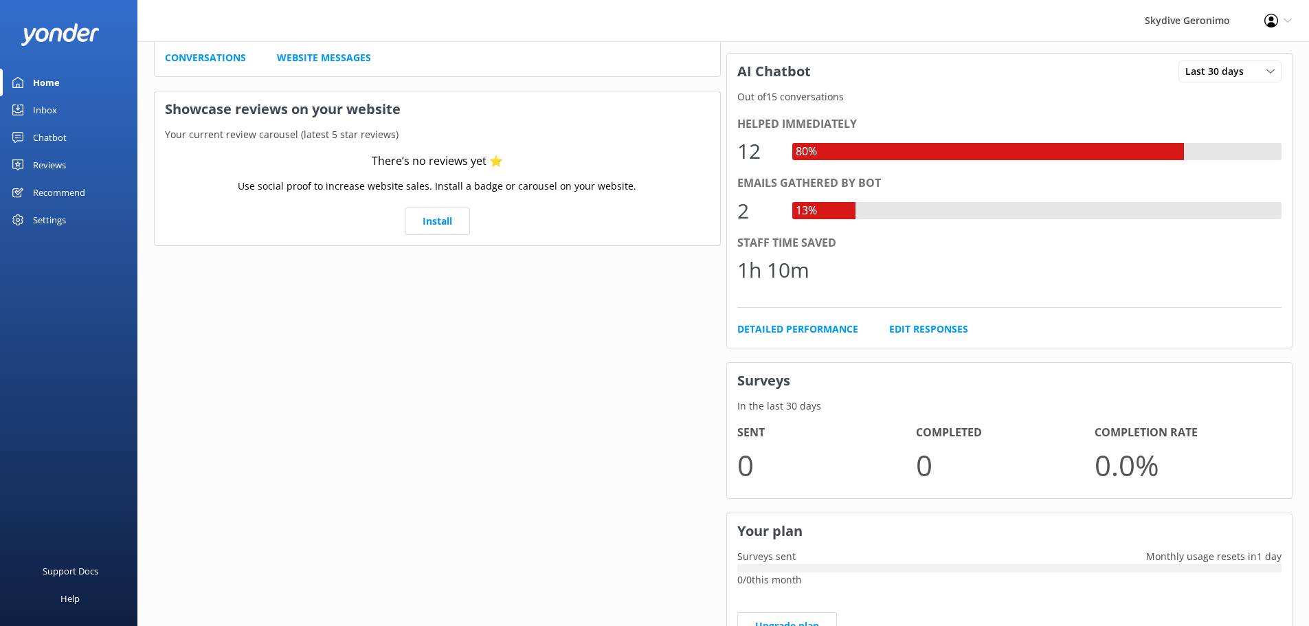
scroll to position [278, 0]
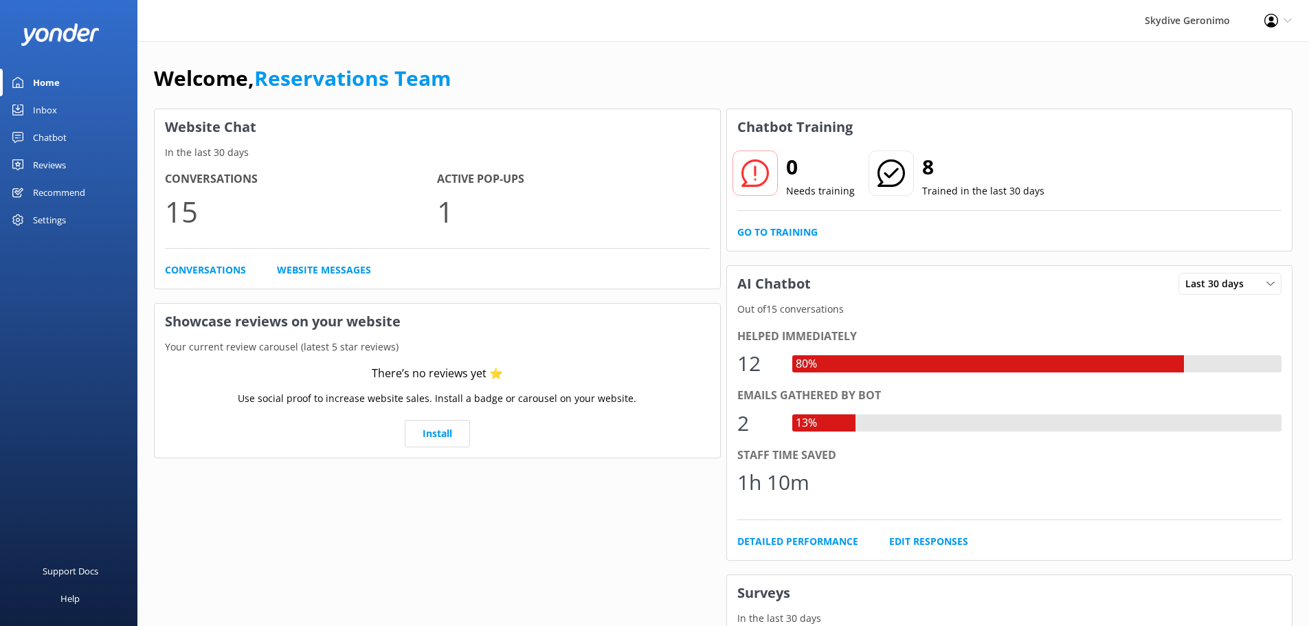
click at [447, 182] on h4 "Active Pop-ups" at bounding box center [573, 179] width 272 height 18
click at [42, 107] on div "Inbox" at bounding box center [45, 109] width 24 height 27
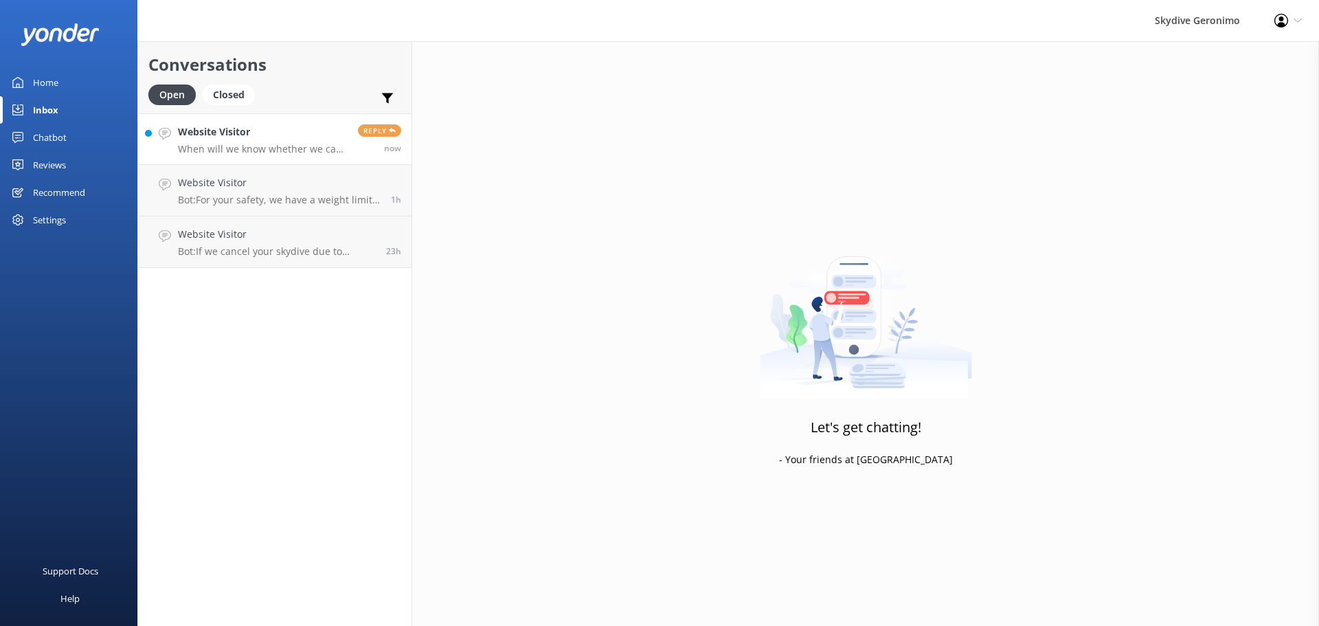
click at [265, 147] on p "When will we know whether we can do it or not? Is it only confirmed on the day?" at bounding box center [263, 149] width 170 height 12
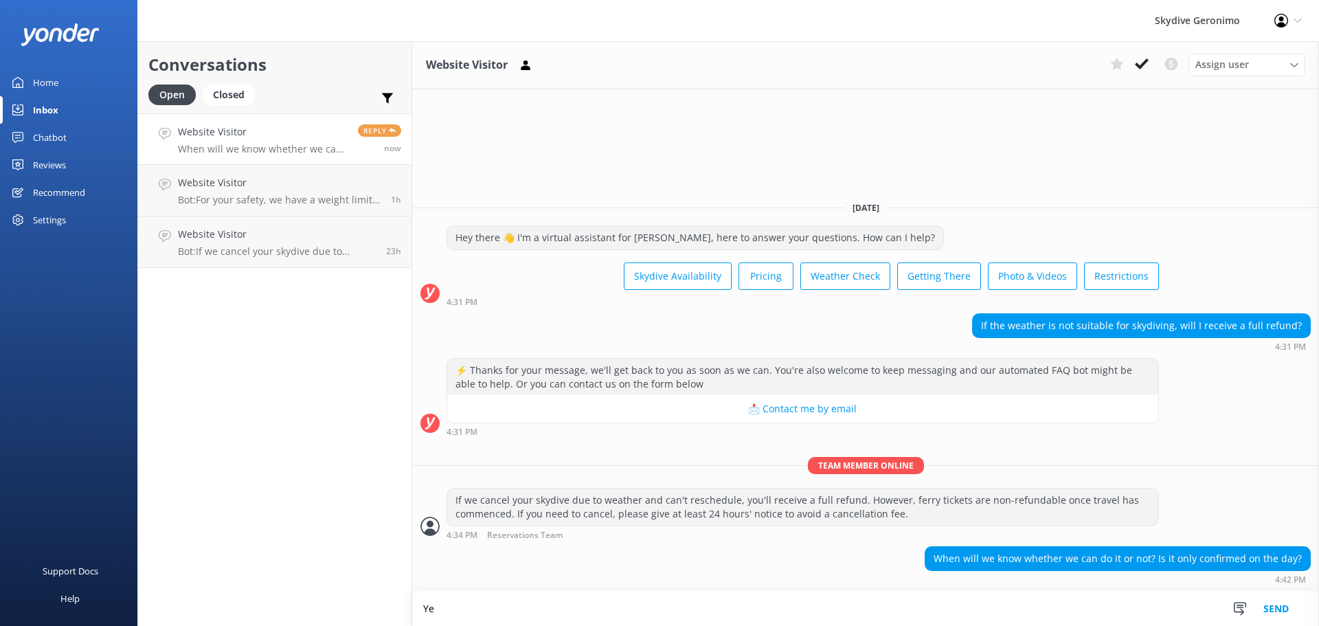
type textarea "Y"
type textarea "Yes on the day of your skydive at approx 6am when we have the most up-to-date w…"
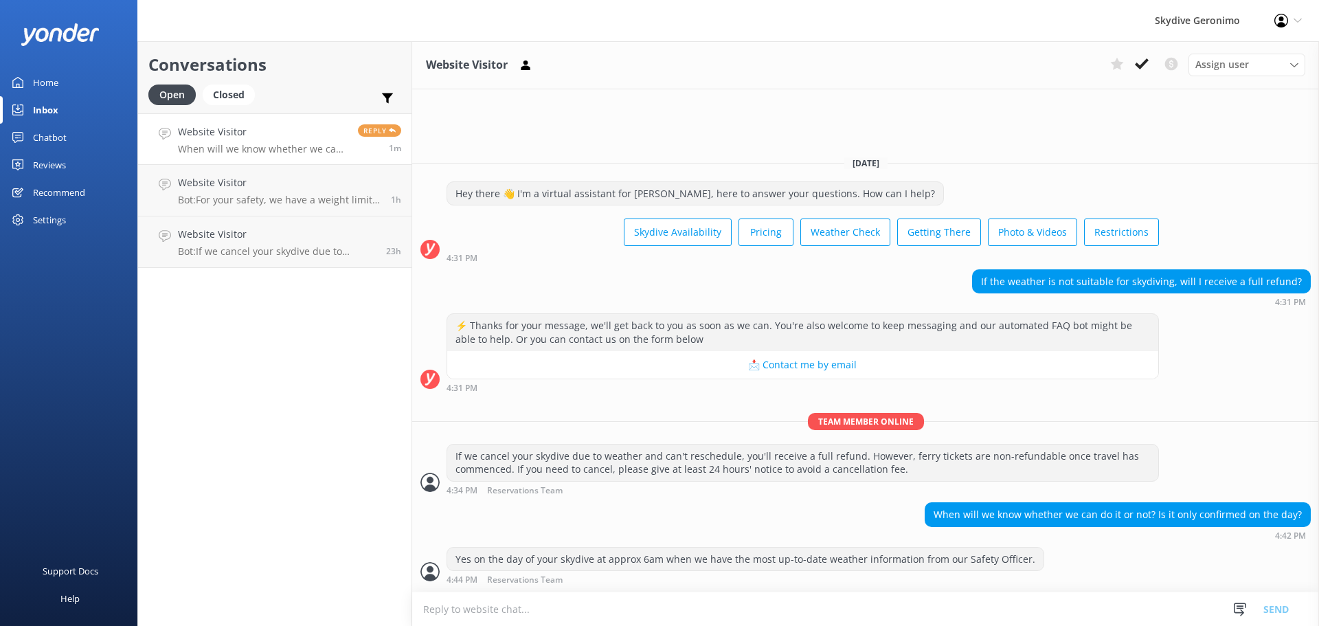
click at [1287, 21] on icon at bounding box center [1282, 21] width 14 height 14
click at [301, 142] on div "Website Visitor When will we know whether we can do it or not? Is it only confi…" at bounding box center [263, 139] width 170 height 30
click at [282, 183] on h4 "Website Visitor" at bounding box center [279, 182] width 203 height 15
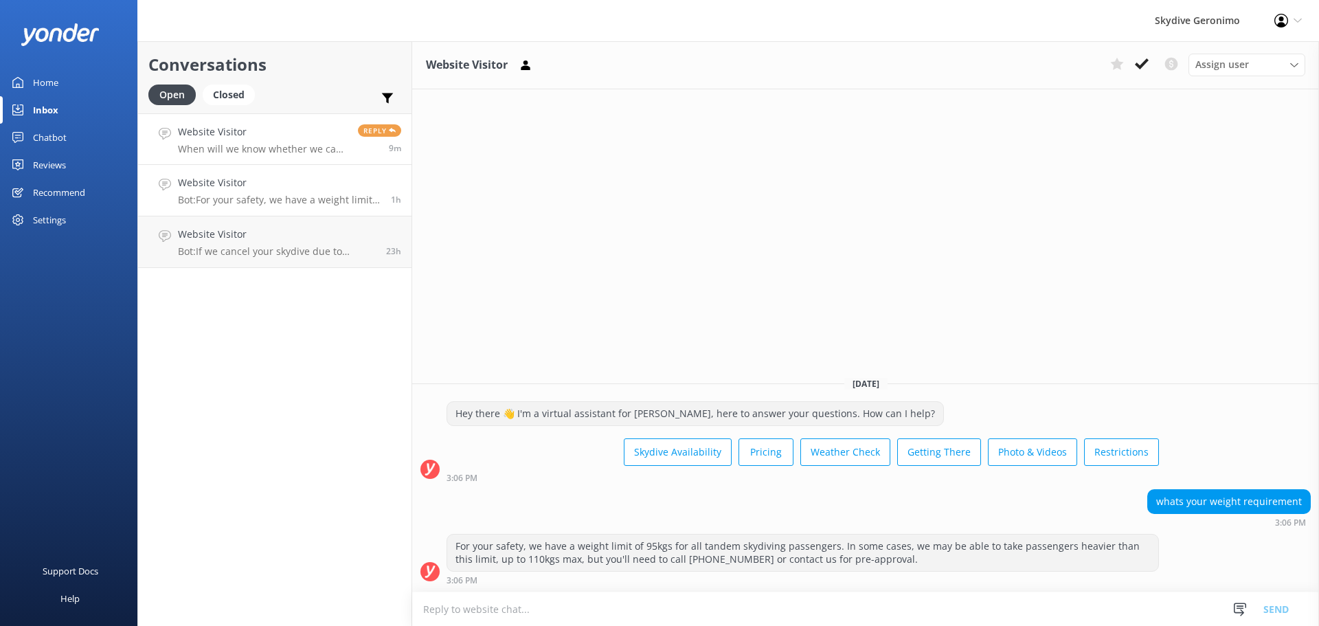
click at [278, 135] on h4 "Website Visitor" at bounding box center [263, 131] width 170 height 15
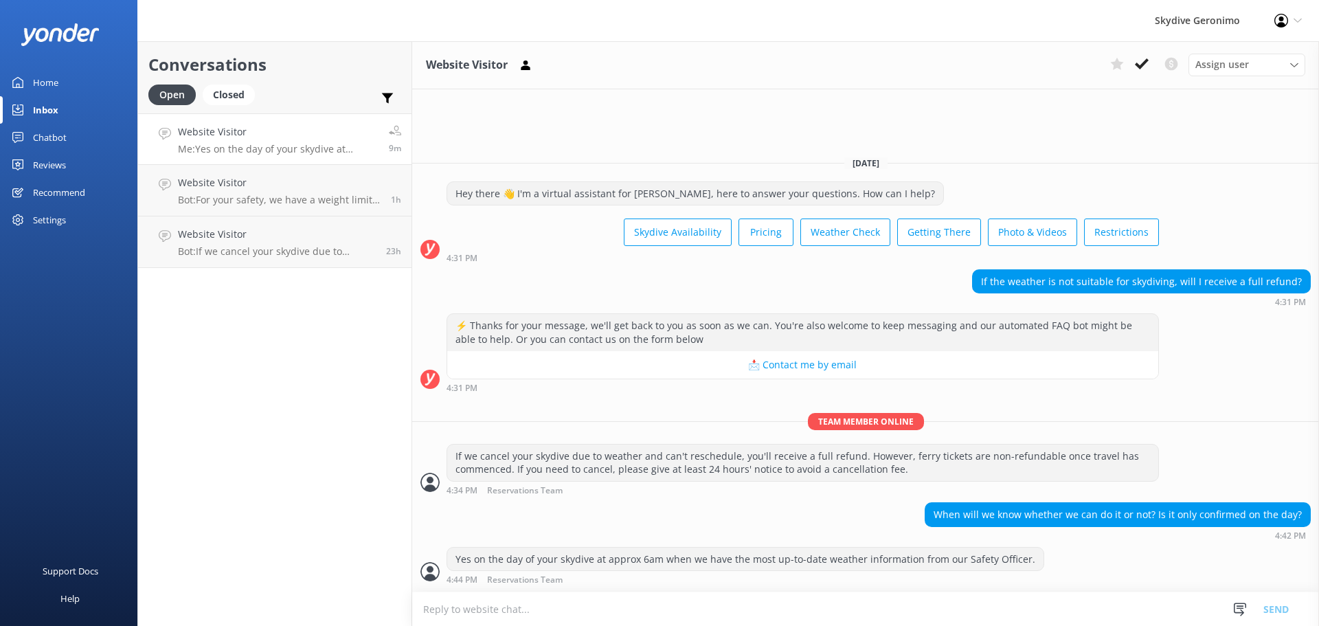
click at [59, 80] on link "Home" at bounding box center [68, 82] width 137 height 27
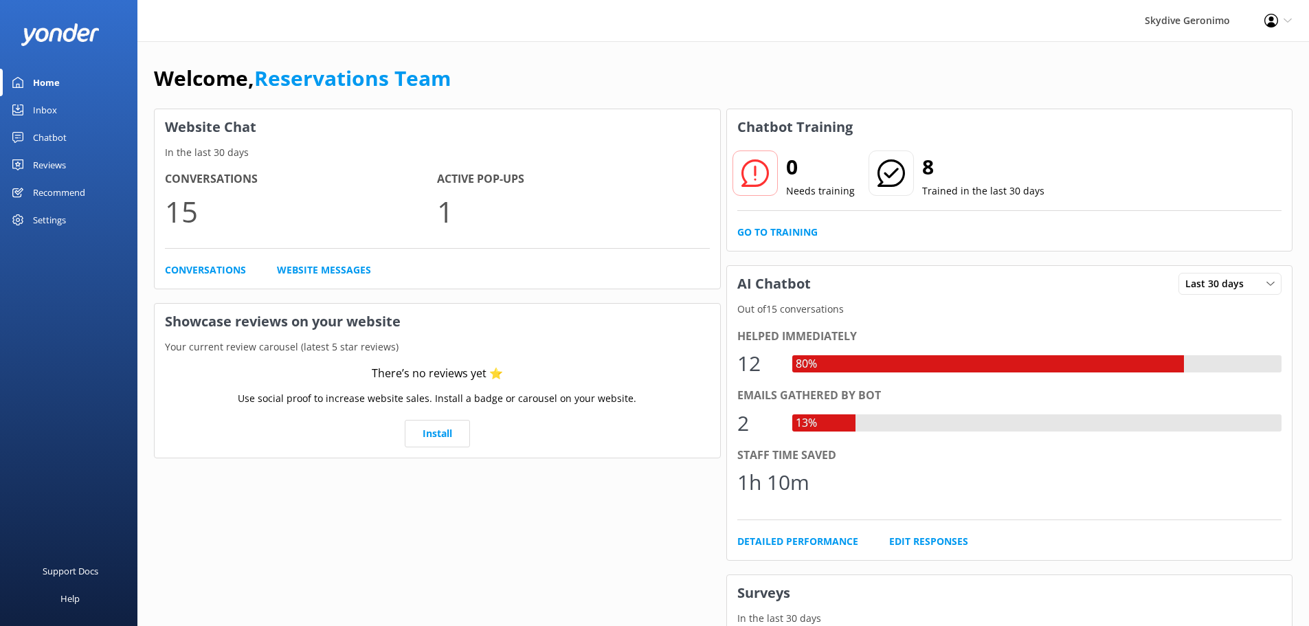
click at [60, 107] on link "Inbox" at bounding box center [68, 109] width 137 height 27
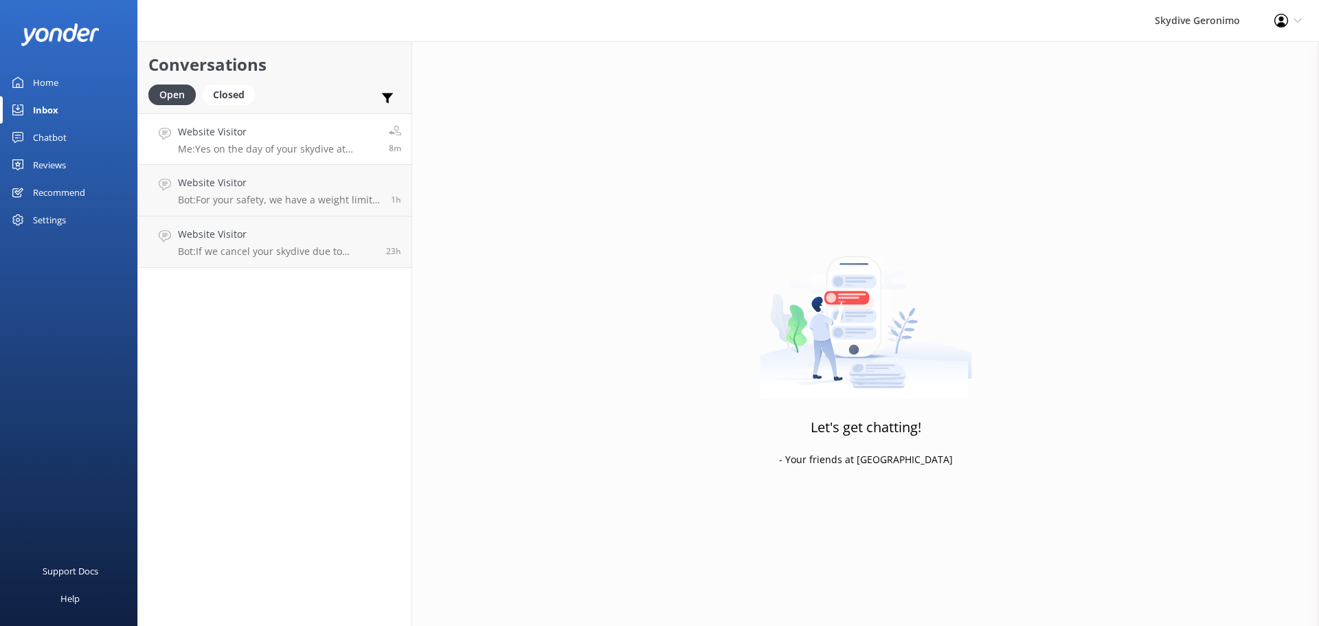
click at [218, 140] on div "Website Visitor Me: Yes on the day of your skydive at approx 6am when we have t…" at bounding box center [278, 139] width 201 height 30
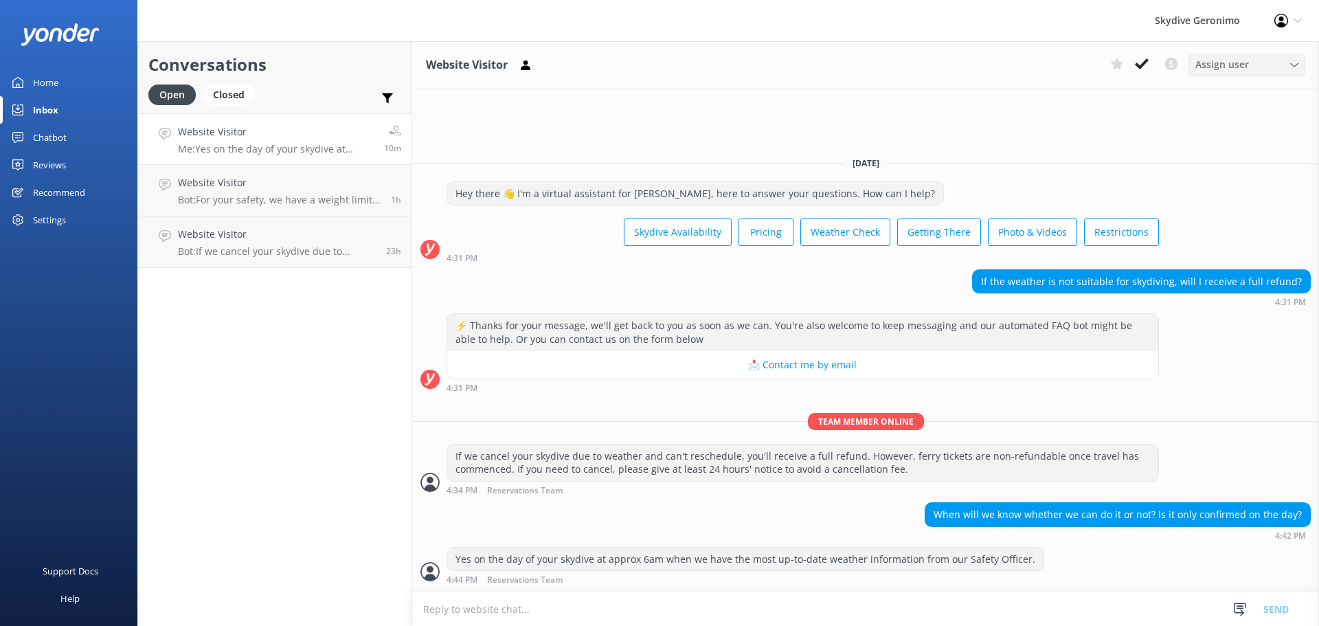
click at [1241, 66] on span "Assign user" at bounding box center [1223, 64] width 54 height 15
click at [1018, 44] on div "Website Visitor Assign user Amy Reservations Team" at bounding box center [865, 65] width 907 height 48
click at [57, 85] on div "Home" at bounding box center [45, 82] width 25 height 27
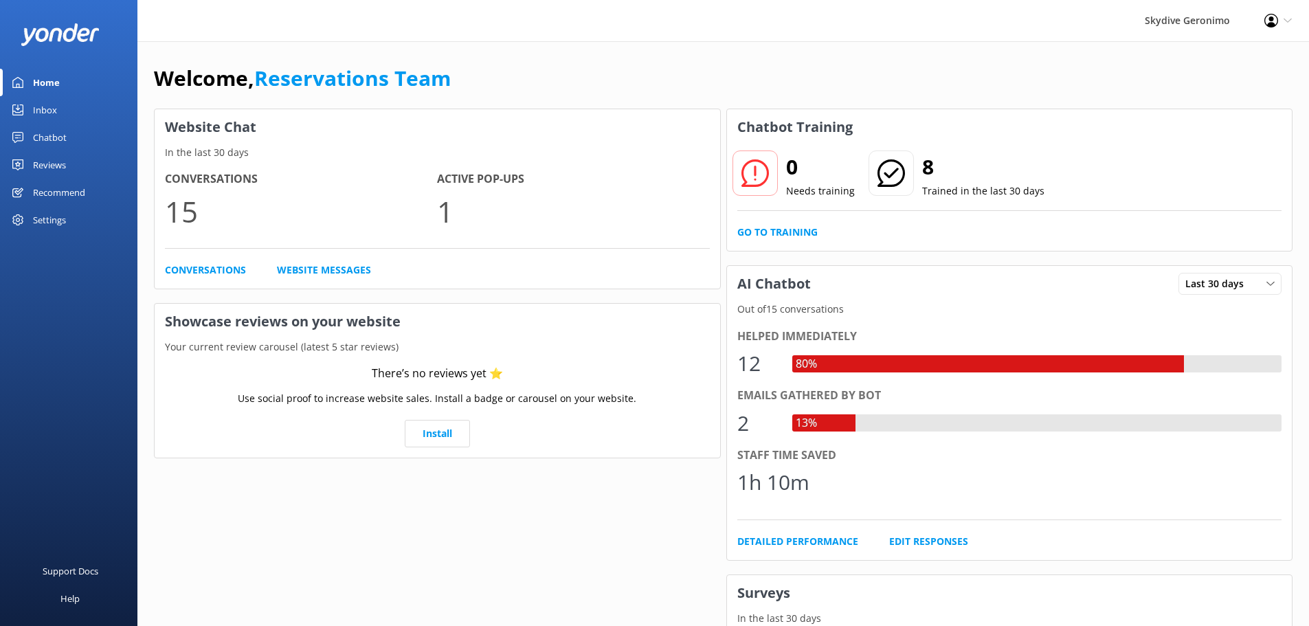
click at [58, 104] on link "Inbox" at bounding box center [68, 109] width 137 height 27
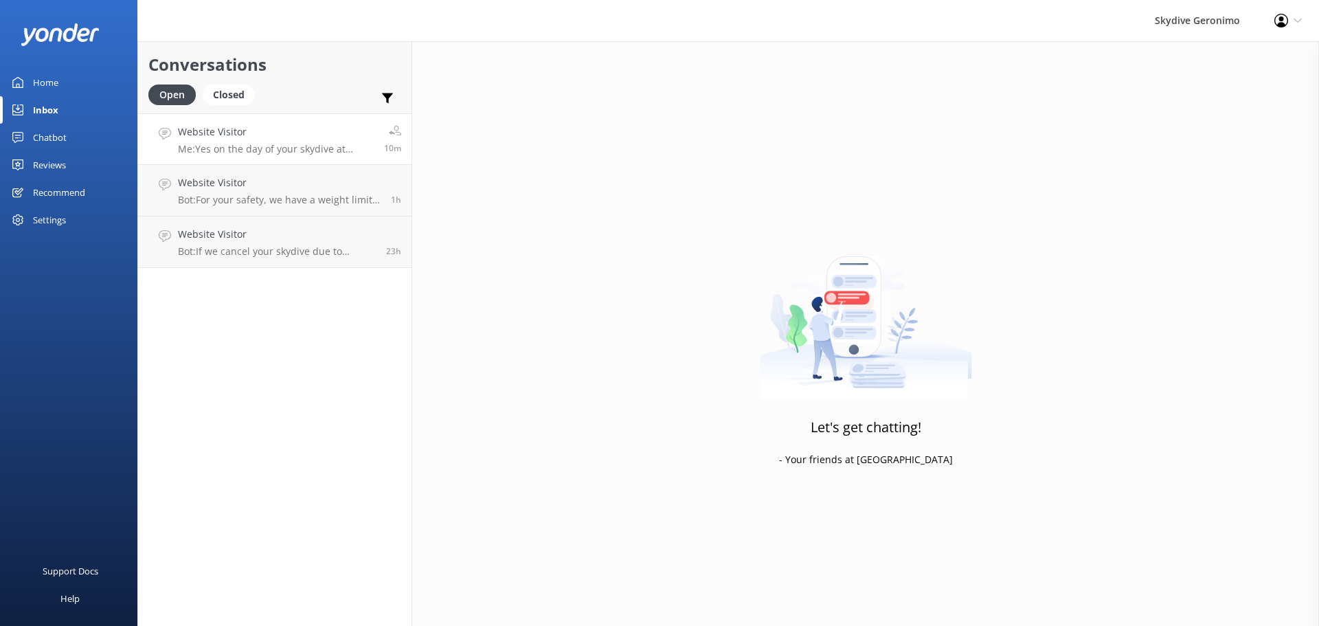
click at [265, 140] on div "Website Visitor Me: Yes on the day of your skydive at approx 6am when we have t…" at bounding box center [276, 139] width 196 height 30
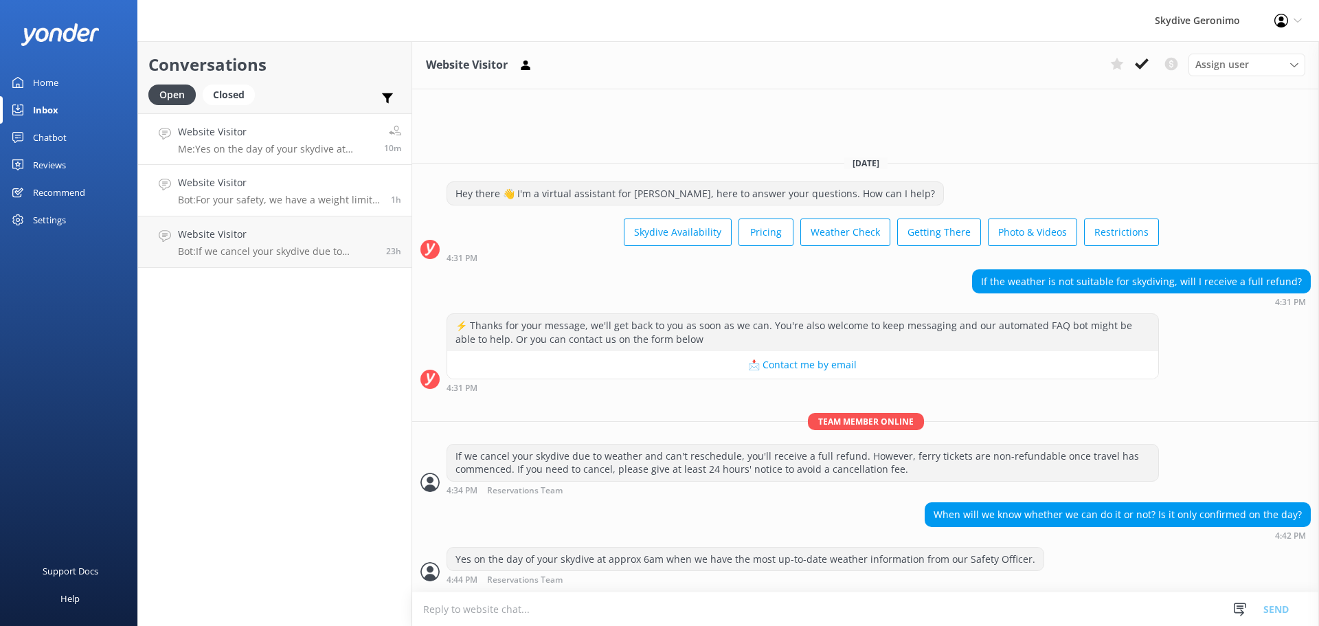
click at [258, 197] on p "Bot: For your safety, we have a weight limit of 95kgs for all tandem skydiving …" at bounding box center [279, 200] width 203 height 12
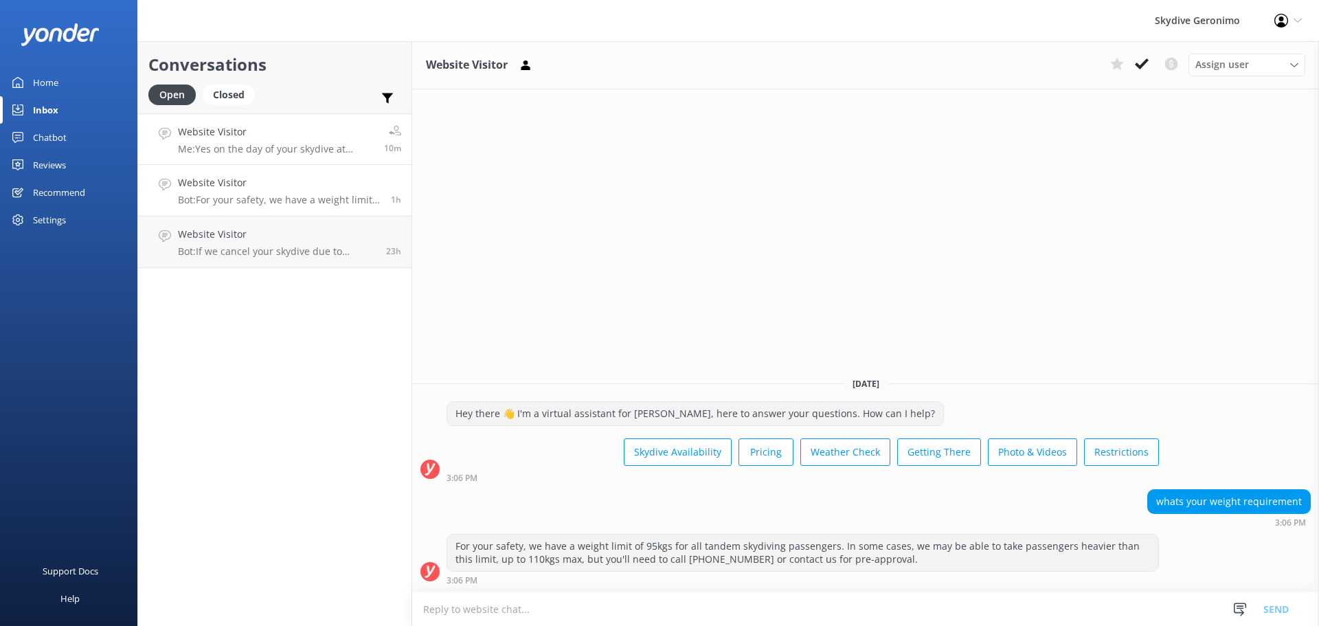
click at [267, 153] on p "Me: Yes on the day of your skydive at approx 6am when we have the most up-to-da…" at bounding box center [276, 149] width 196 height 12
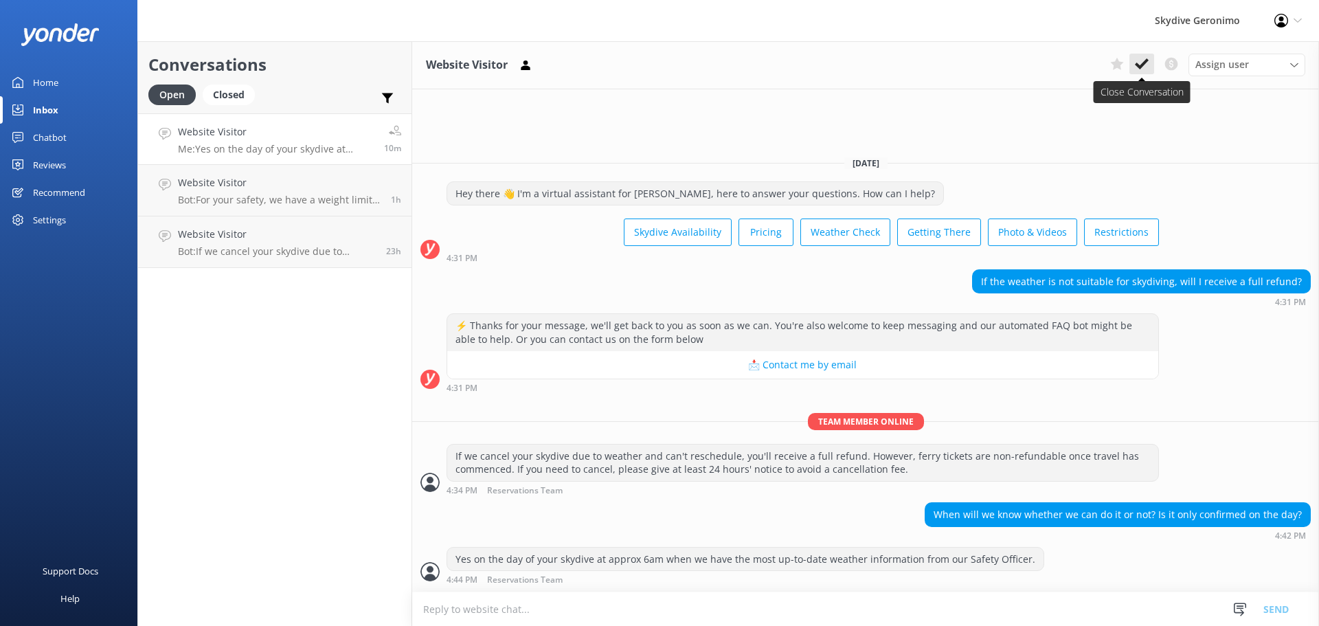
click at [1147, 60] on use at bounding box center [1142, 63] width 14 height 11
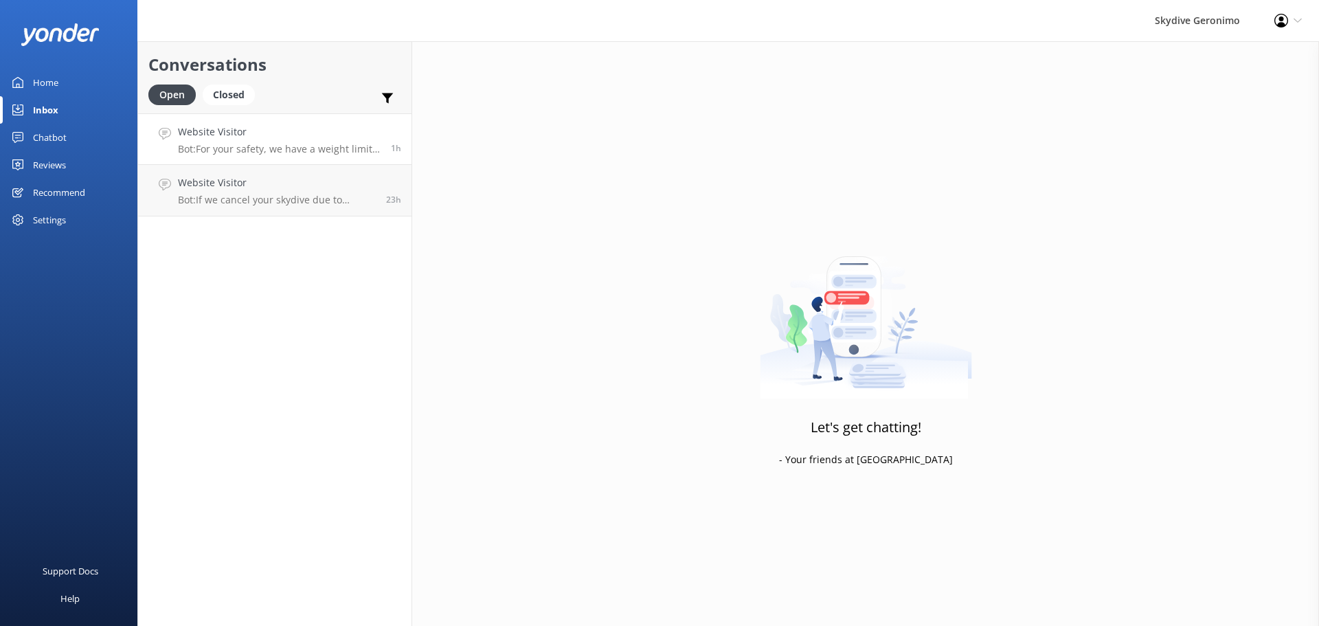
click at [253, 136] on h4 "Website Visitor" at bounding box center [279, 131] width 203 height 15
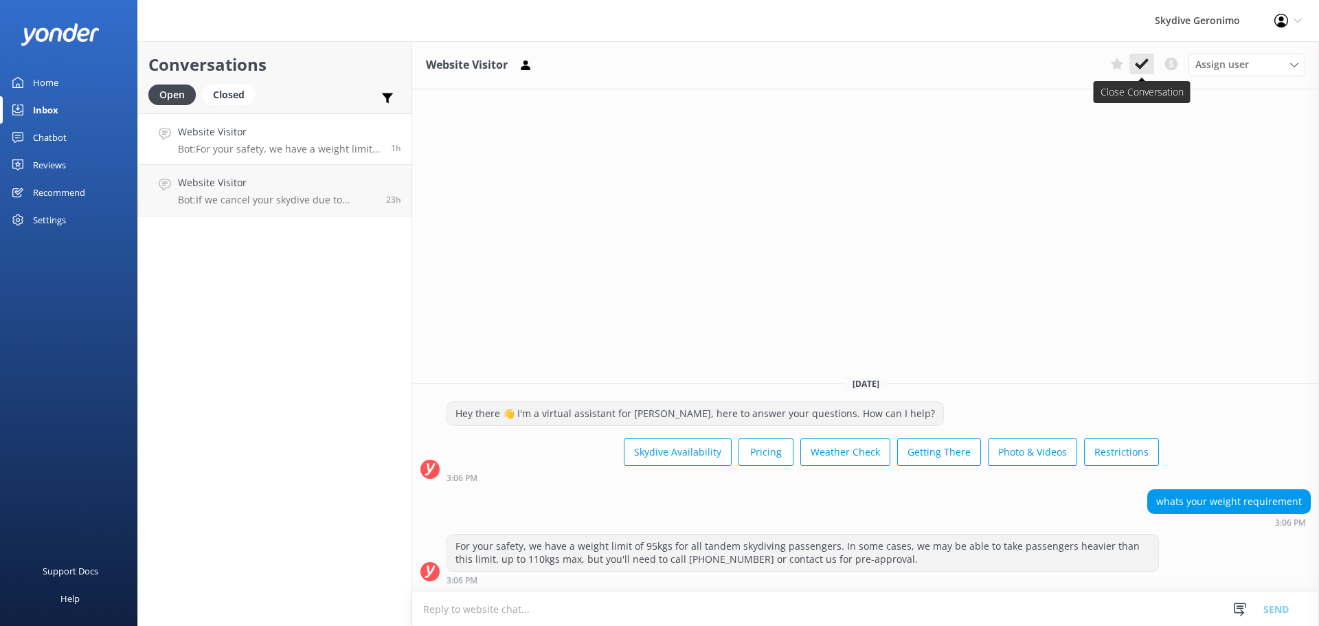
click at [1139, 56] on button at bounding box center [1142, 64] width 25 height 21
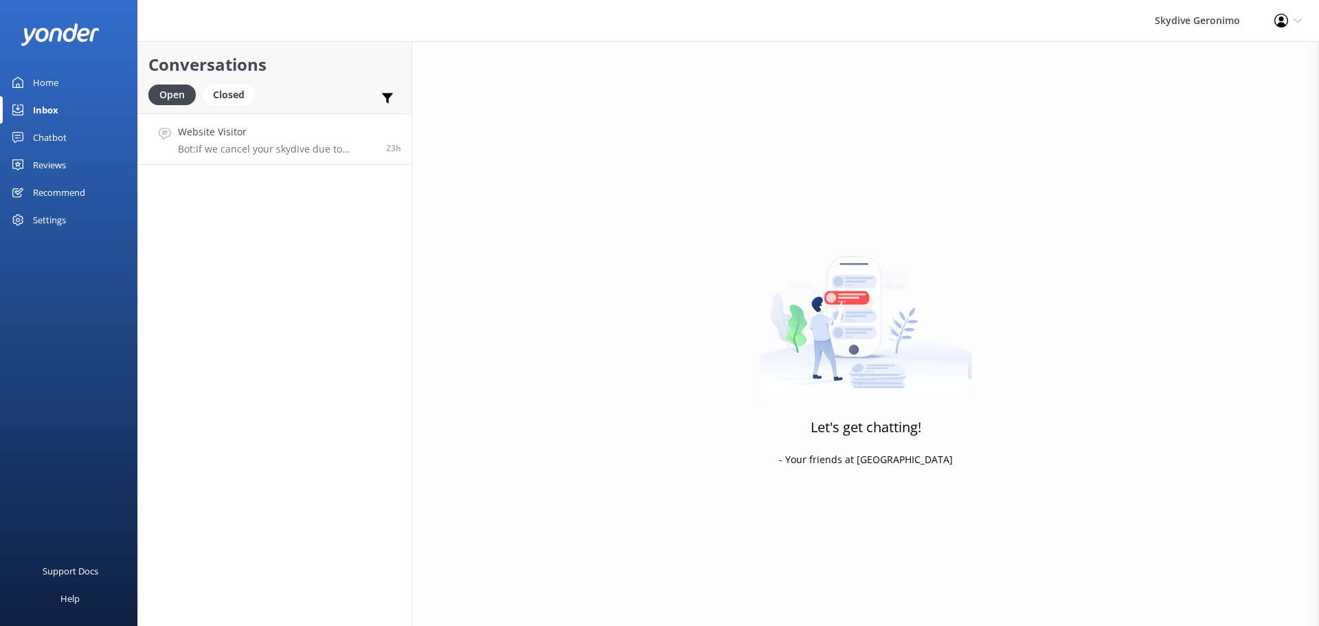
click at [267, 155] on link "Website Visitor Bot: If we cancel your skydive due to weather and can't resched…" at bounding box center [274, 139] width 273 height 52
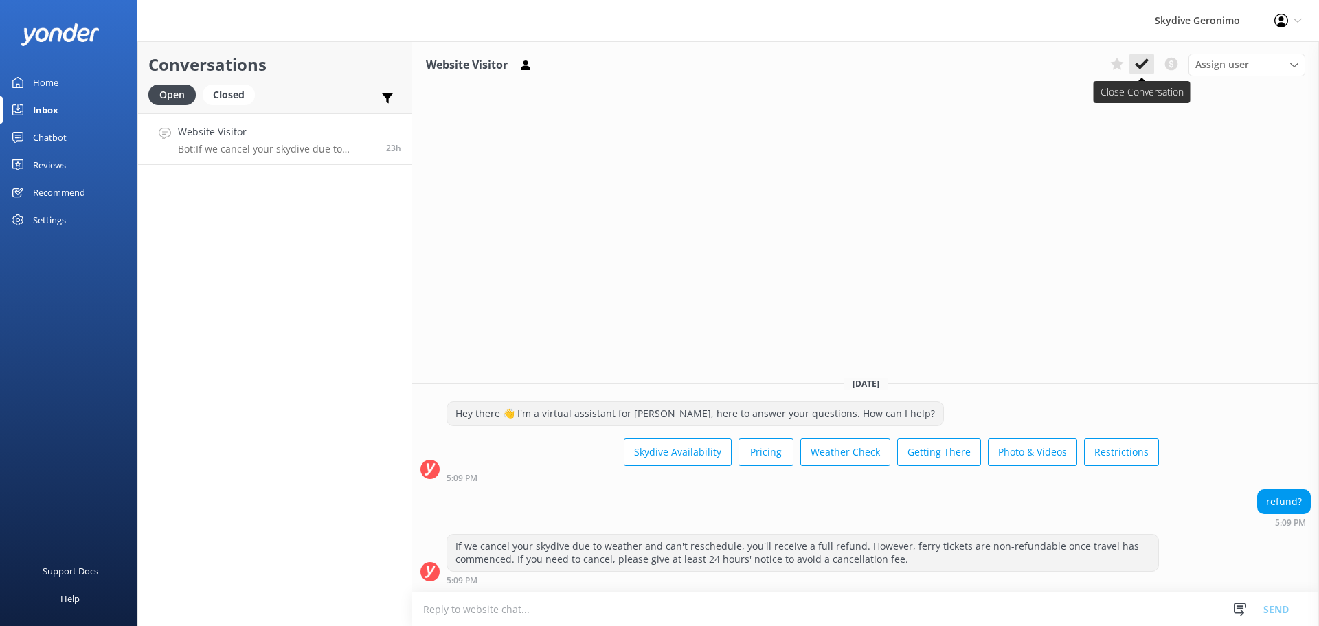
click at [1148, 66] on icon at bounding box center [1142, 64] width 14 height 14
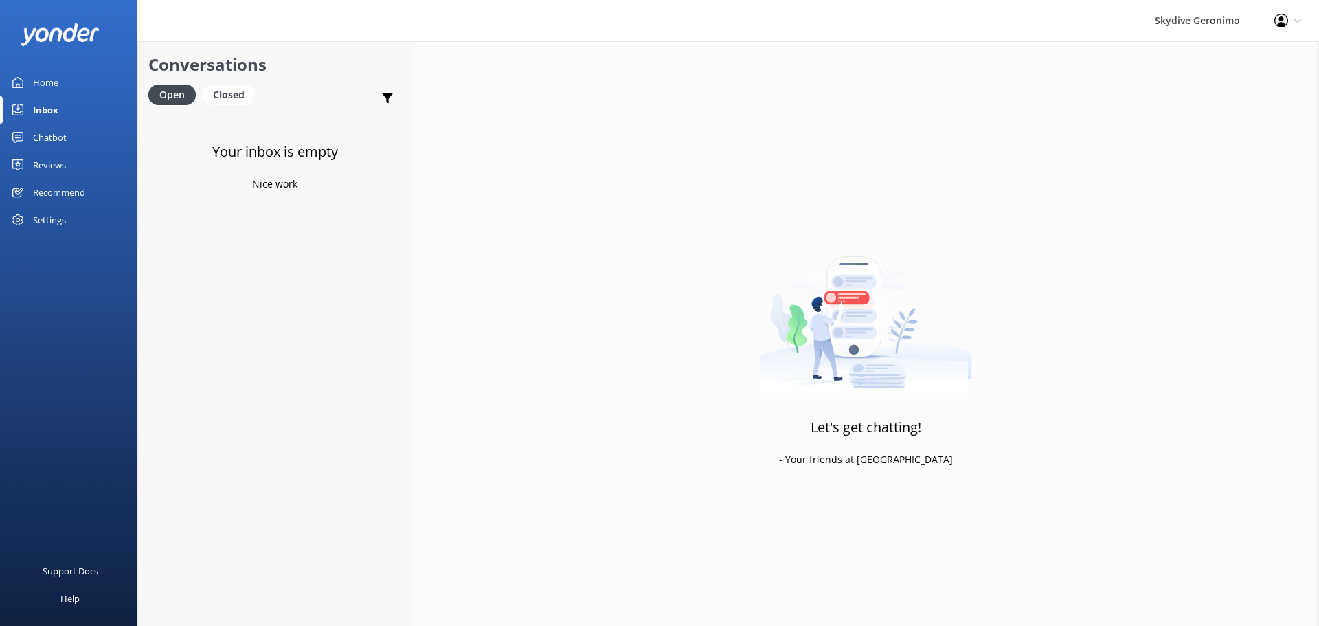
click at [36, 80] on div "Home" at bounding box center [45, 82] width 25 height 27
